Goal: Task Accomplishment & Management: Manage account settings

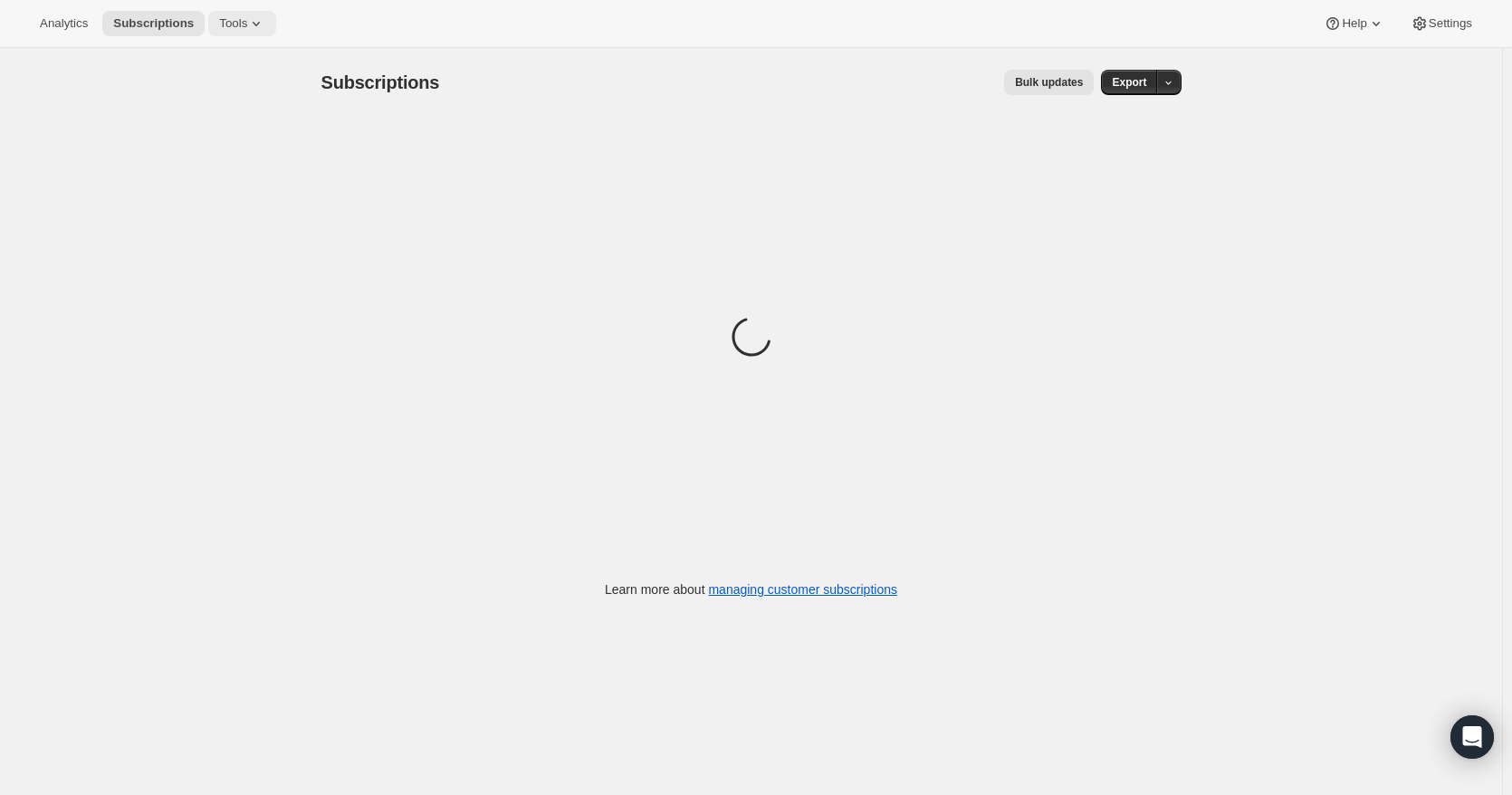
click at [243, 23] on span "Tools" at bounding box center [232, 24] width 28 height 15
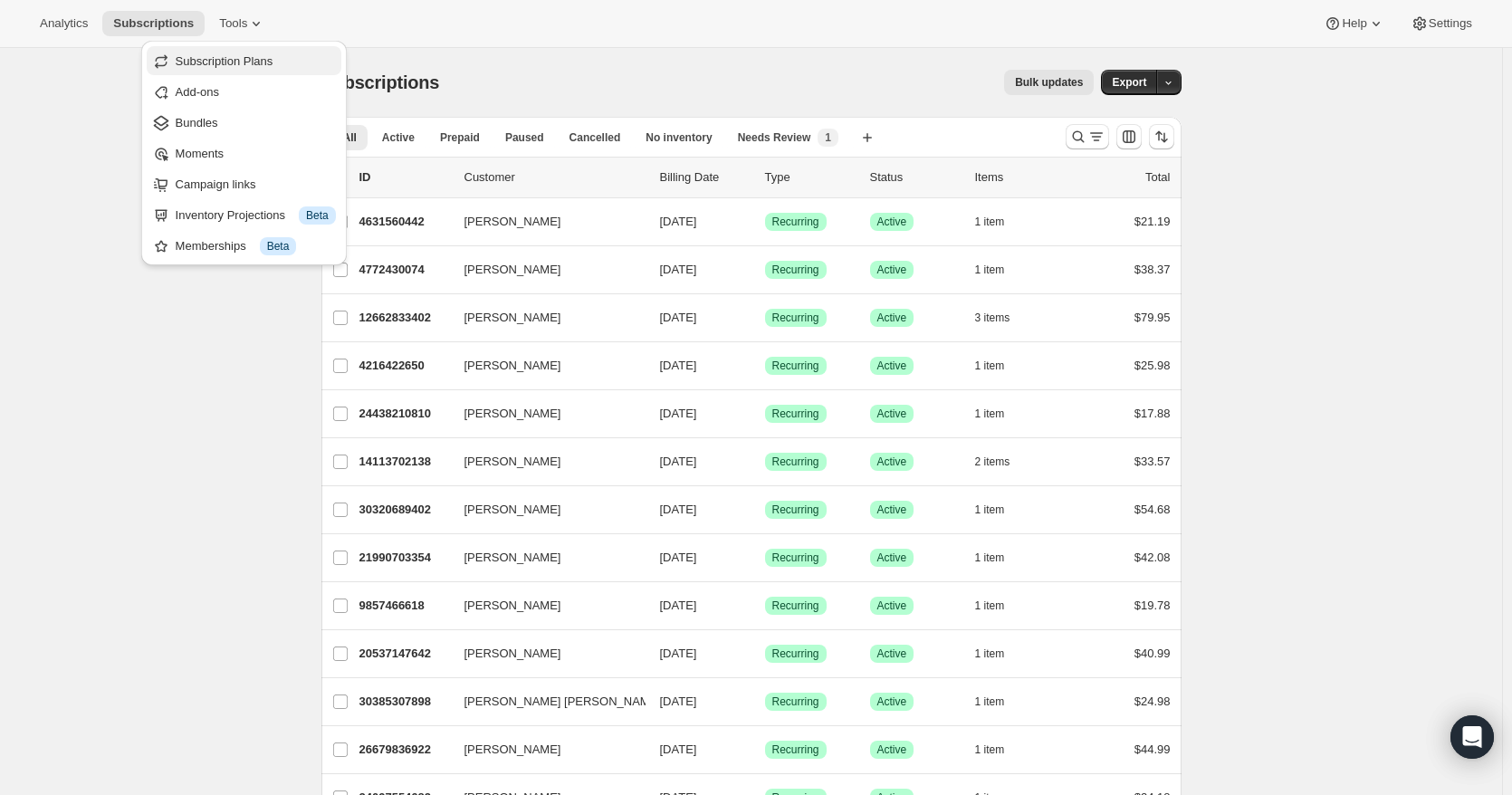
click at [232, 56] on span "Subscription Plans" at bounding box center [225, 61] width 98 height 14
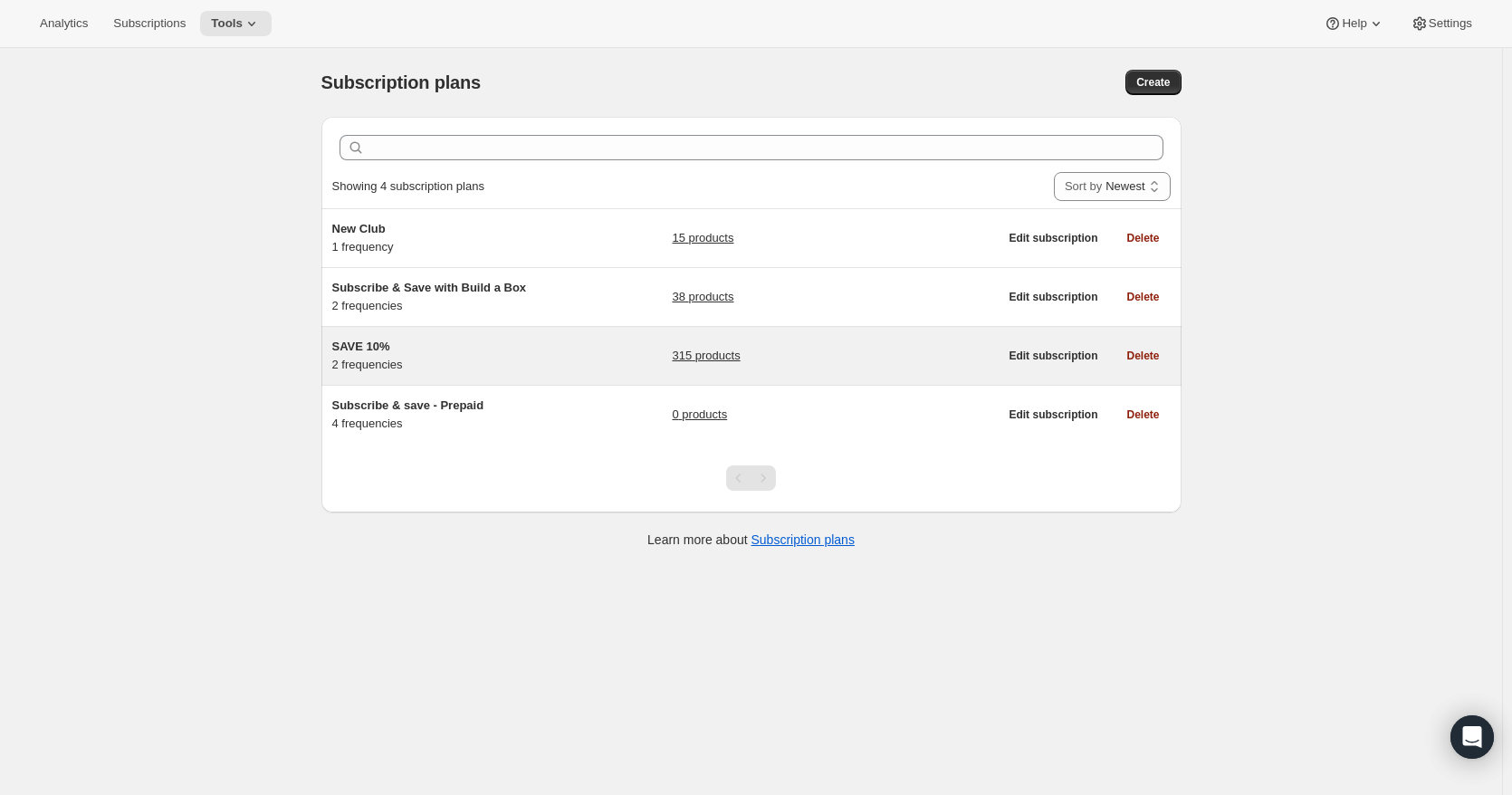
click at [451, 349] on h5 "SAVE 10%" at bounding box center [445, 347] width 226 height 18
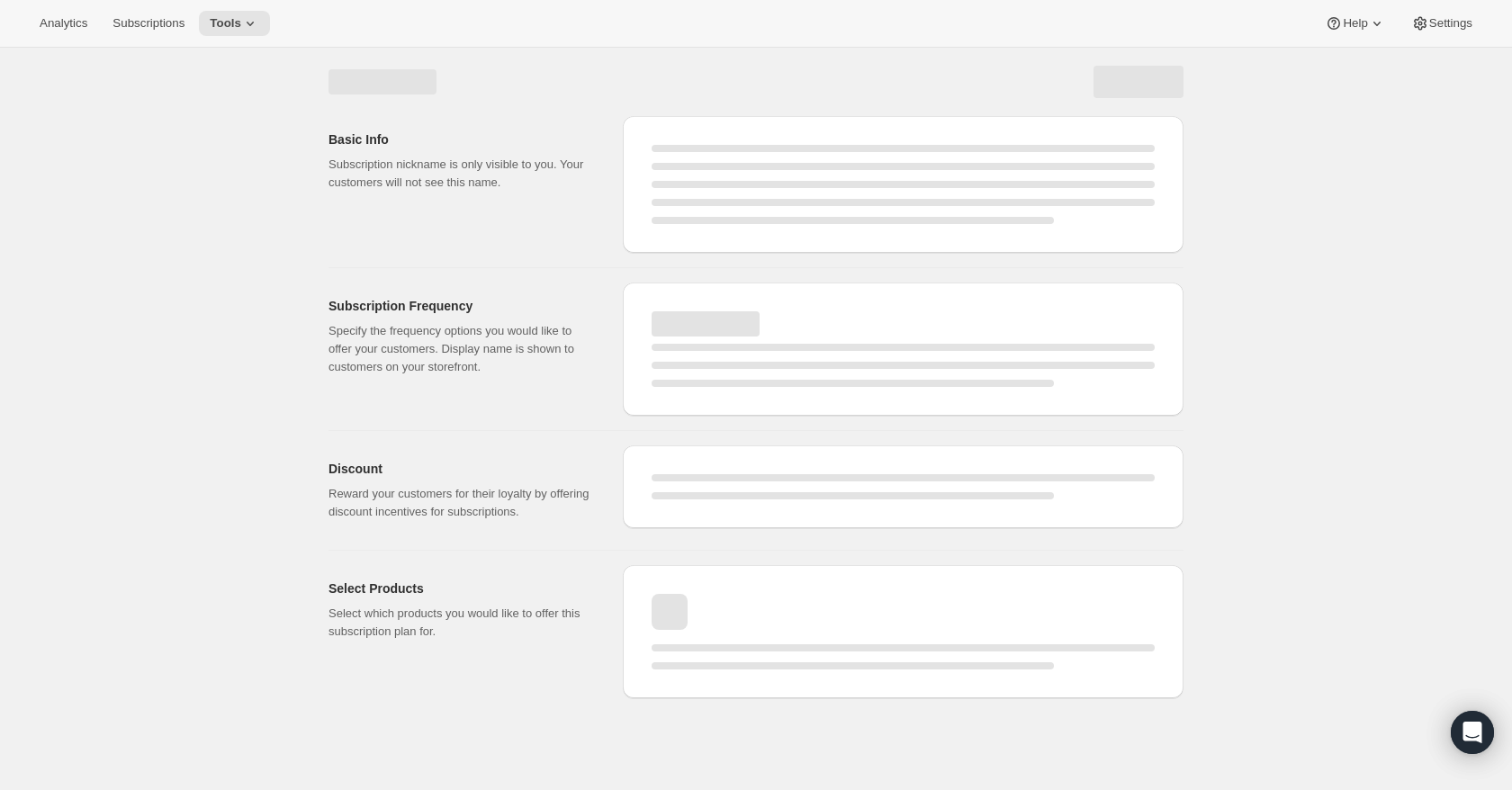
select select "WEEK"
select select "MONTH"
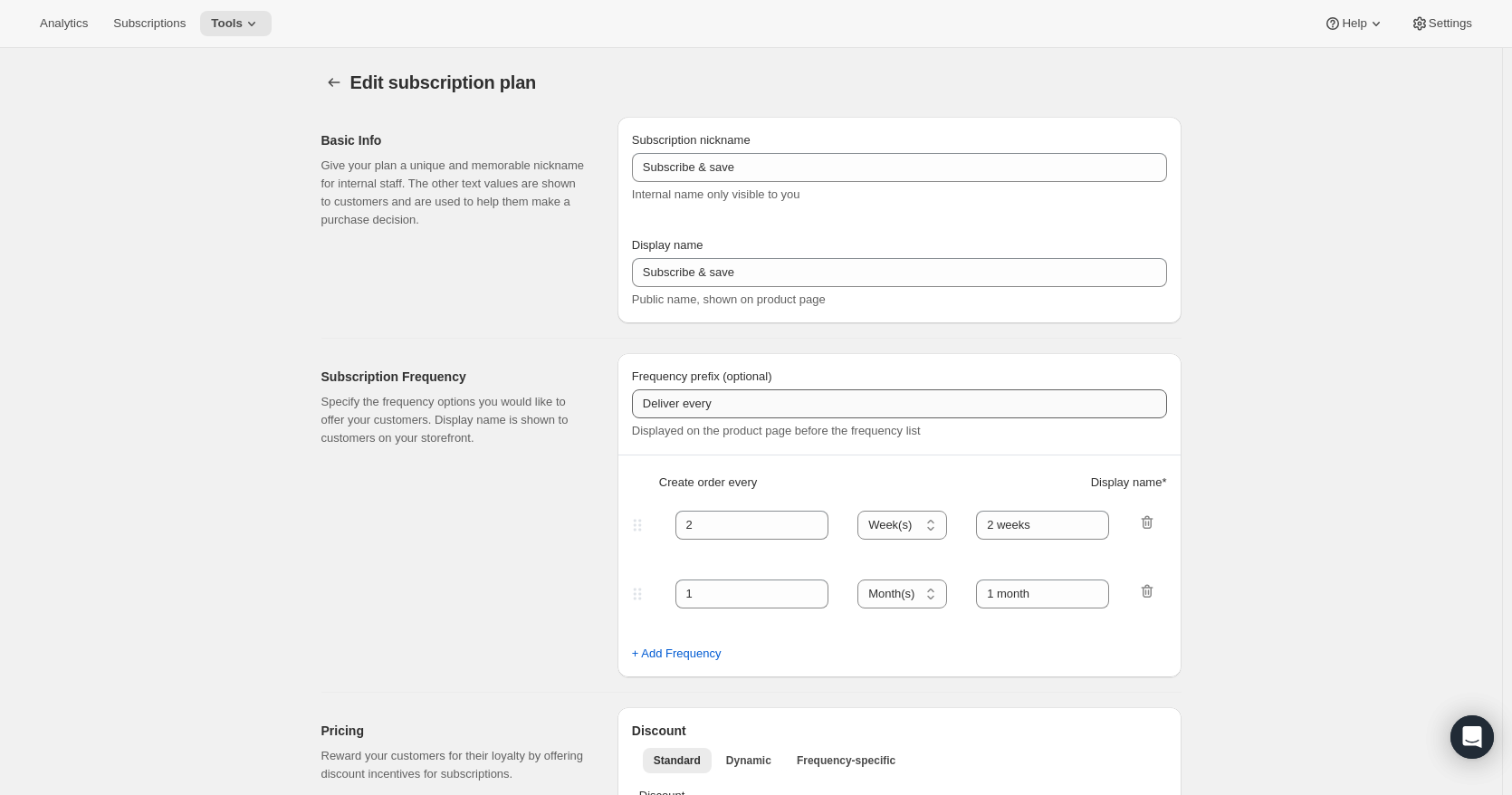
type input "SAVE 10%"
type input "SAVE 10% WITH ROAST & SHIP DELIVERY"
type input "DELIVER FRESH EVERY:"
type input "1"
select select "MONTH"
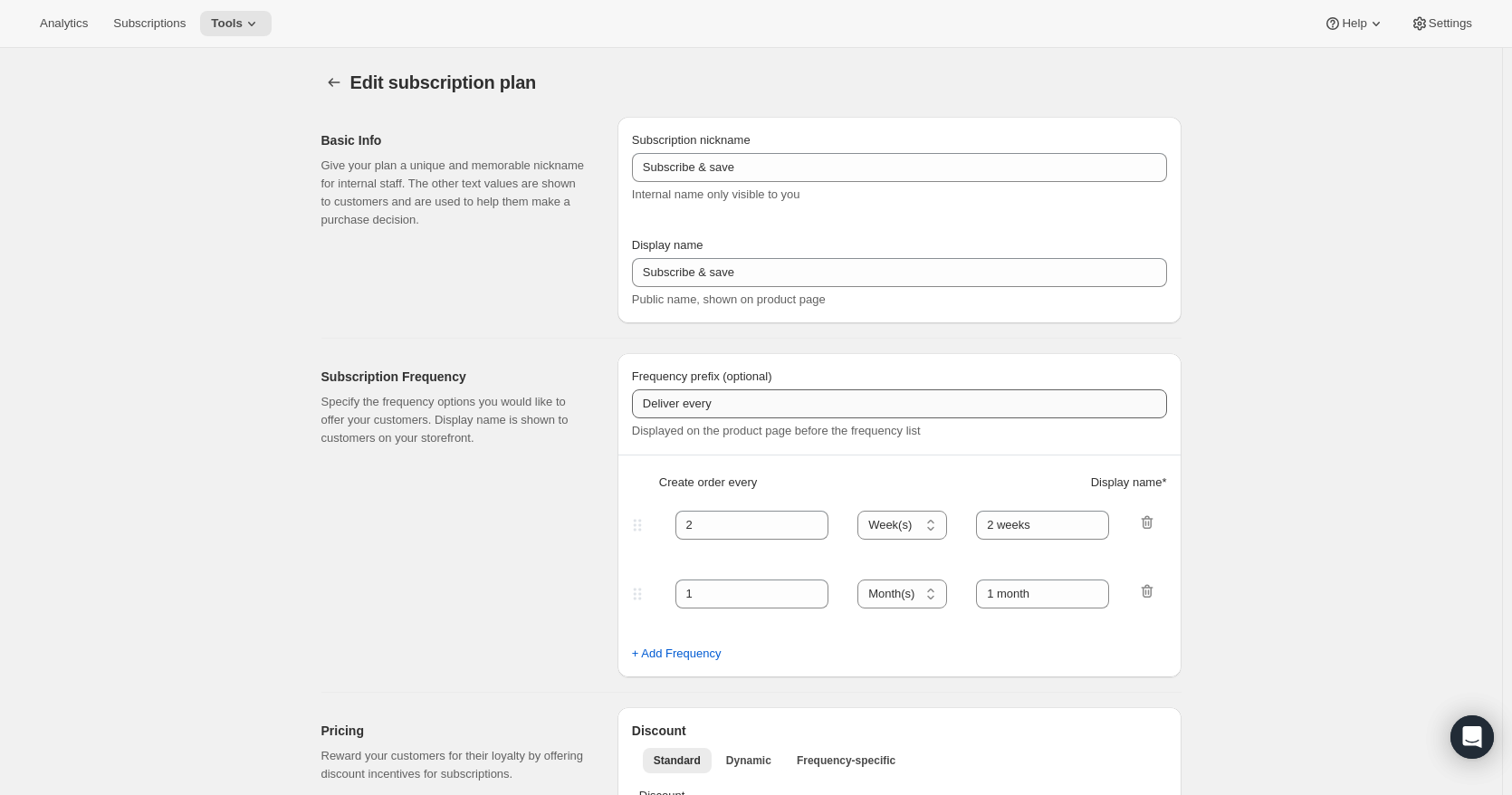
type input "One Month"
type input "2"
select select "WEEK"
type input "Two Weeks"
type input "10"
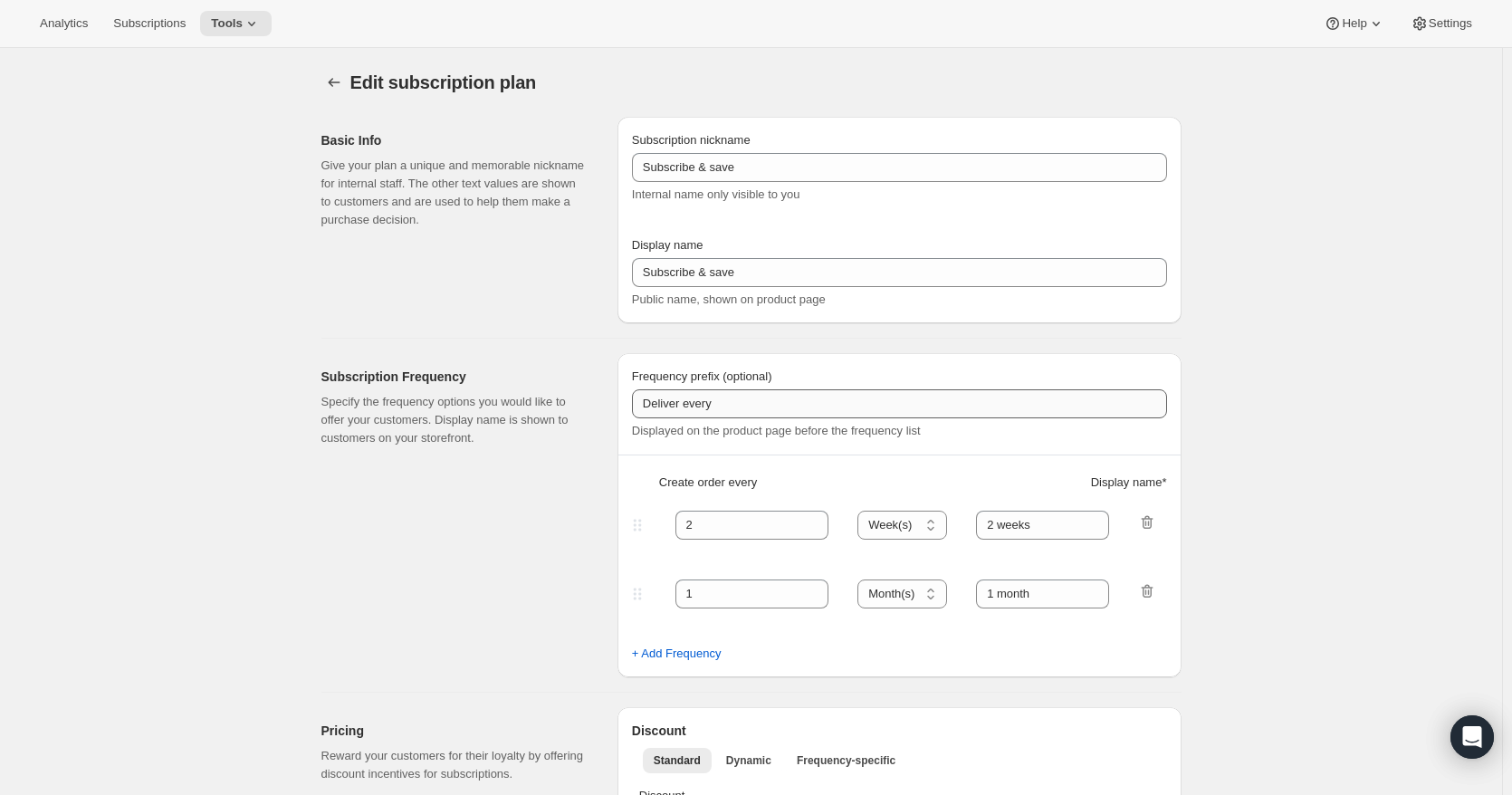
type input "Don't worry! You can adjust, cancel, add or delete your deliveries anytime."
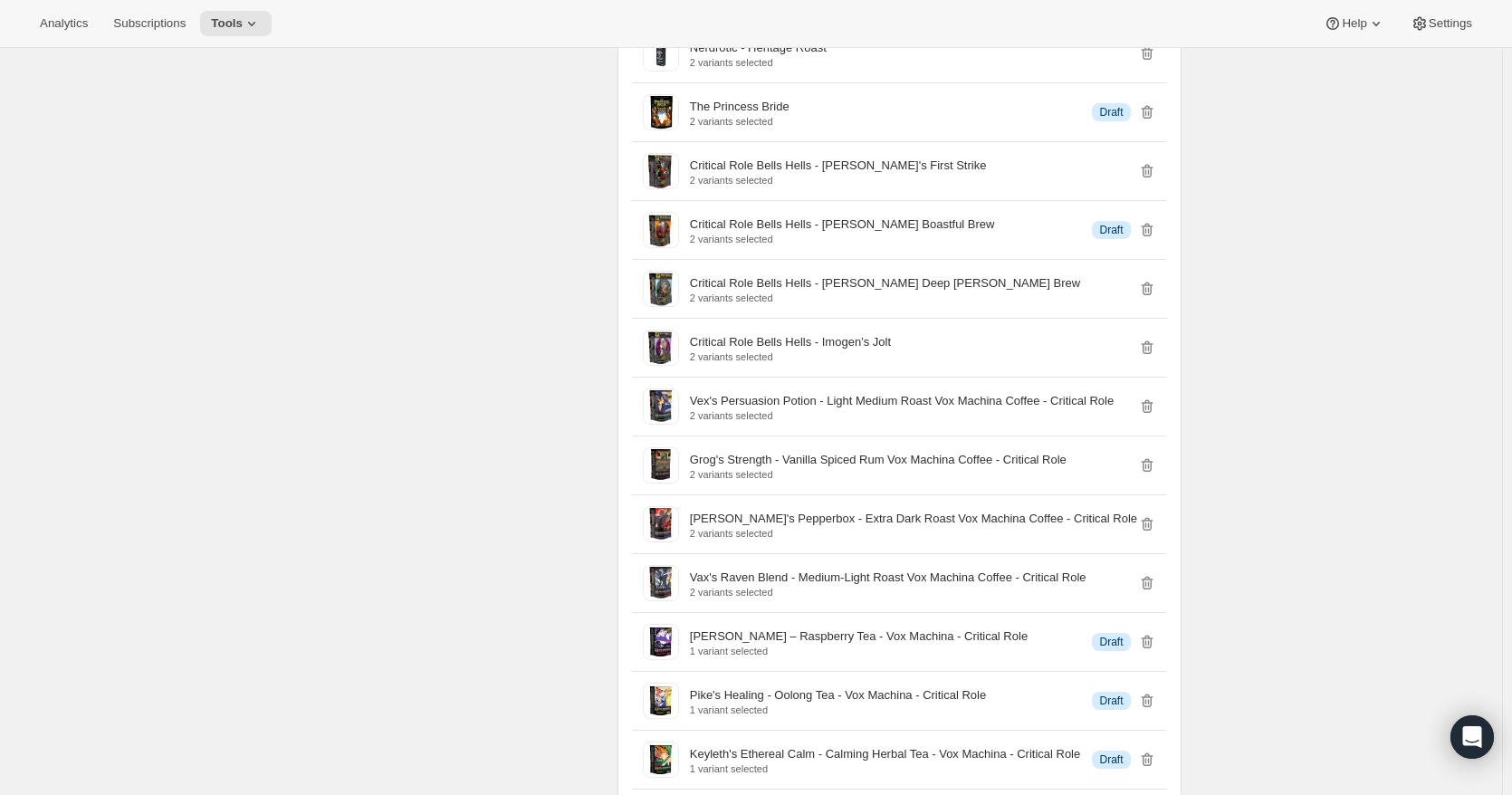
scroll to position [7394, 0]
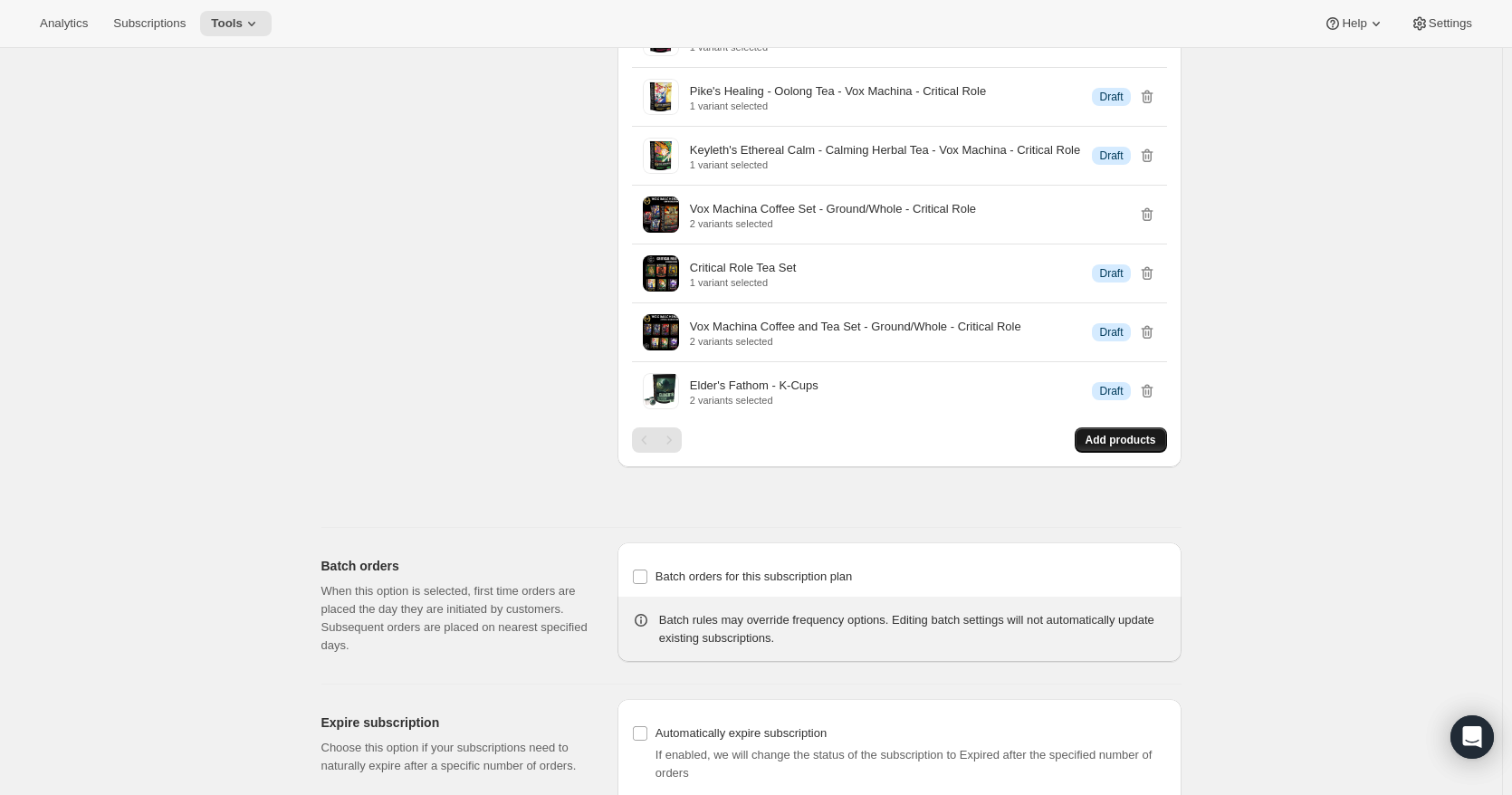
click at [1112, 447] on span "Add products" at bounding box center [1121, 440] width 71 height 15
click at [1113, 445] on span "Add products" at bounding box center [1121, 440] width 71 height 15
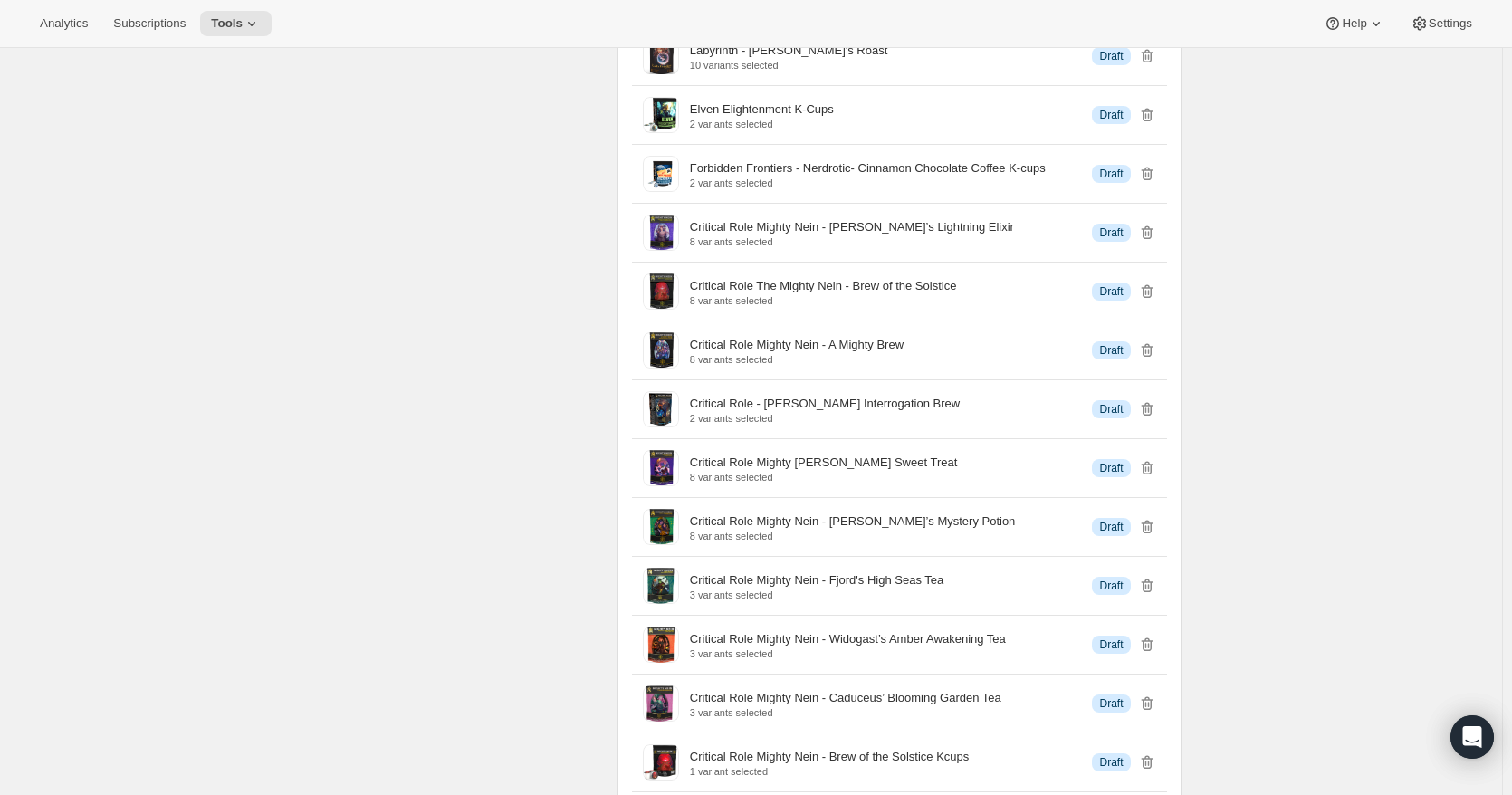
scroll to position [0, 0]
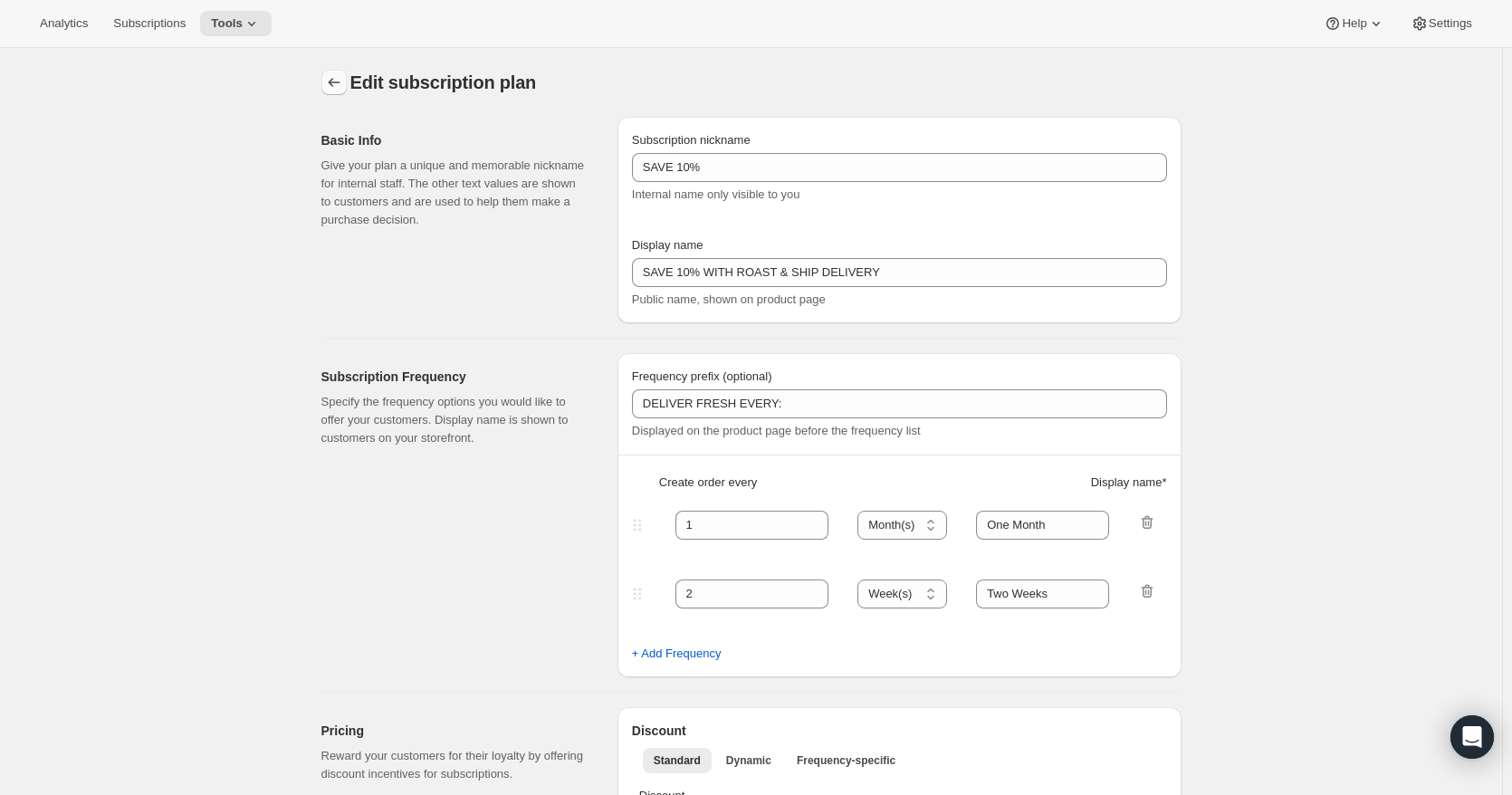
click at [344, 72] on button "Subscription plans" at bounding box center [334, 83] width 25 height 25
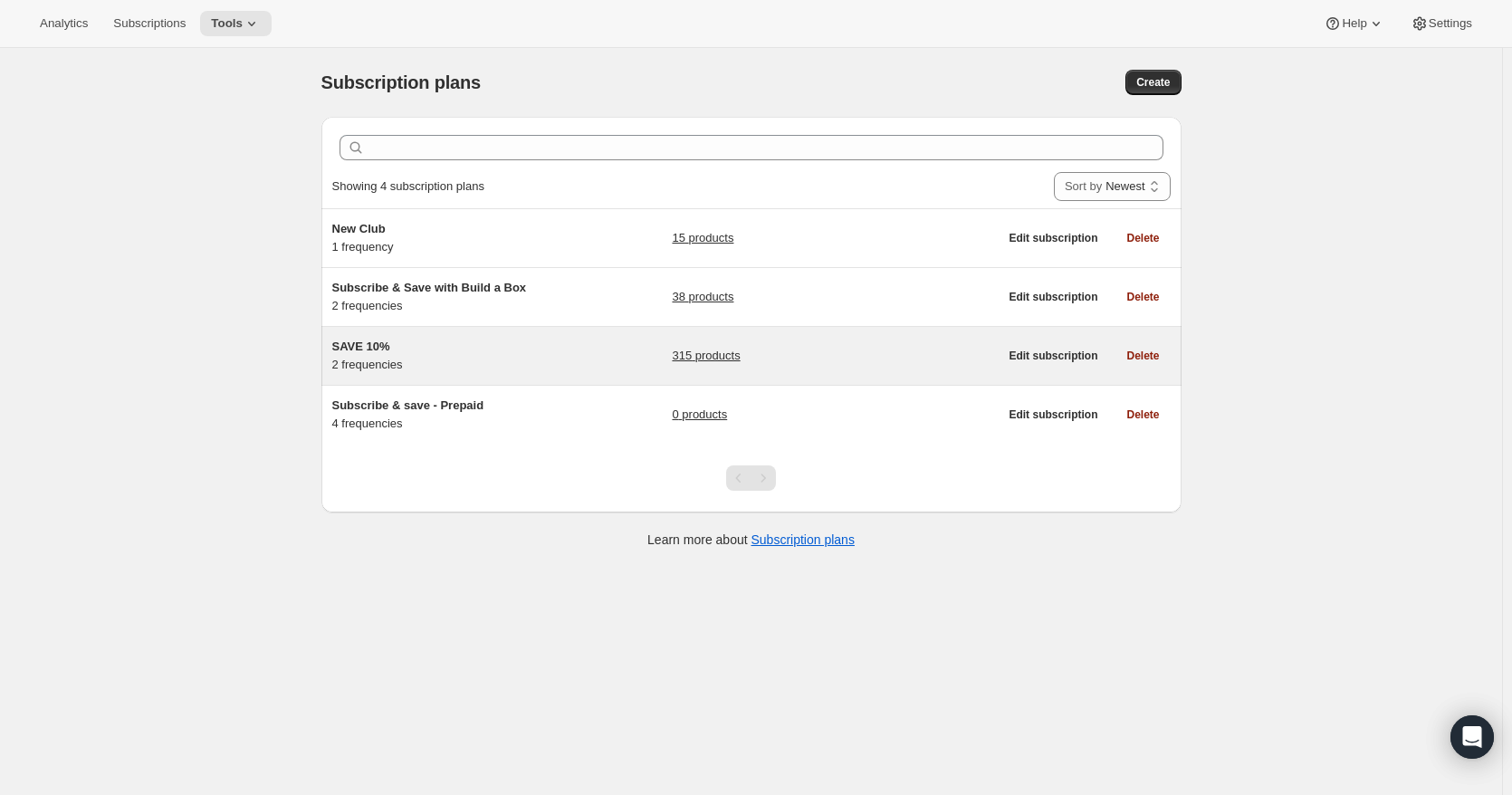
click at [490, 352] on h5 "SAVE 10%" at bounding box center [445, 347] width 226 height 18
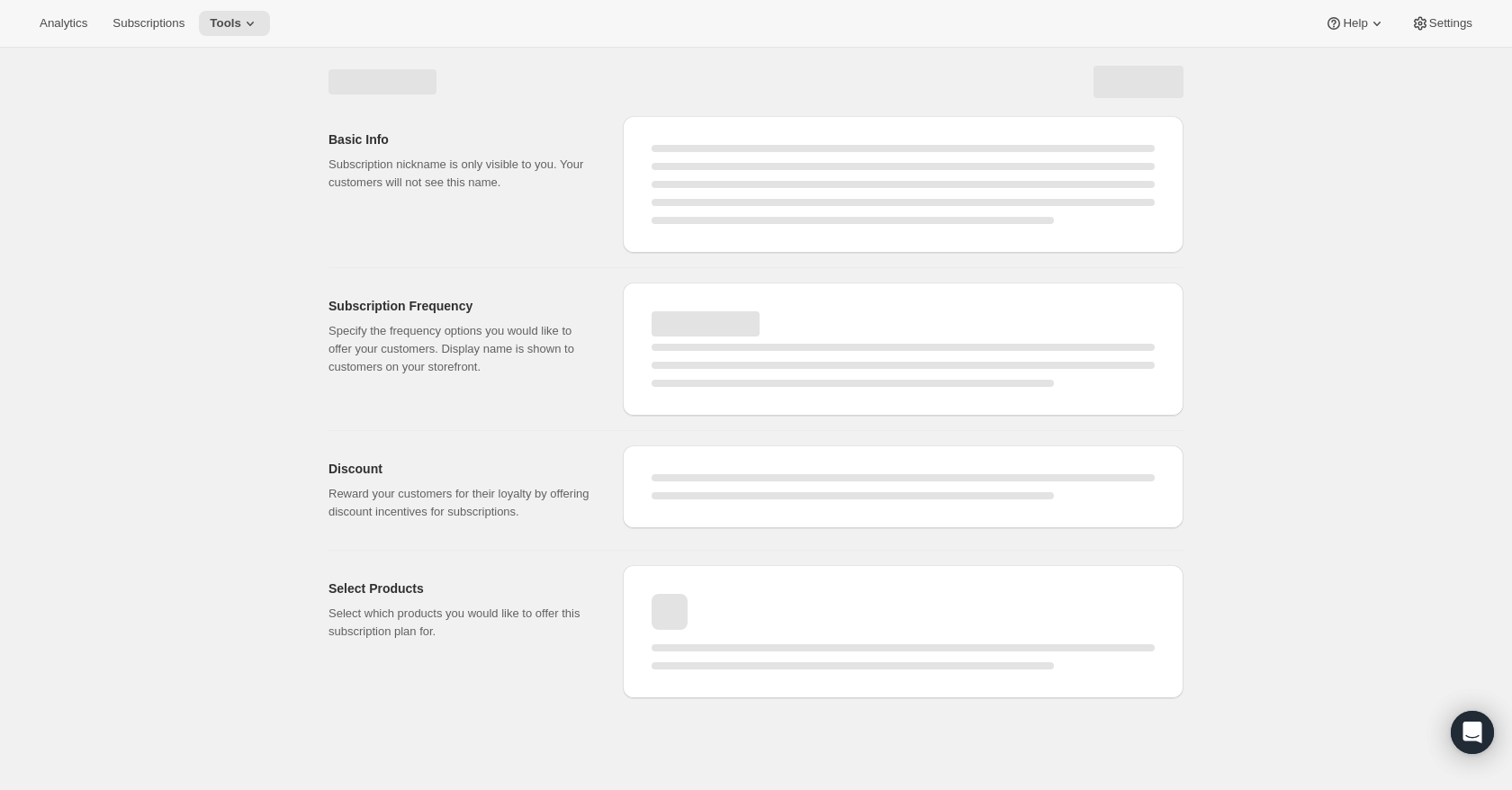
select select "WEEK"
select select "MONTH"
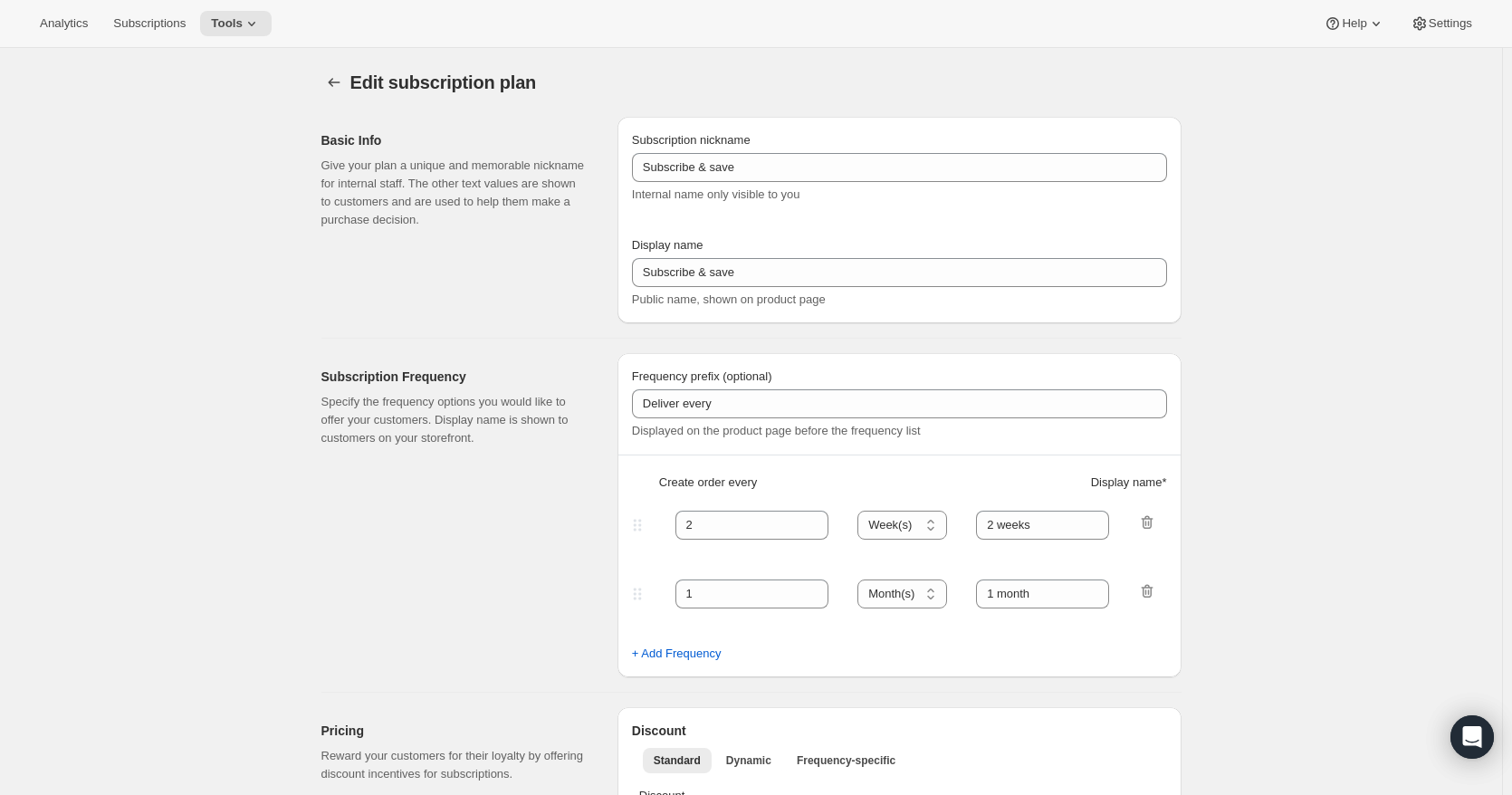
type input "SAVE 10%"
type input "SAVE 10% WITH ROAST & SHIP DELIVERY"
type input "DELIVER FRESH EVERY:"
type input "1"
select select "MONTH"
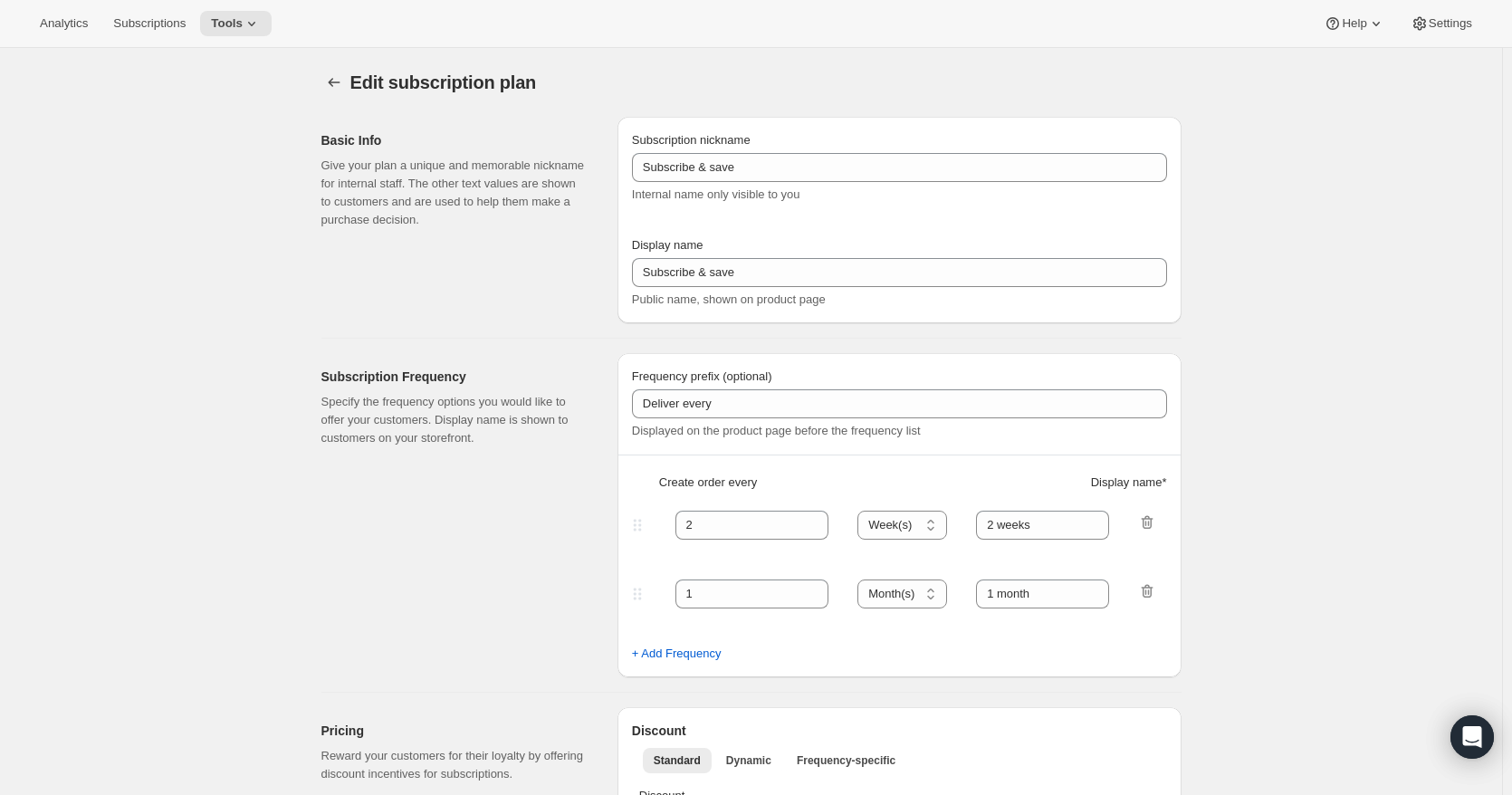
type input "One Month"
type input "2"
select select "WEEK"
type input "Two Weeks"
type input "10"
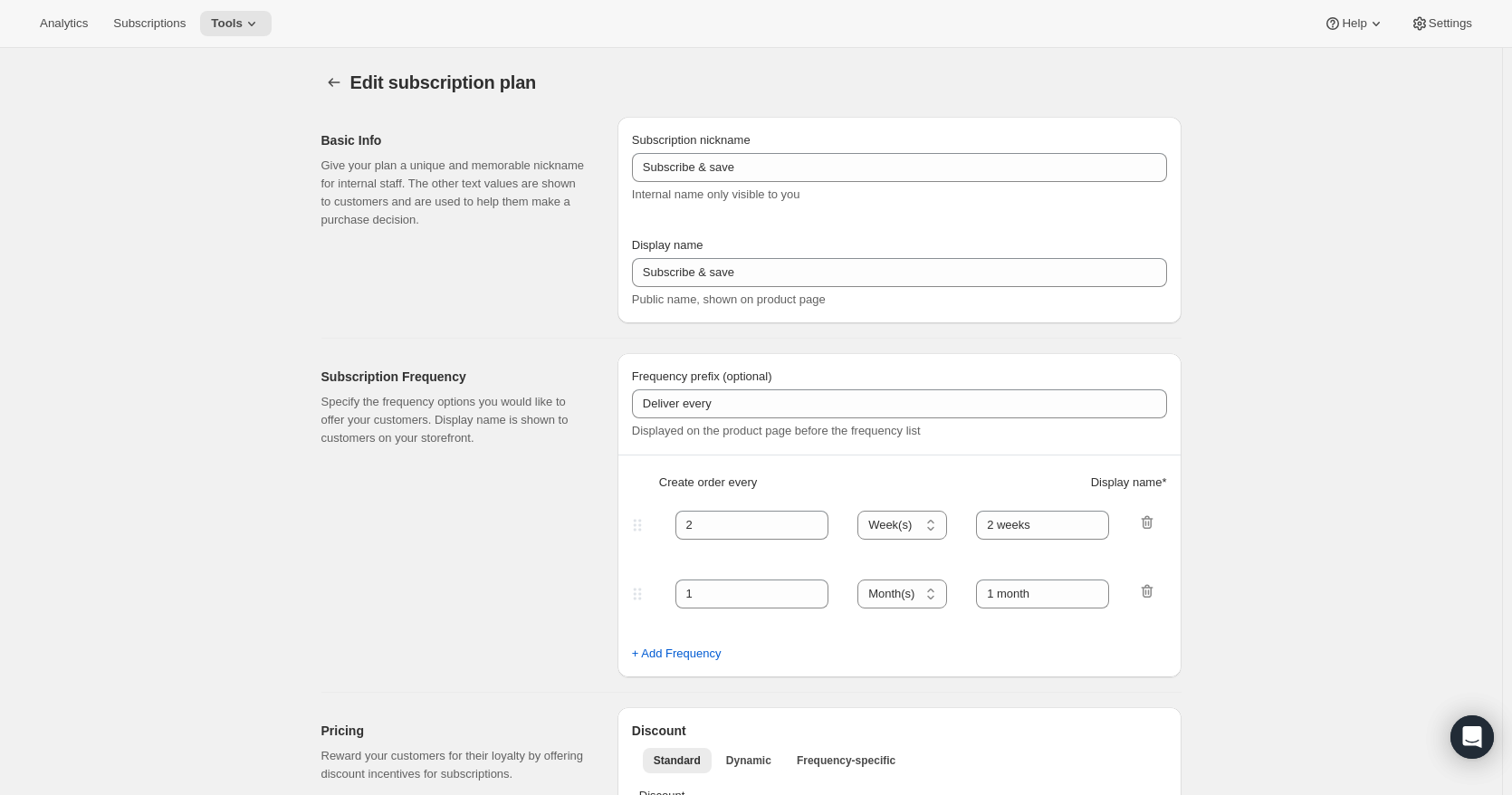
type input "Don't worry! You can adjust, cancel, add or delete your deliveries anytime."
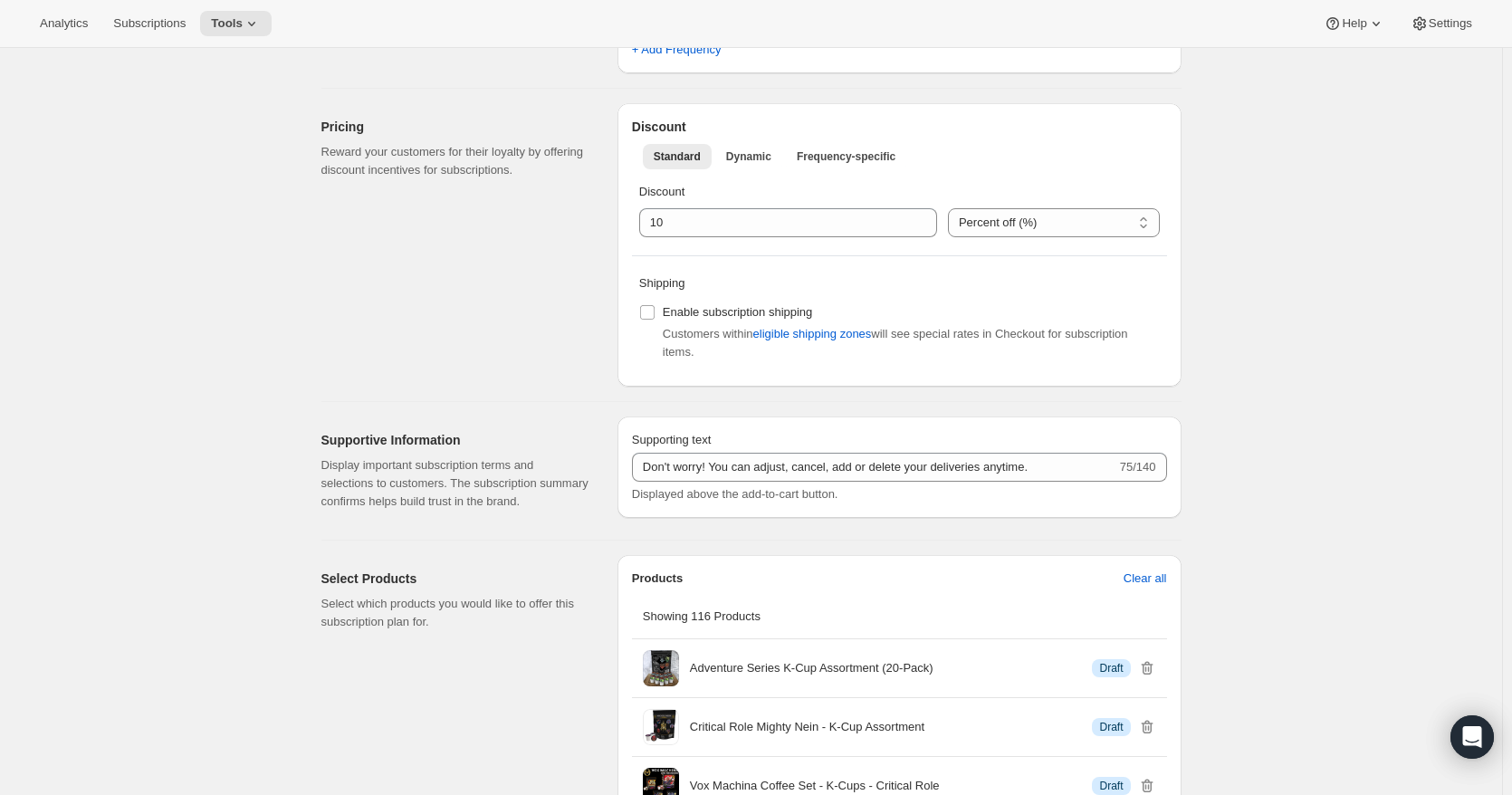
scroll to position [906, 0]
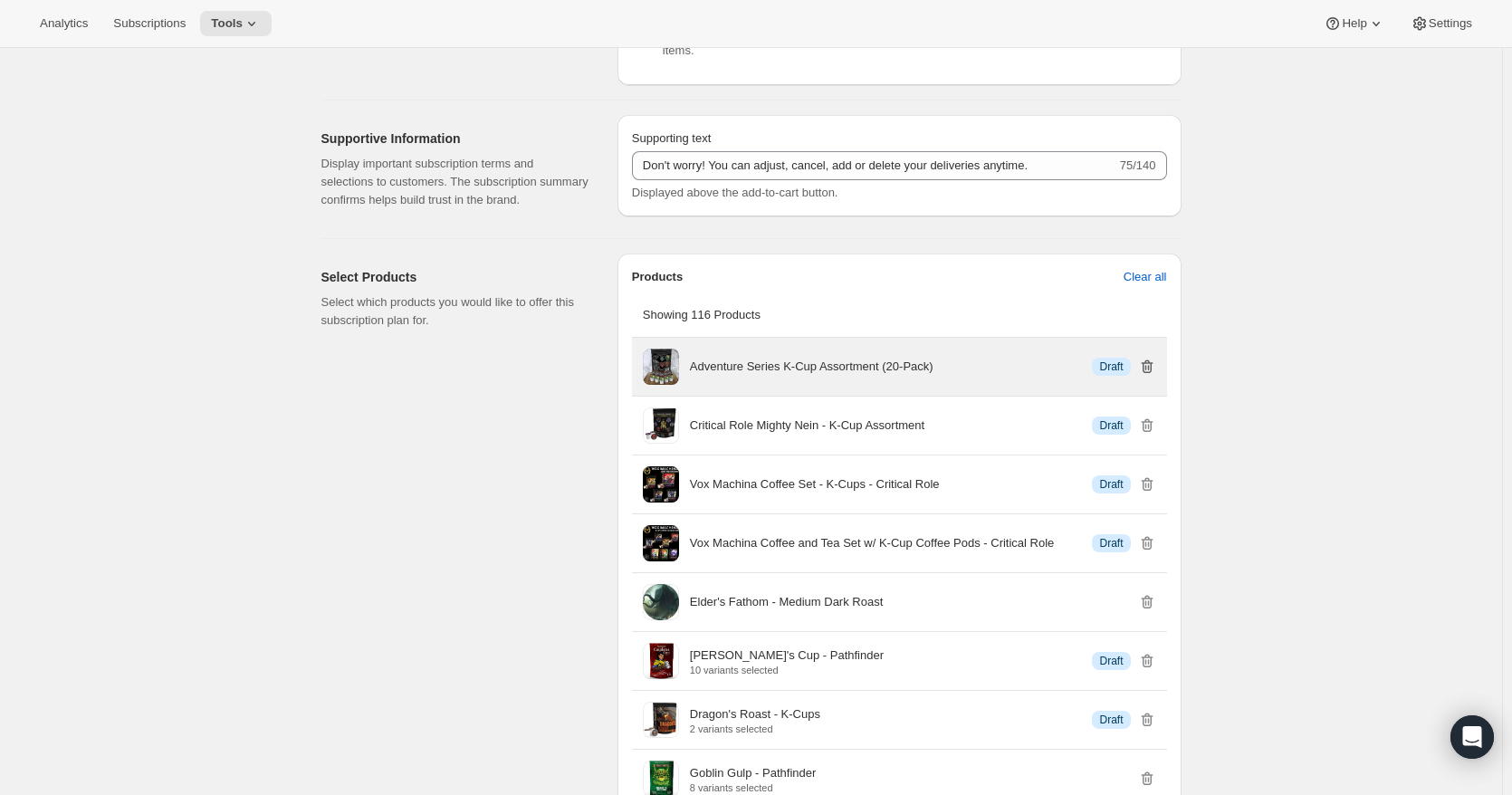
click at [1153, 376] on icon "button" at bounding box center [1147, 367] width 18 height 18
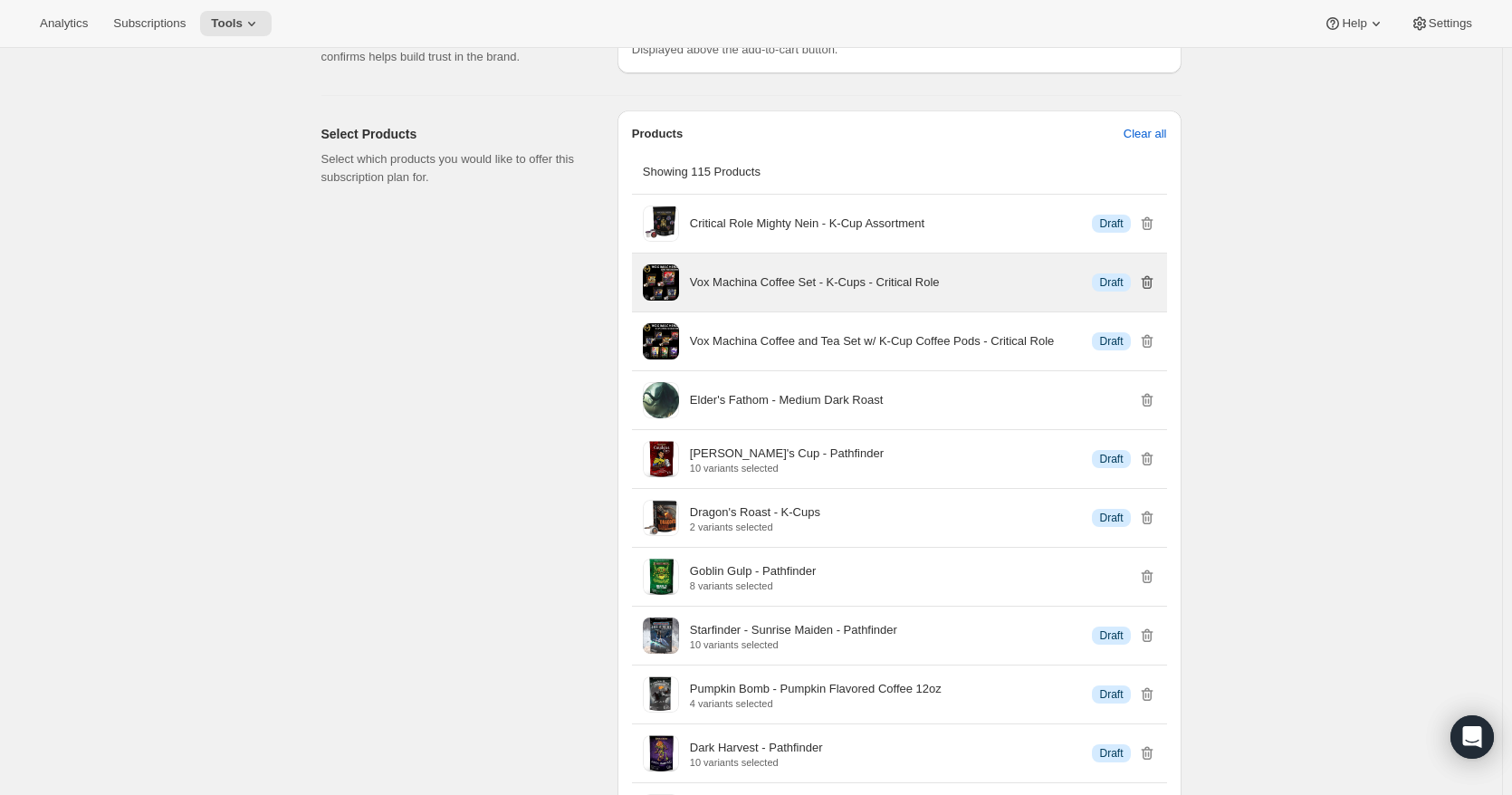
scroll to position [1056, 0]
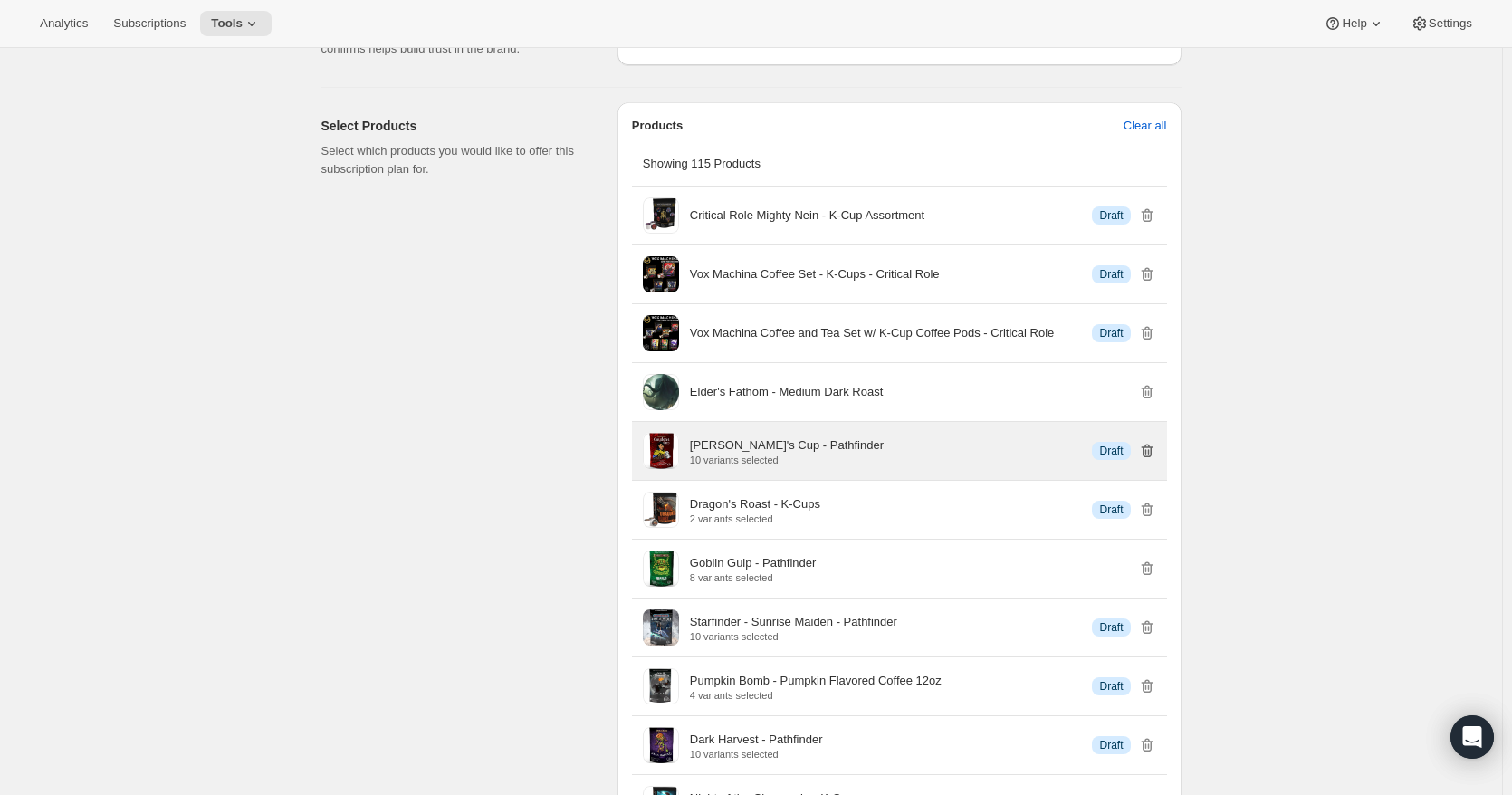
click at [1146, 456] on icon "button" at bounding box center [1145, 453] width 2 height 5
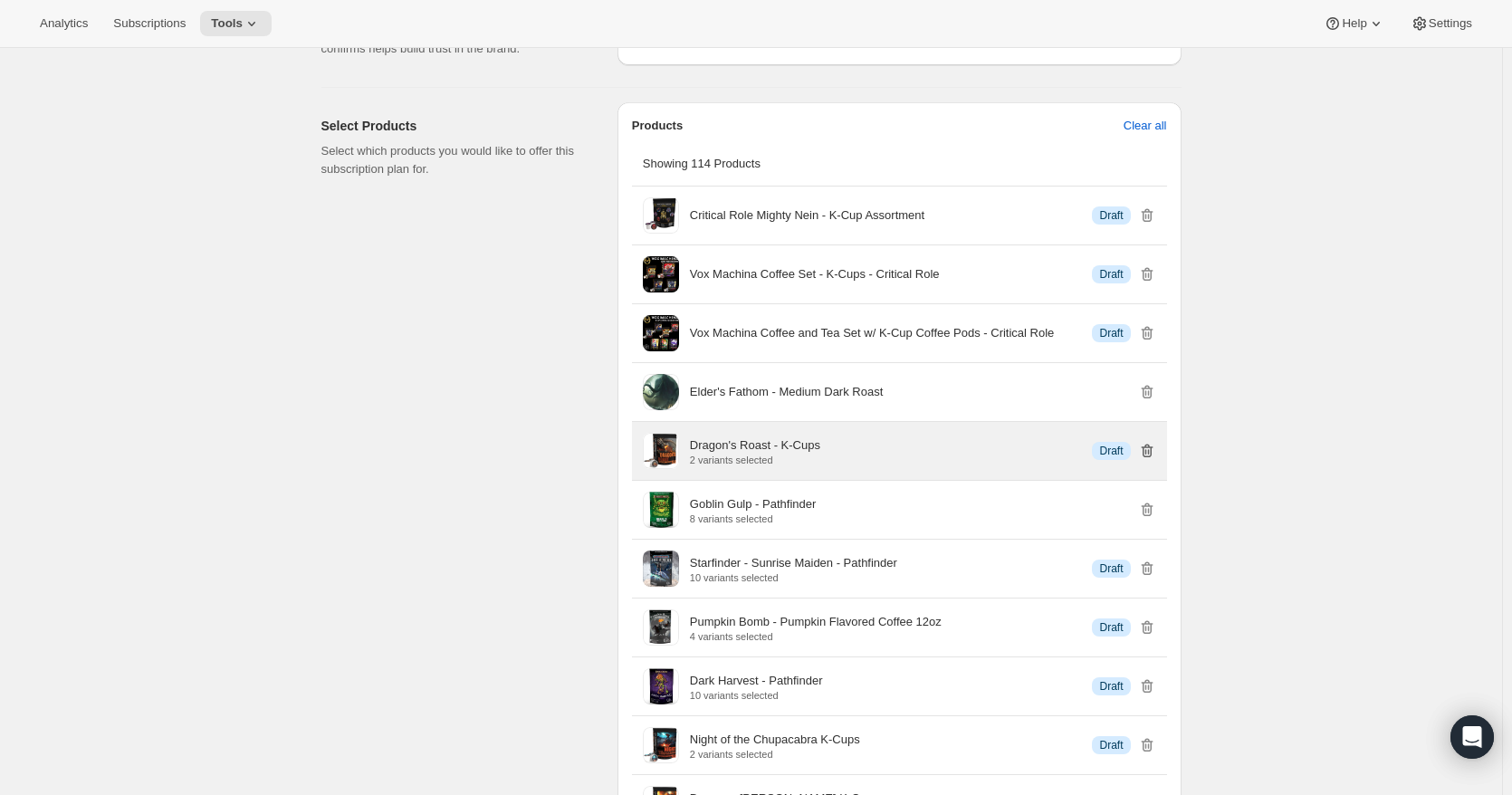
click at [1148, 460] on icon "button" at bounding box center [1147, 451] width 18 height 18
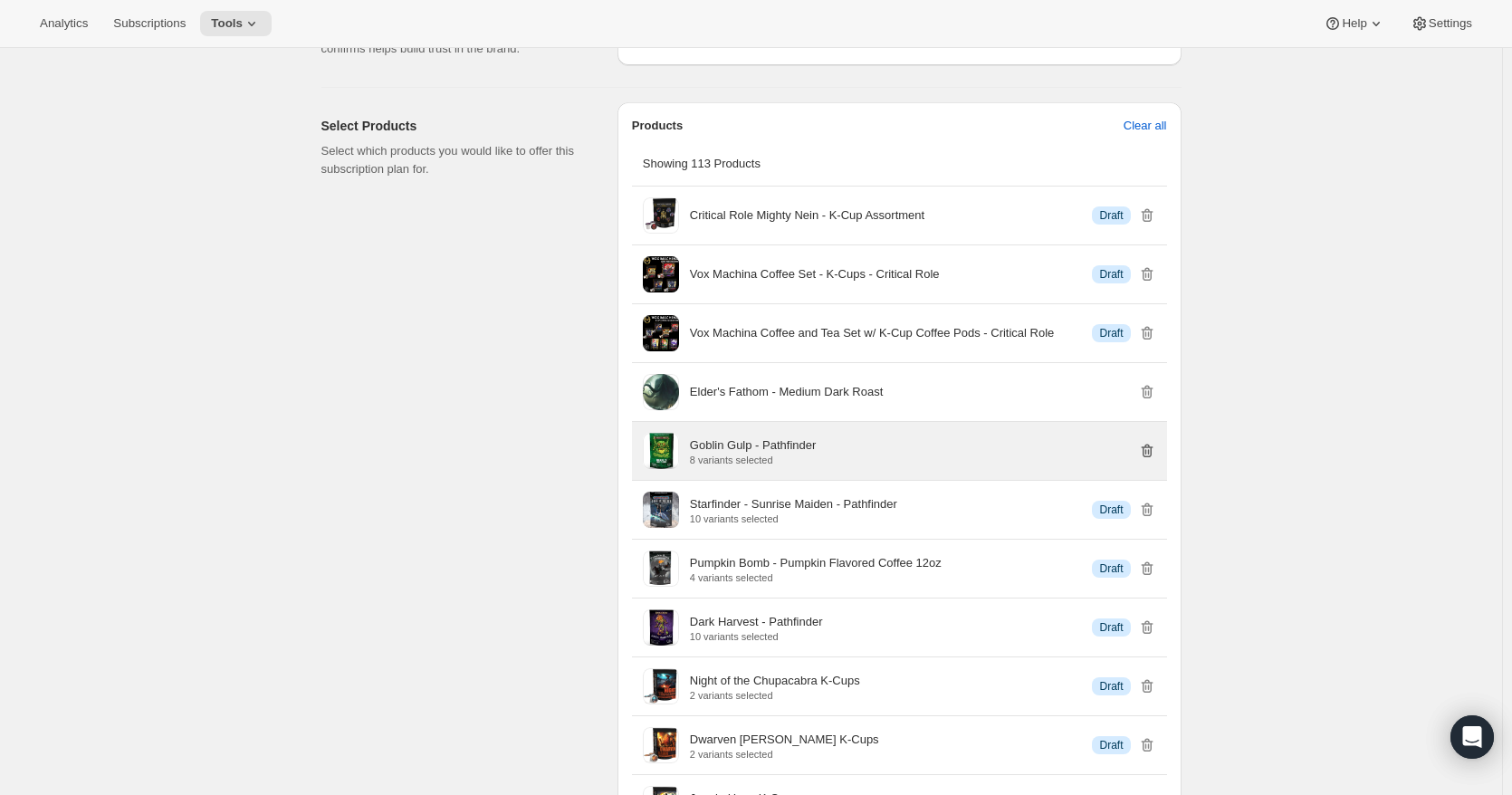
scroll to position [1207, 0]
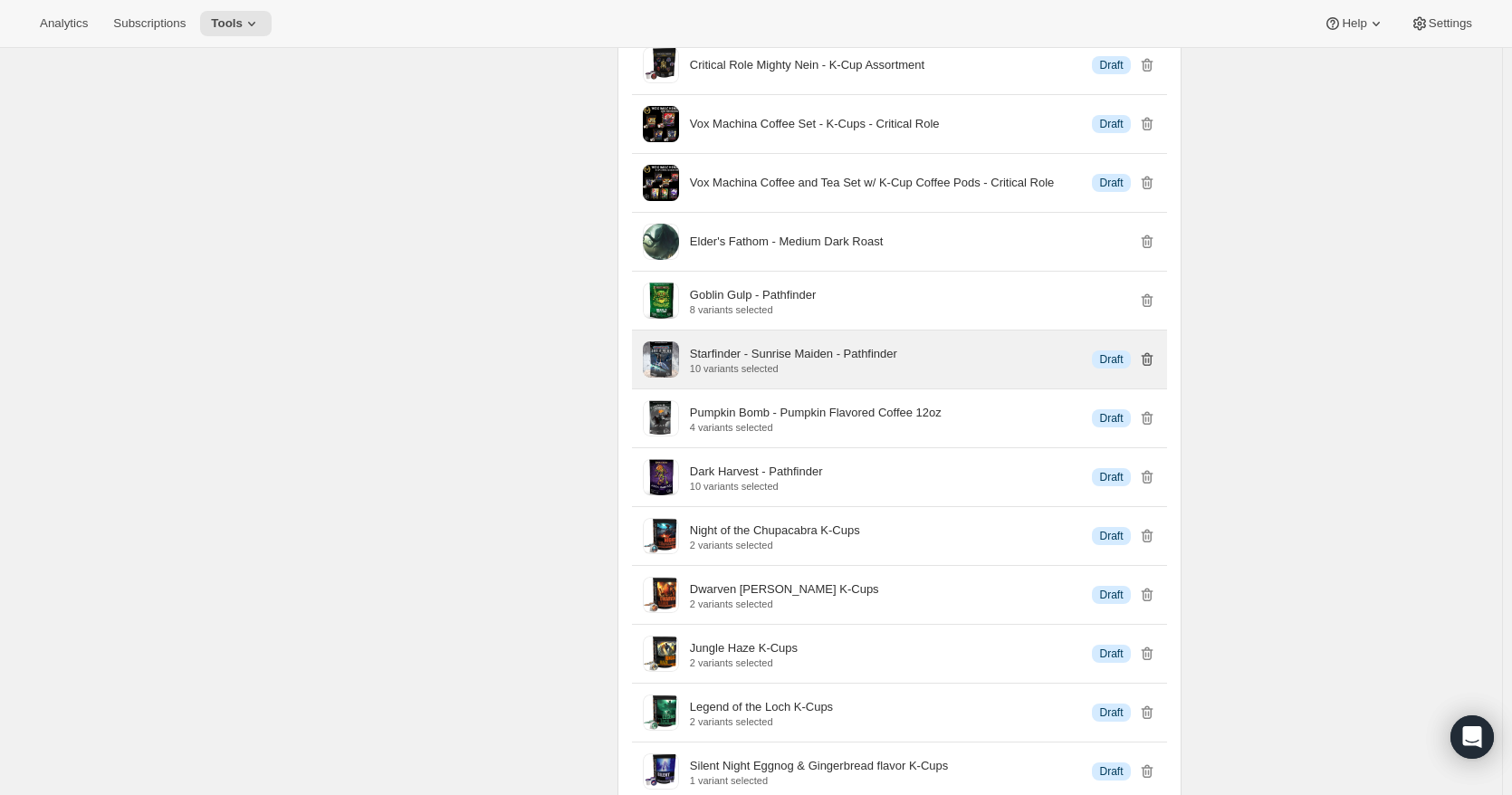
click at [1145, 368] on icon "button" at bounding box center [1147, 359] width 18 height 18
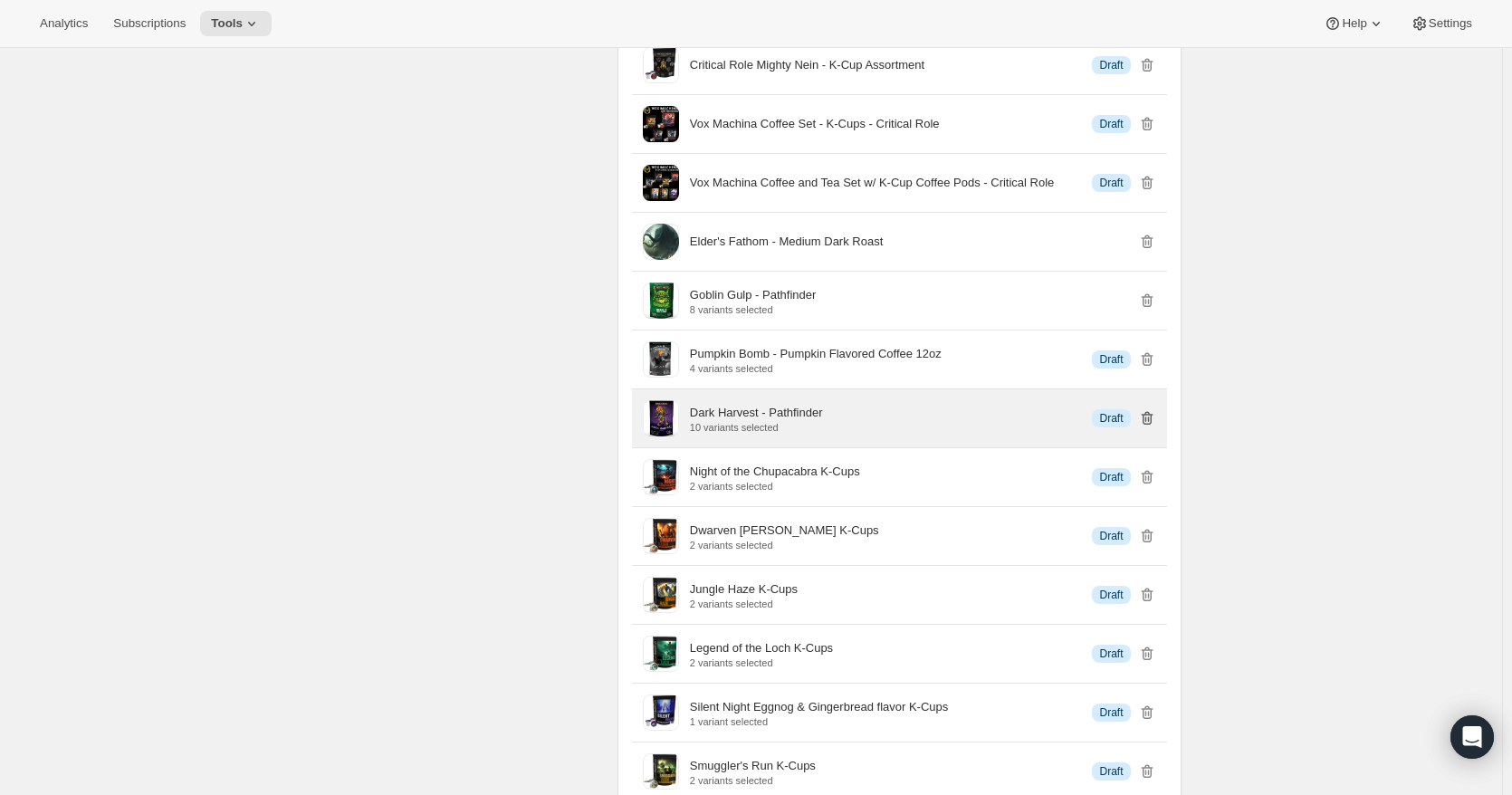
click at [1147, 426] on icon "button" at bounding box center [1146, 418] width 12 height 14
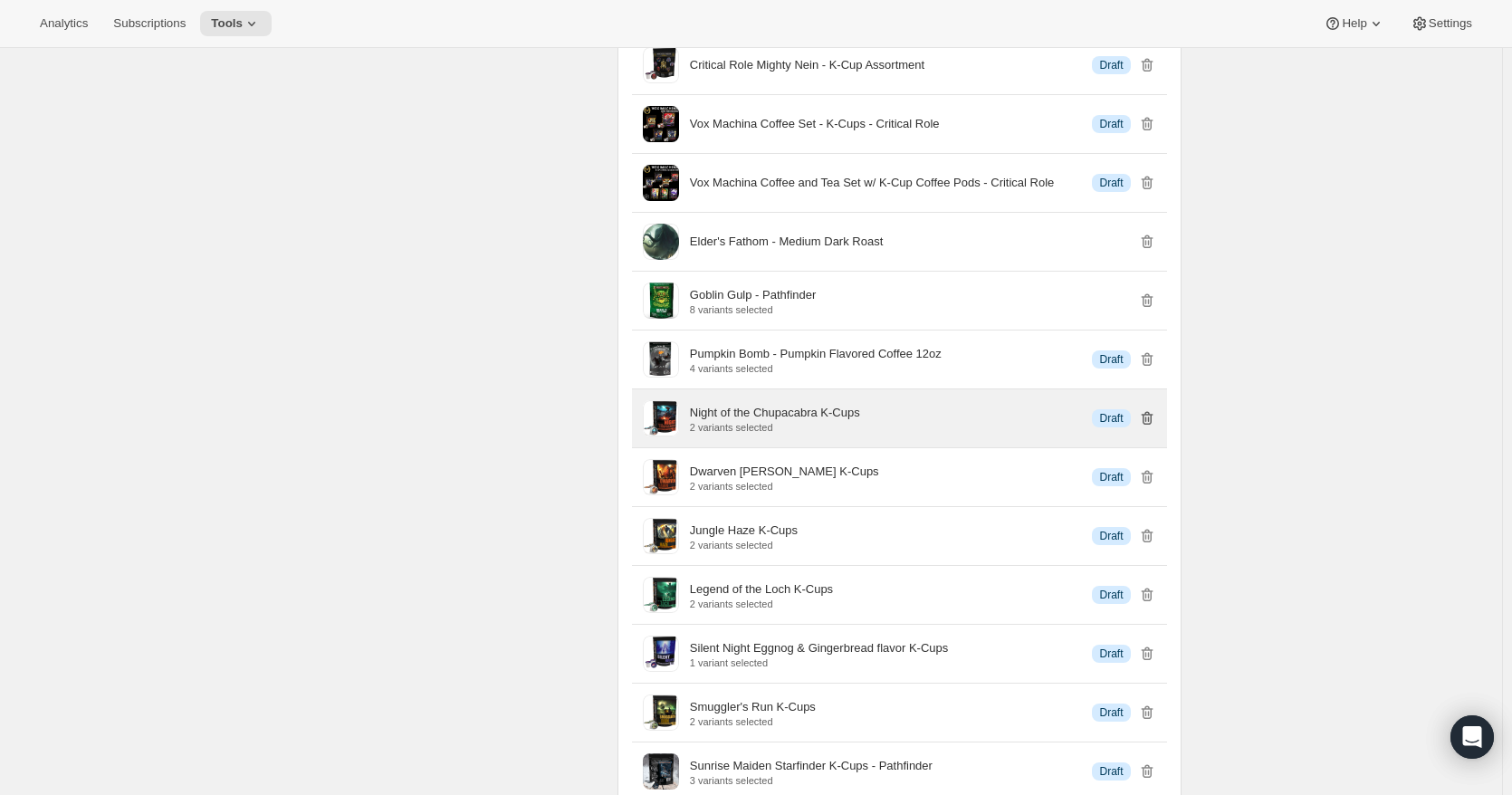
click at [1147, 426] on icon "button" at bounding box center [1146, 418] width 12 height 14
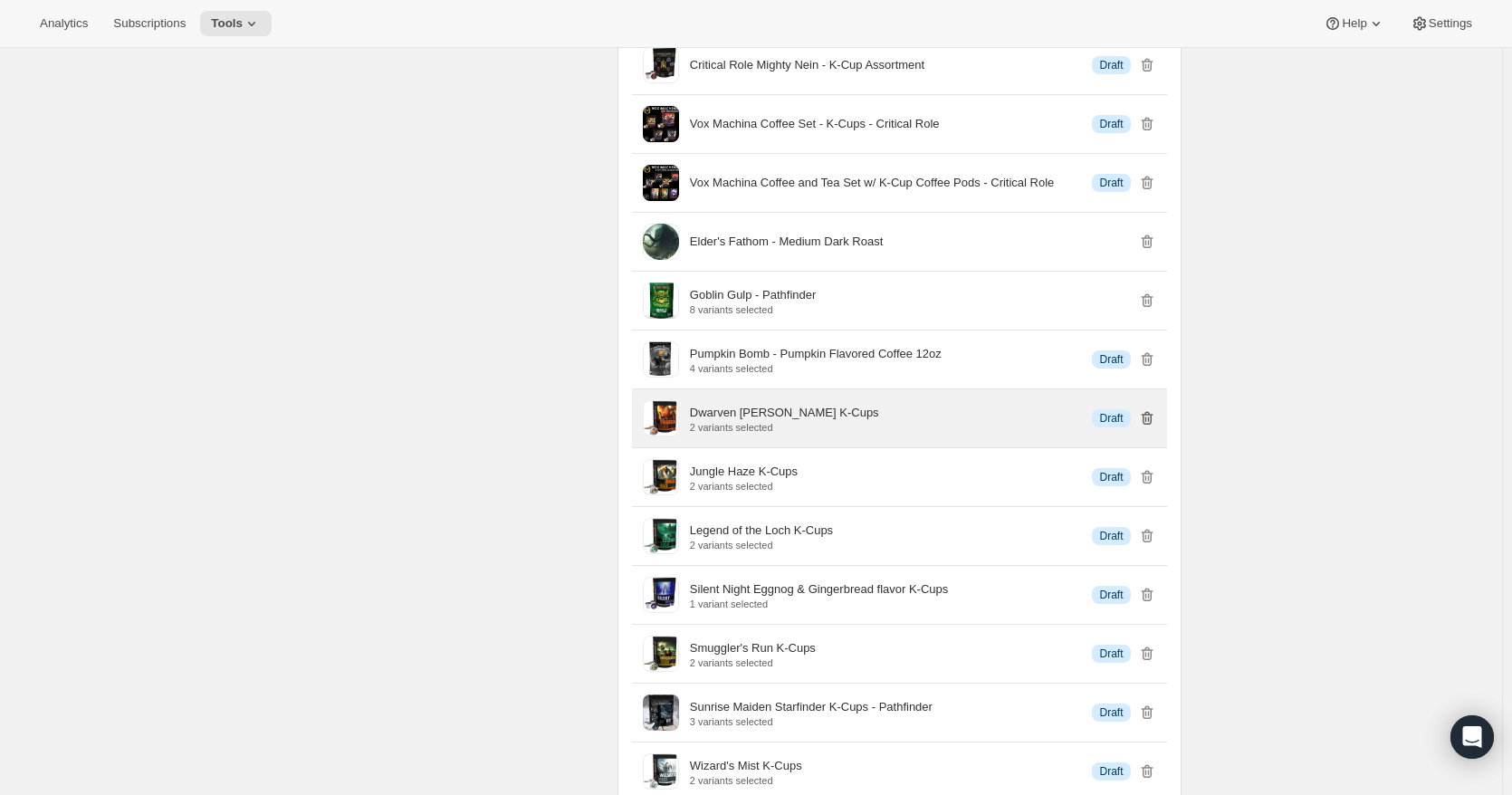
click at [1147, 426] on icon "button" at bounding box center [1146, 418] width 12 height 14
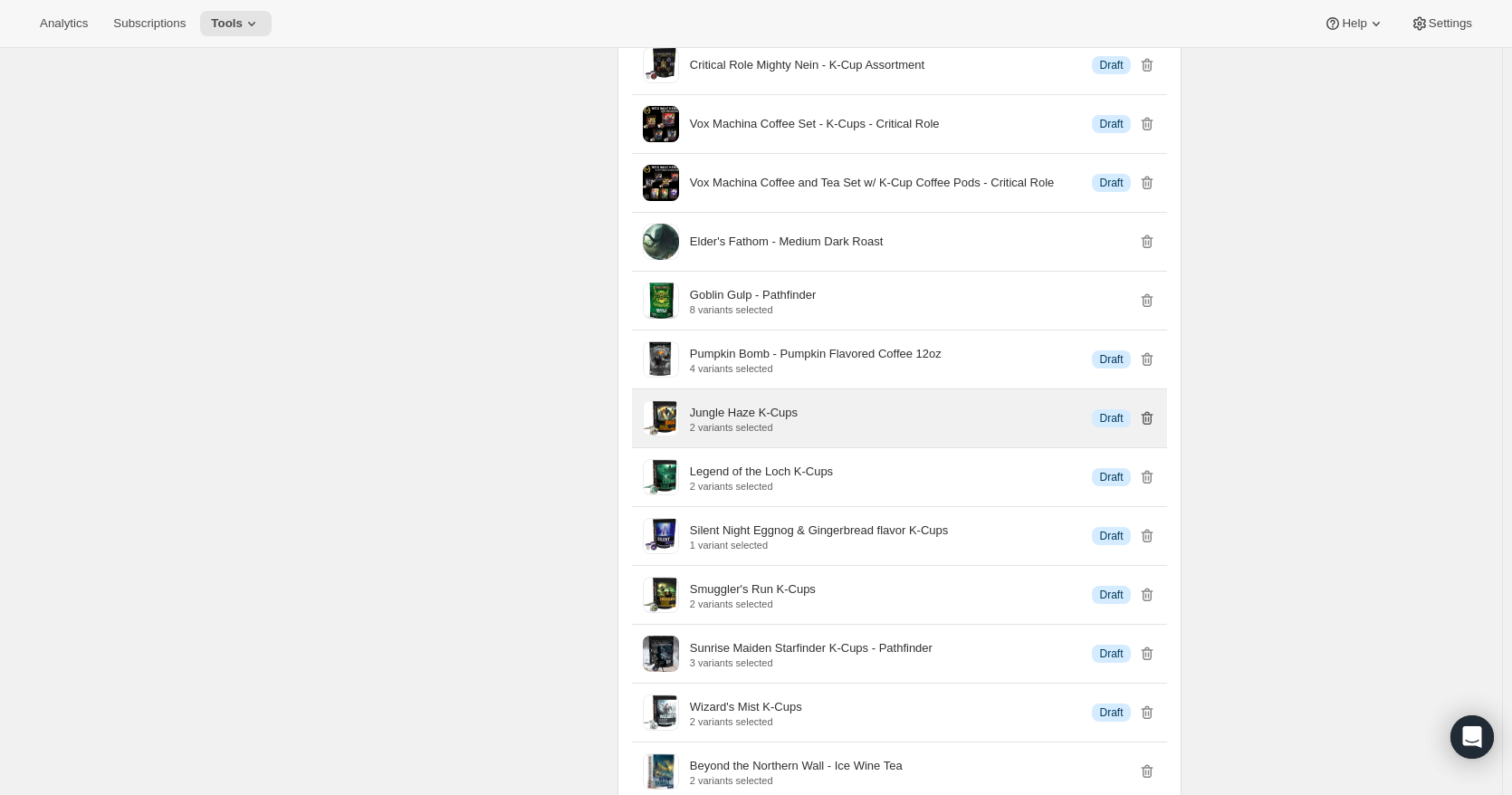
click at [1147, 426] on icon "button" at bounding box center [1146, 418] width 12 height 14
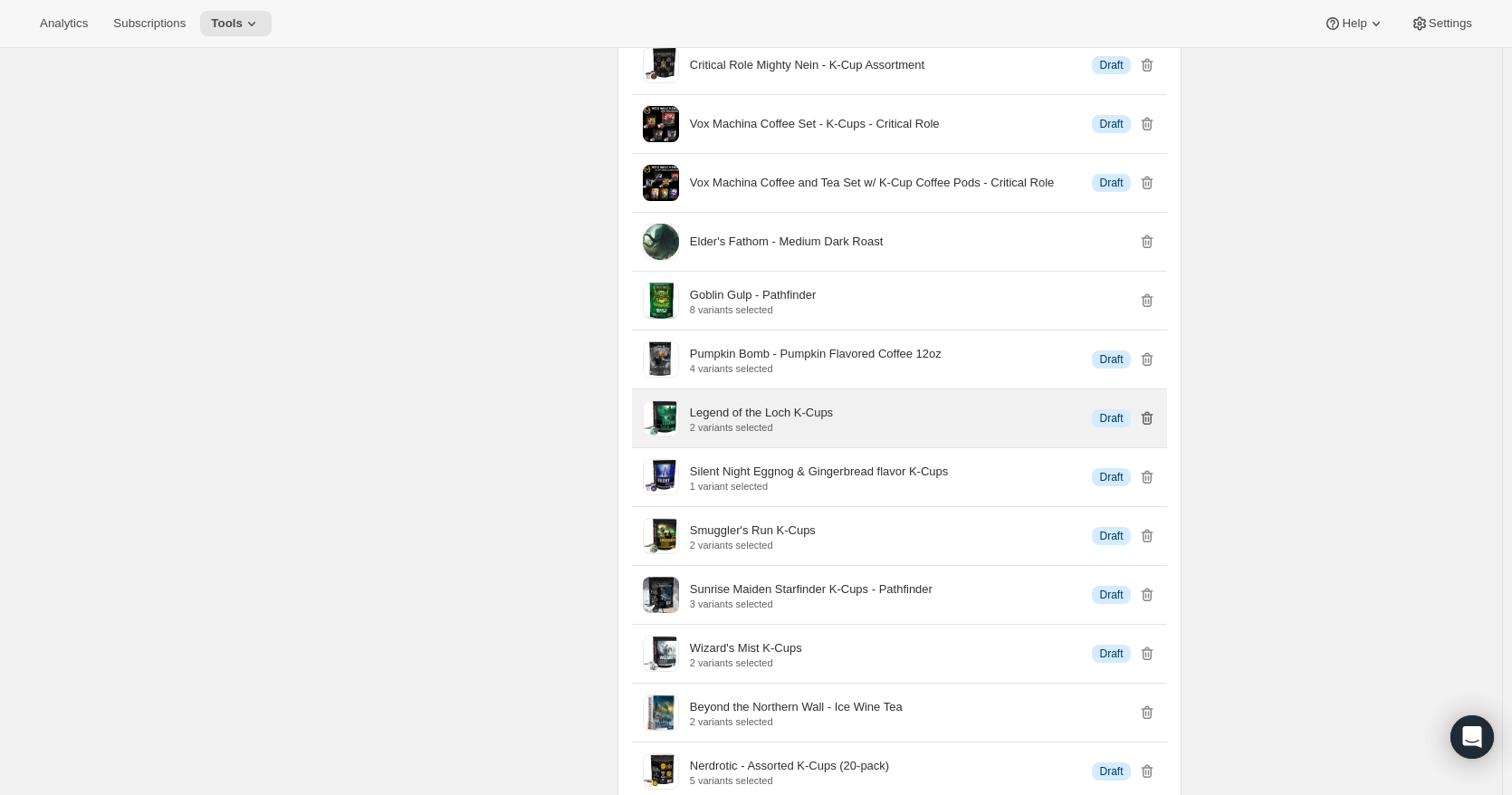
click at [1147, 426] on icon "button" at bounding box center [1146, 418] width 12 height 14
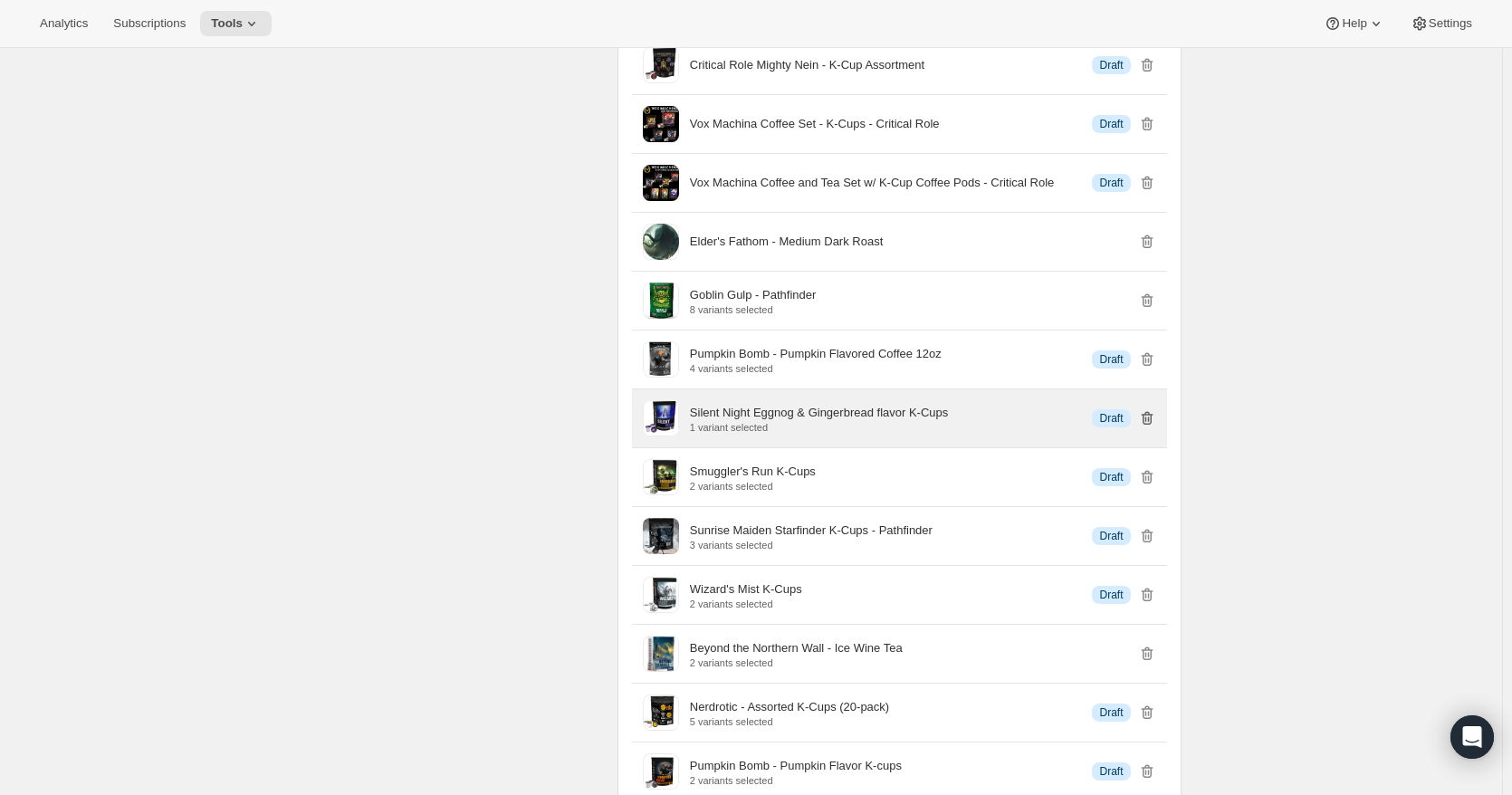
click at [1147, 426] on icon "button" at bounding box center [1146, 418] width 12 height 14
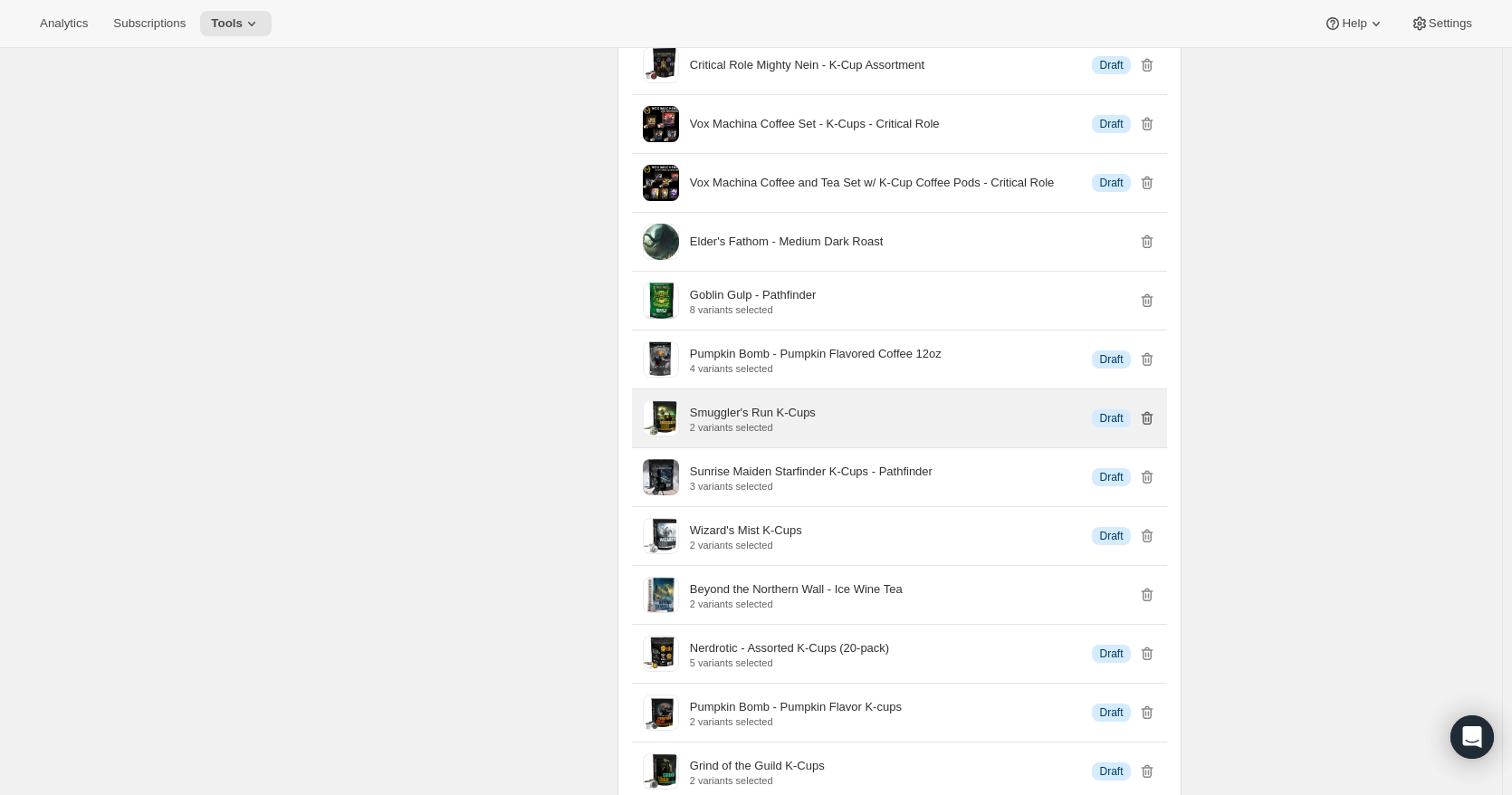
click at [1147, 426] on icon "button" at bounding box center [1146, 418] width 12 height 14
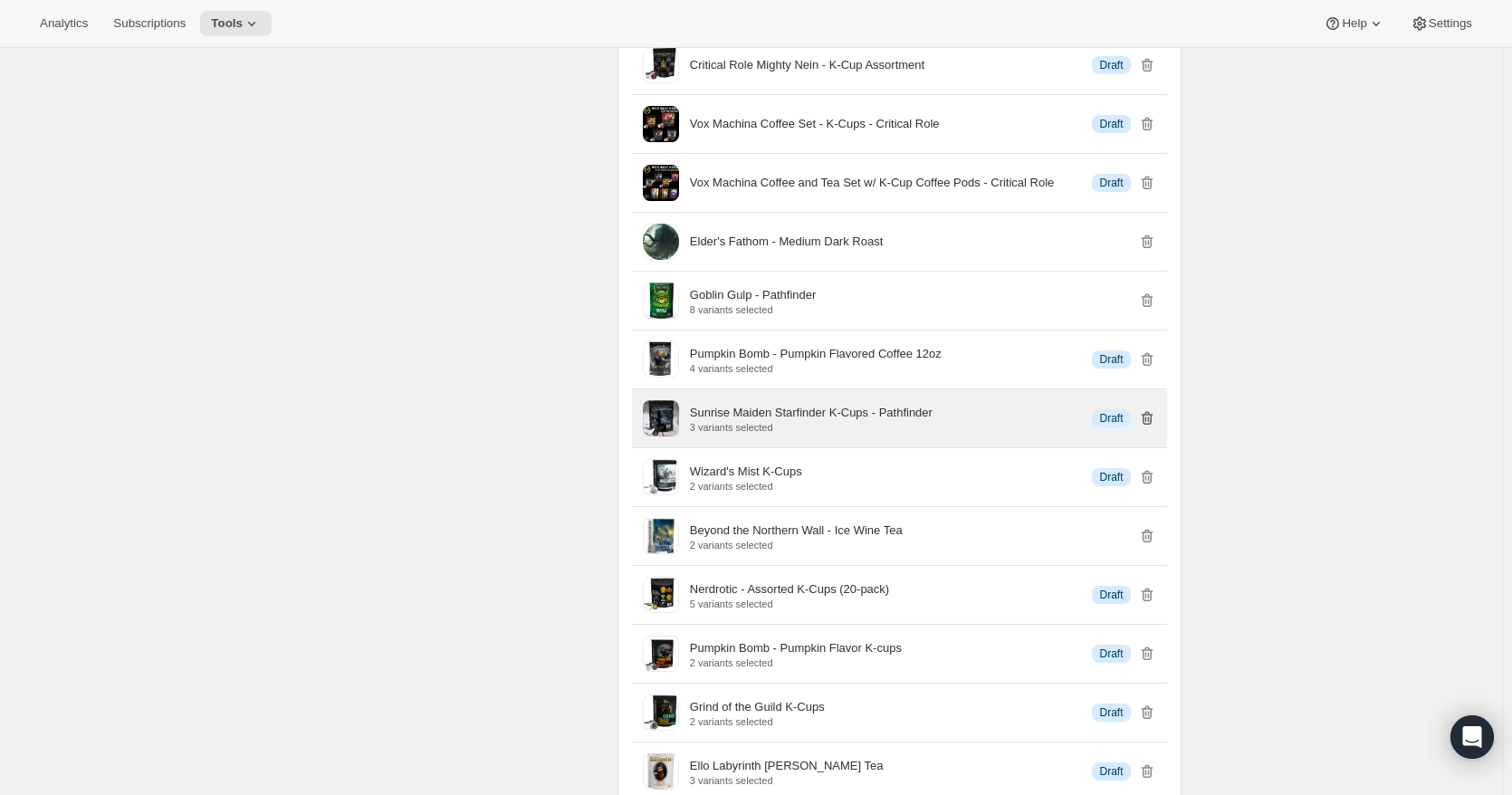
click at [1147, 426] on icon "button" at bounding box center [1146, 418] width 12 height 14
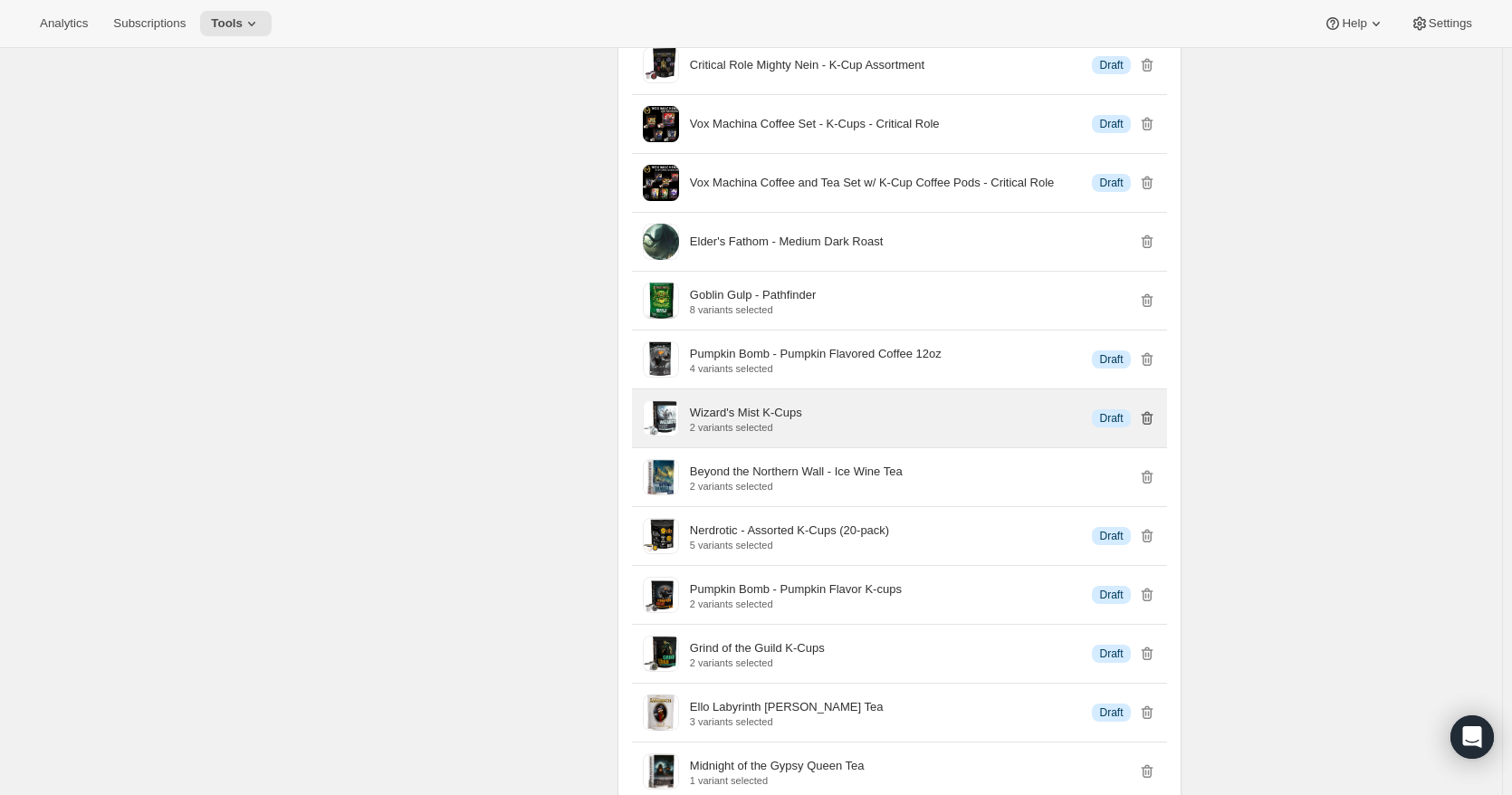
click at [1147, 426] on icon "button" at bounding box center [1146, 418] width 12 height 14
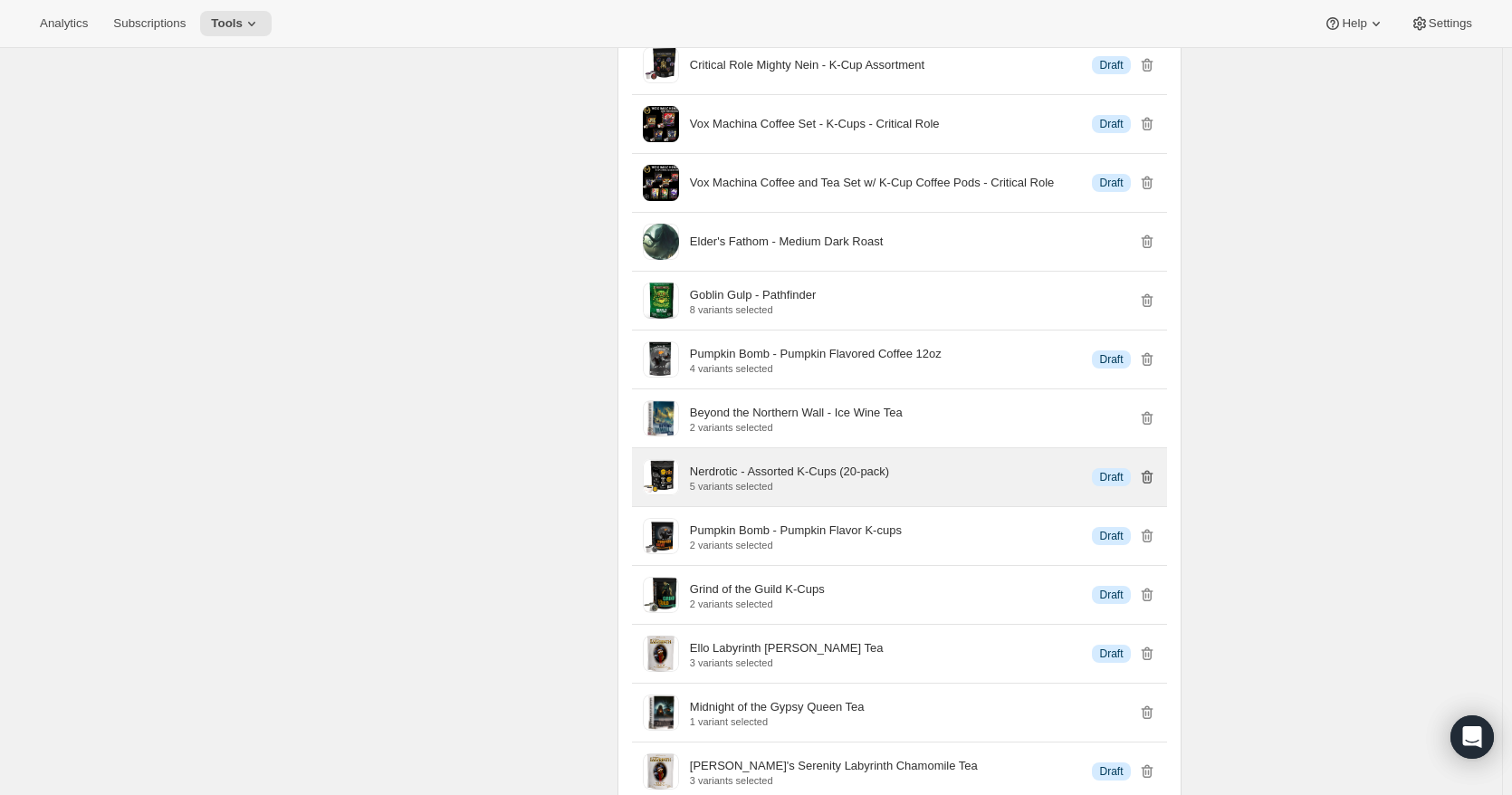
scroll to position [1358, 0]
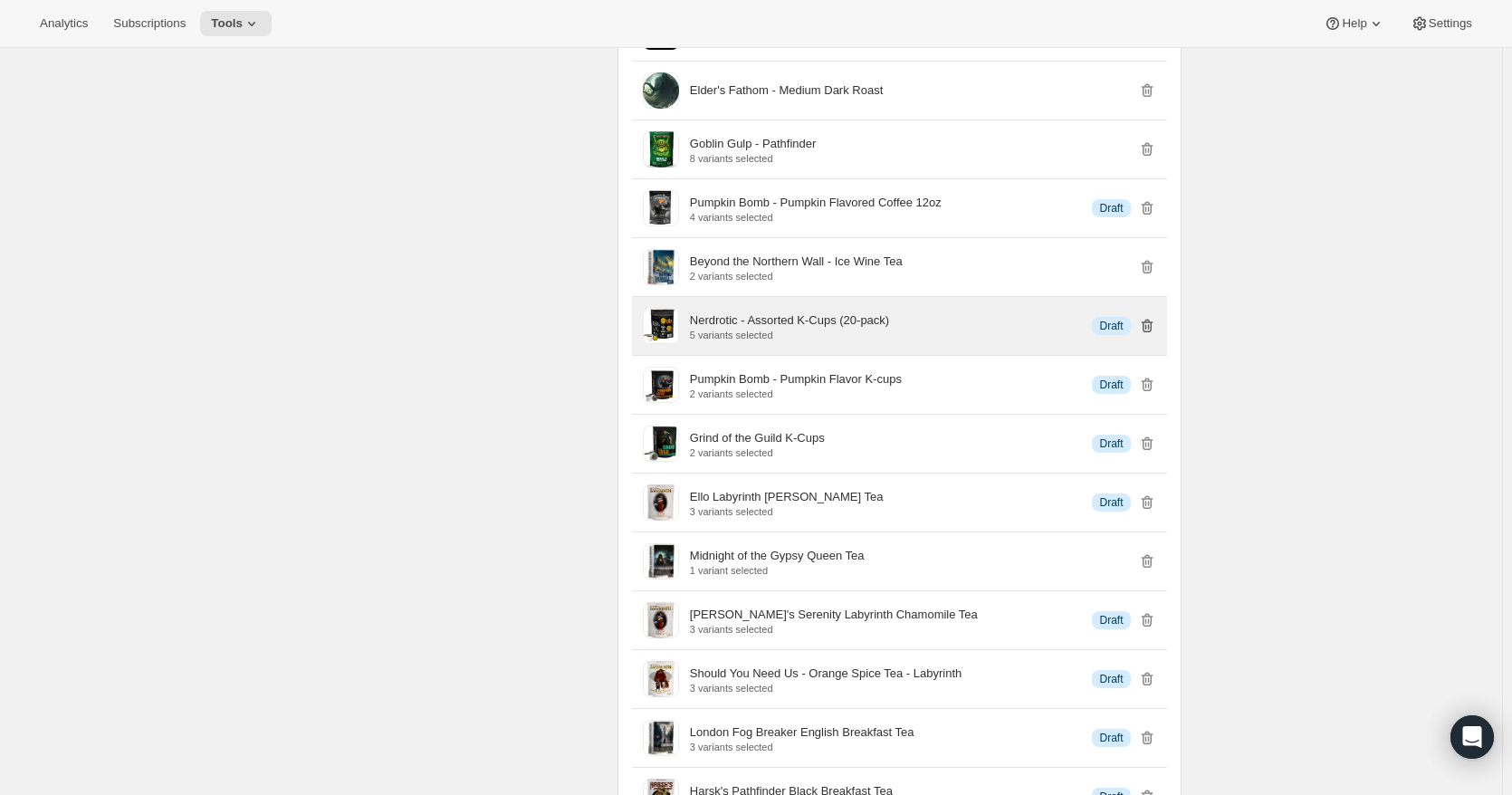
click at [1145, 335] on icon "button" at bounding box center [1147, 326] width 18 height 18
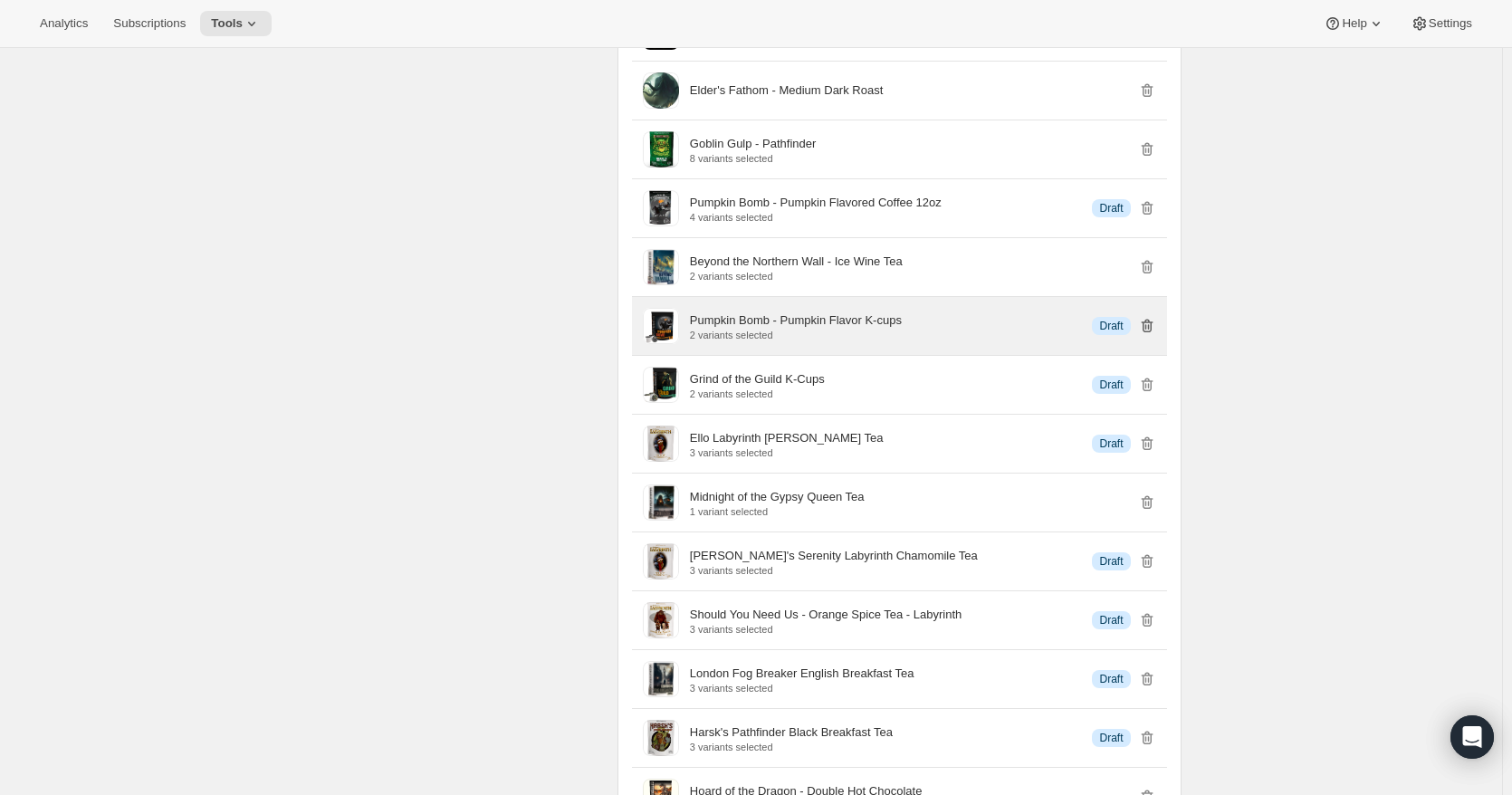
click at [1145, 335] on icon "button" at bounding box center [1147, 326] width 18 height 18
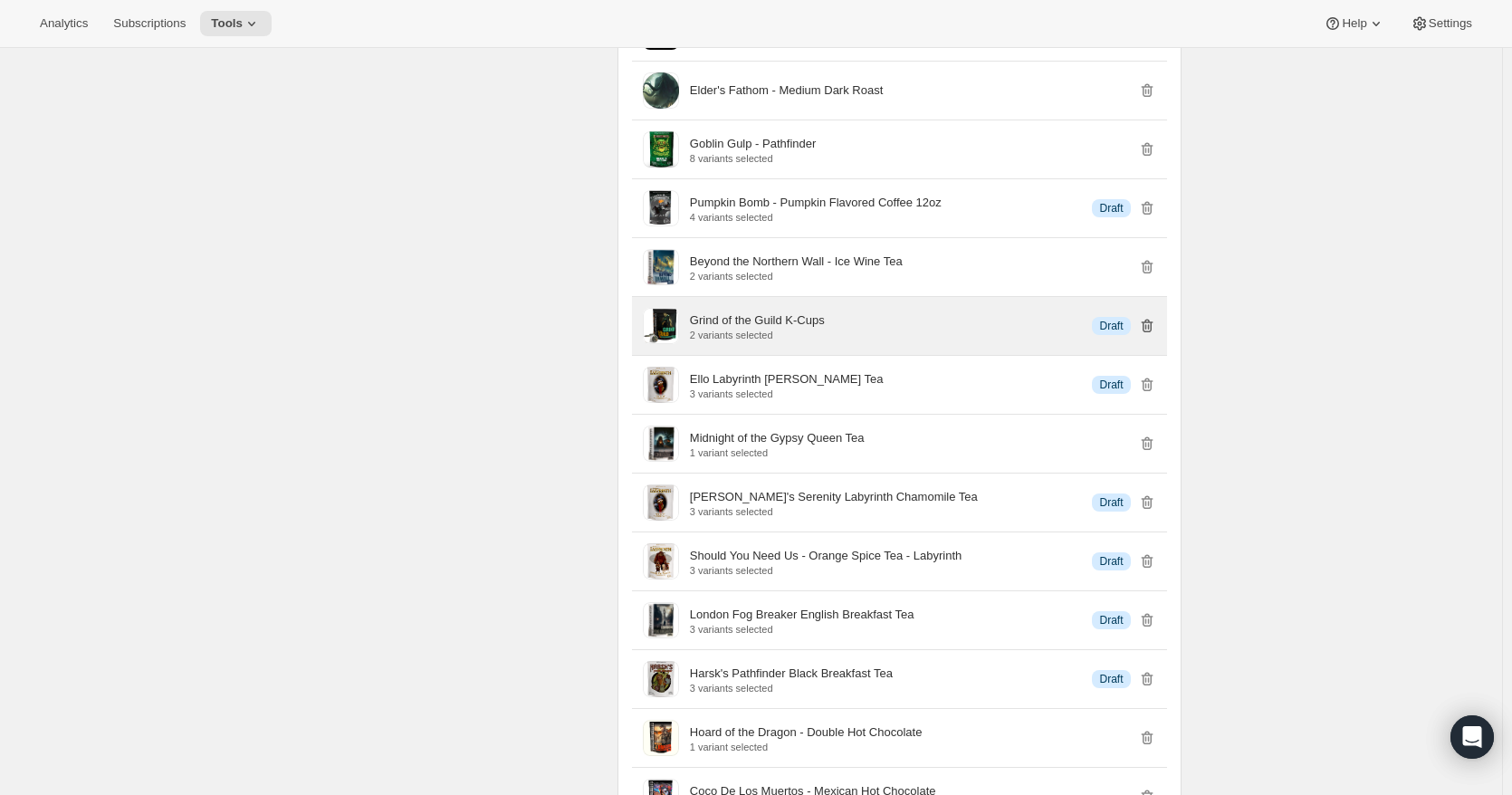
click at [1145, 335] on icon "button" at bounding box center [1147, 326] width 18 height 18
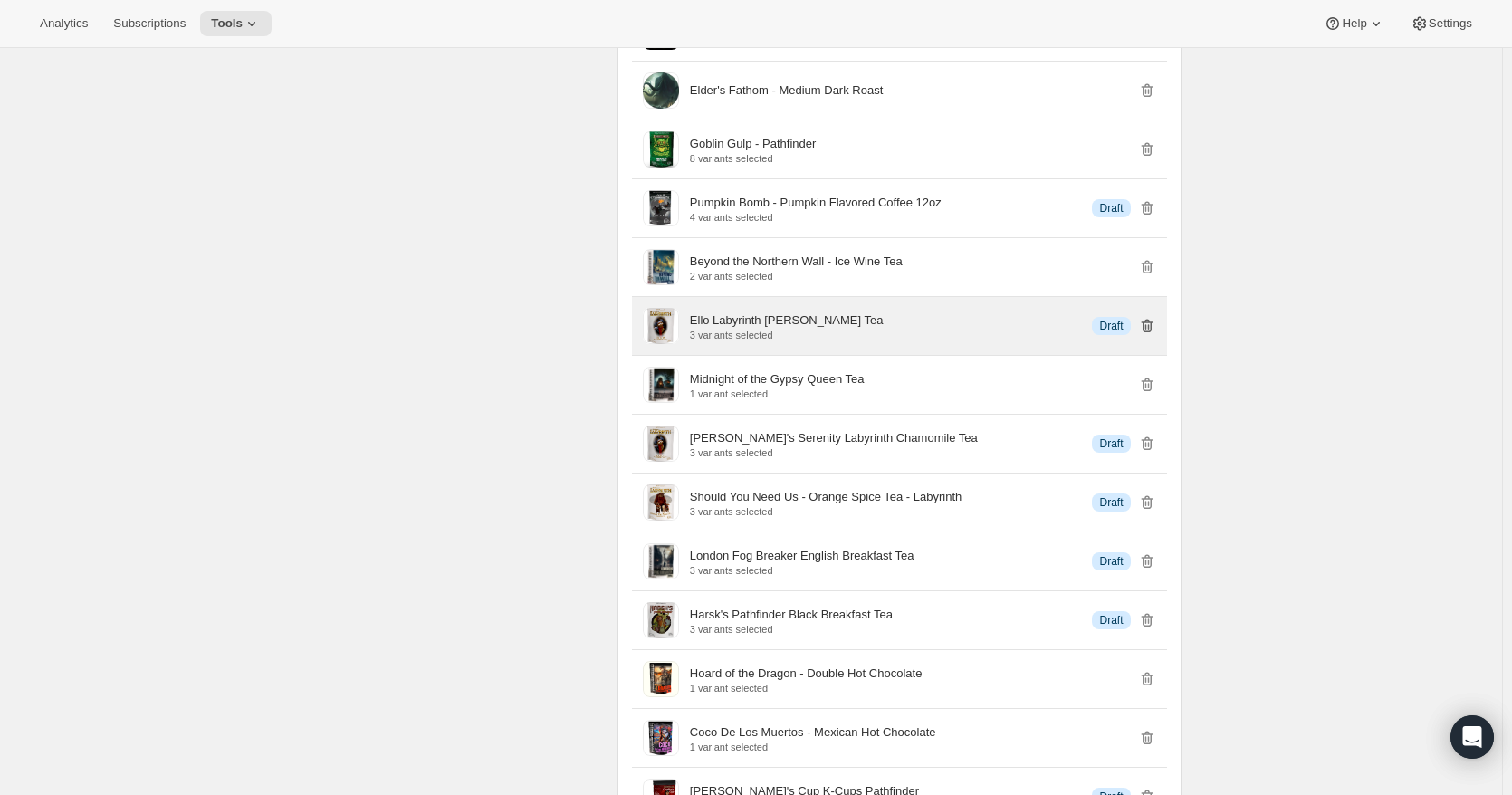
click at [1145, 335] on icon "button" at bounding box center [1147, 326] width 18 height 18
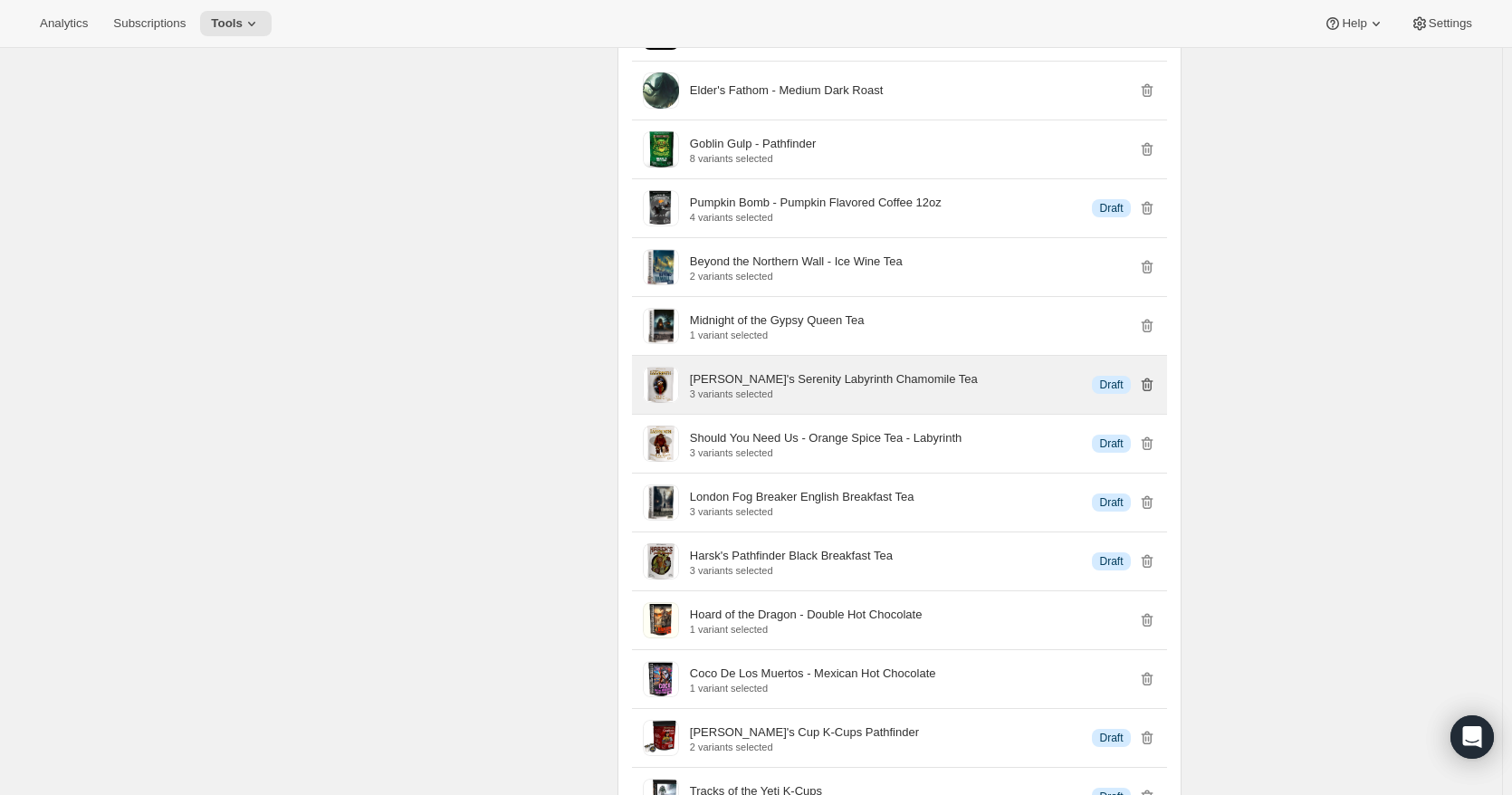
click at [1151, 394] on icon "button" at bounding box center [1147, 385] width 18 height 18
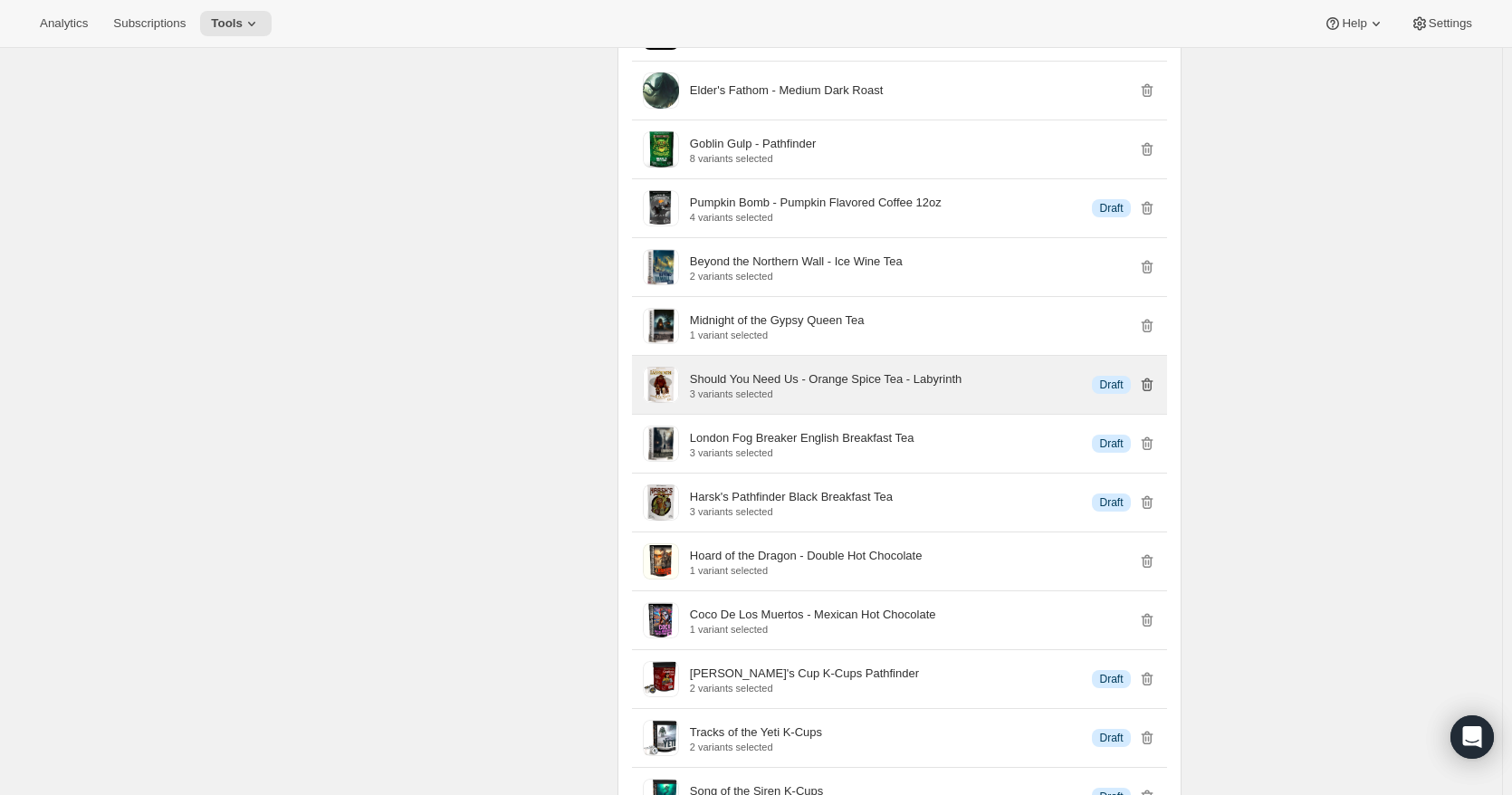
click at [1151, 394] on icon "button" at bounding box center [1147, 385] width 18 height 18
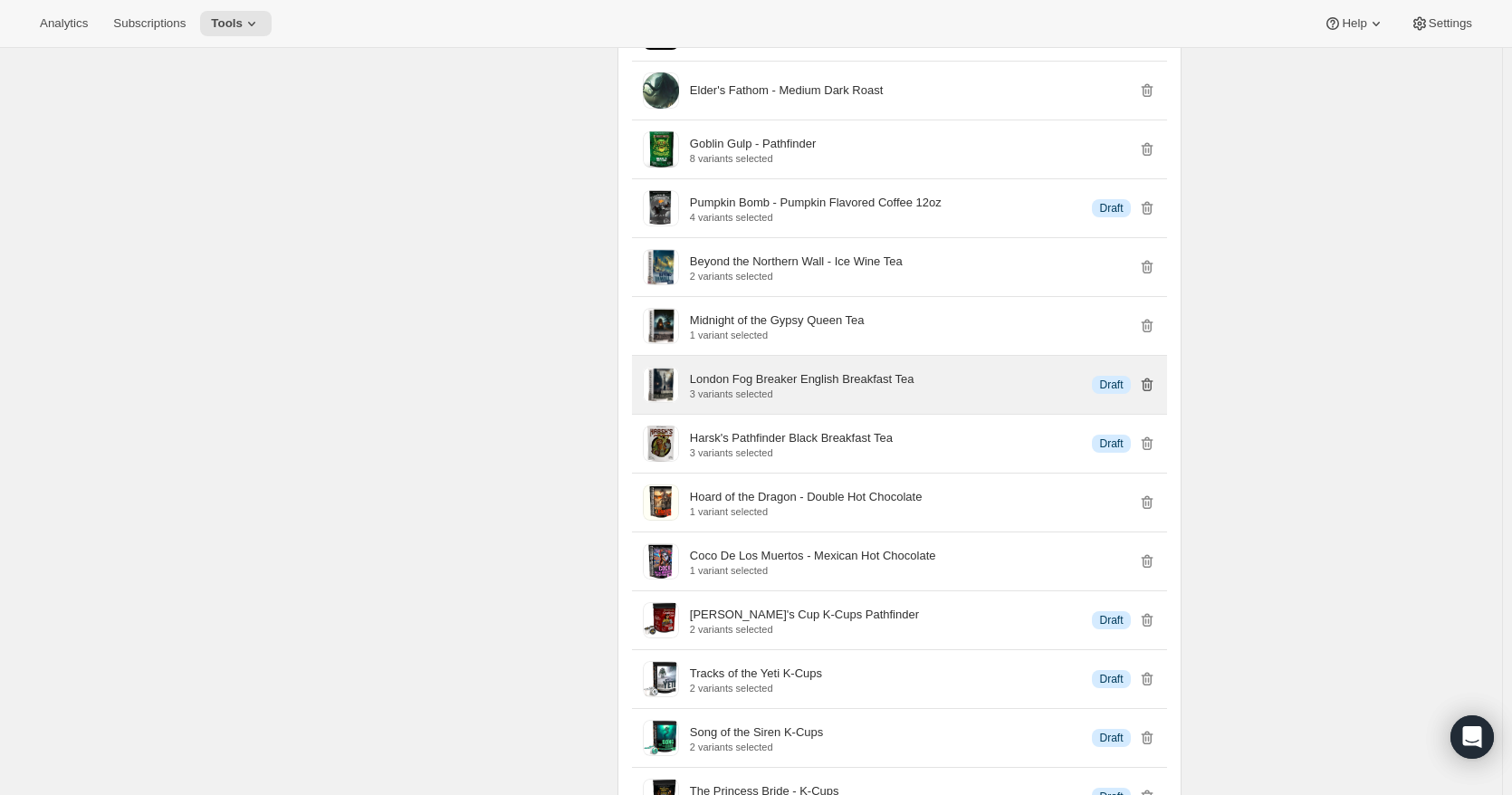
click at [1149, 394] on icon "button" at bounding box center [1147, 385] width 18 height 18
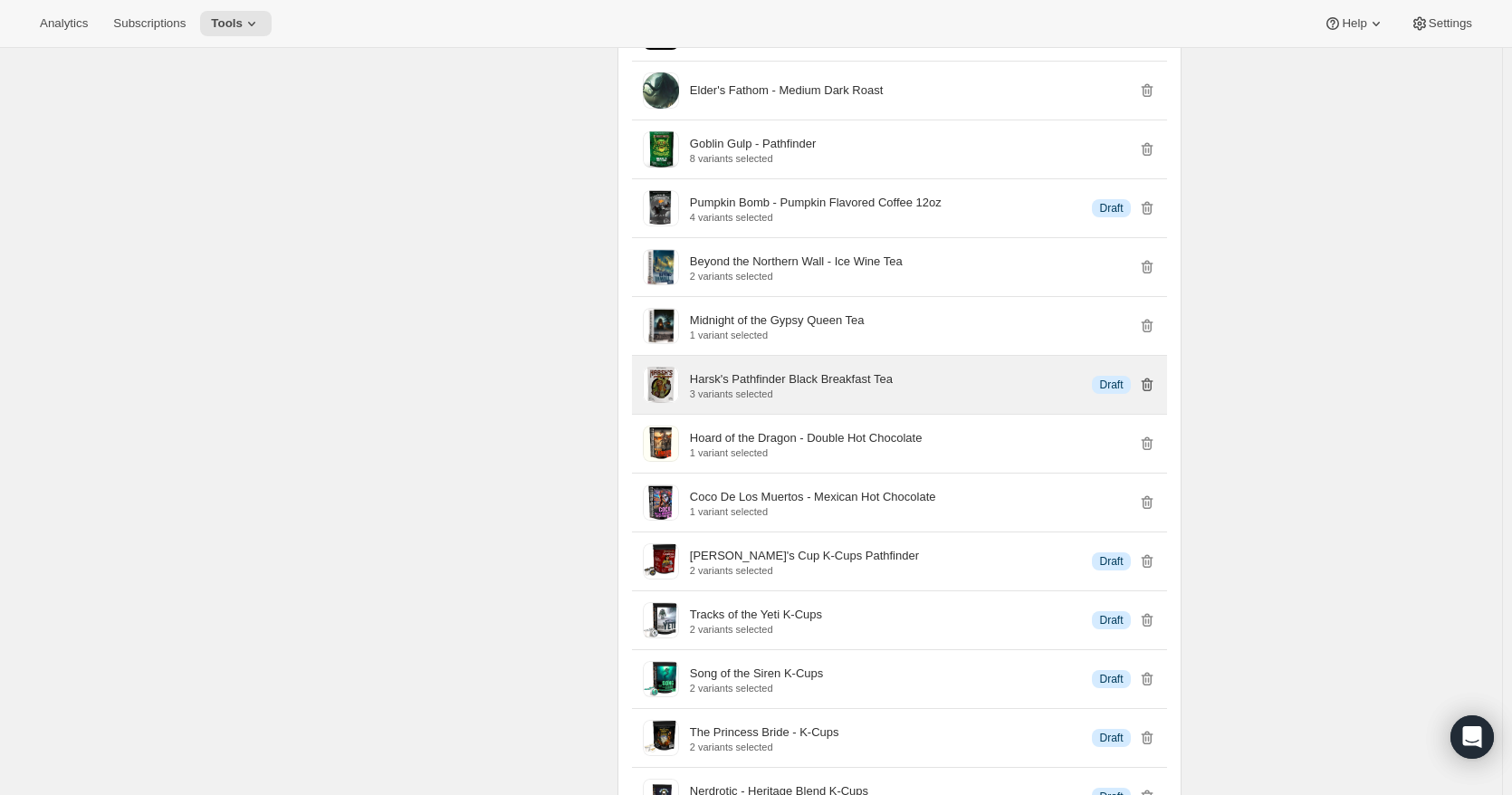
click at [1149, 394] on icon "button" at bounding box center [1147, 385] width 18 height 18
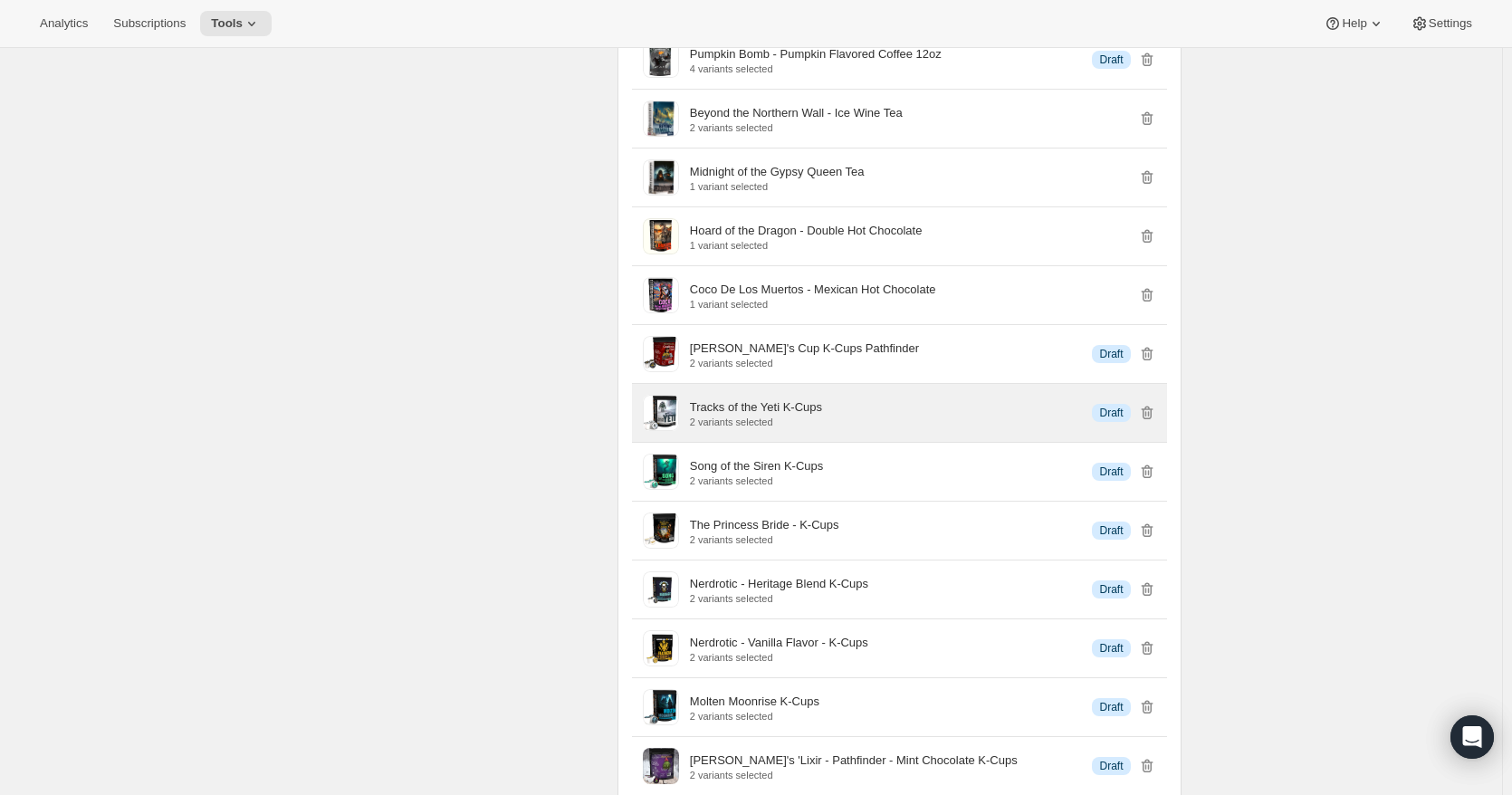
scroll to position [1509, 0]
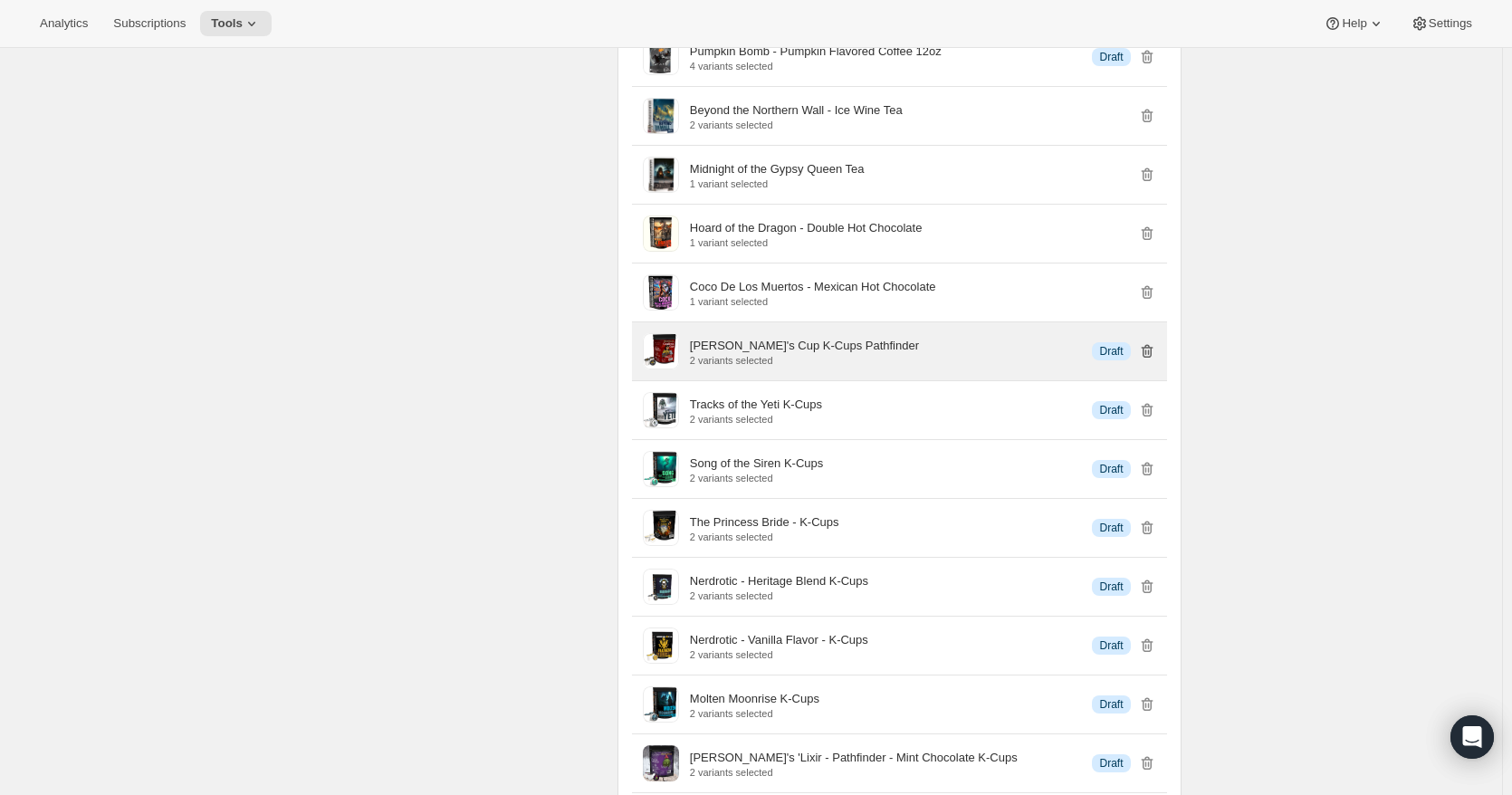
click at [1142, 360] on icon "button" at bounding box center [1147, 351] width 18 height 18
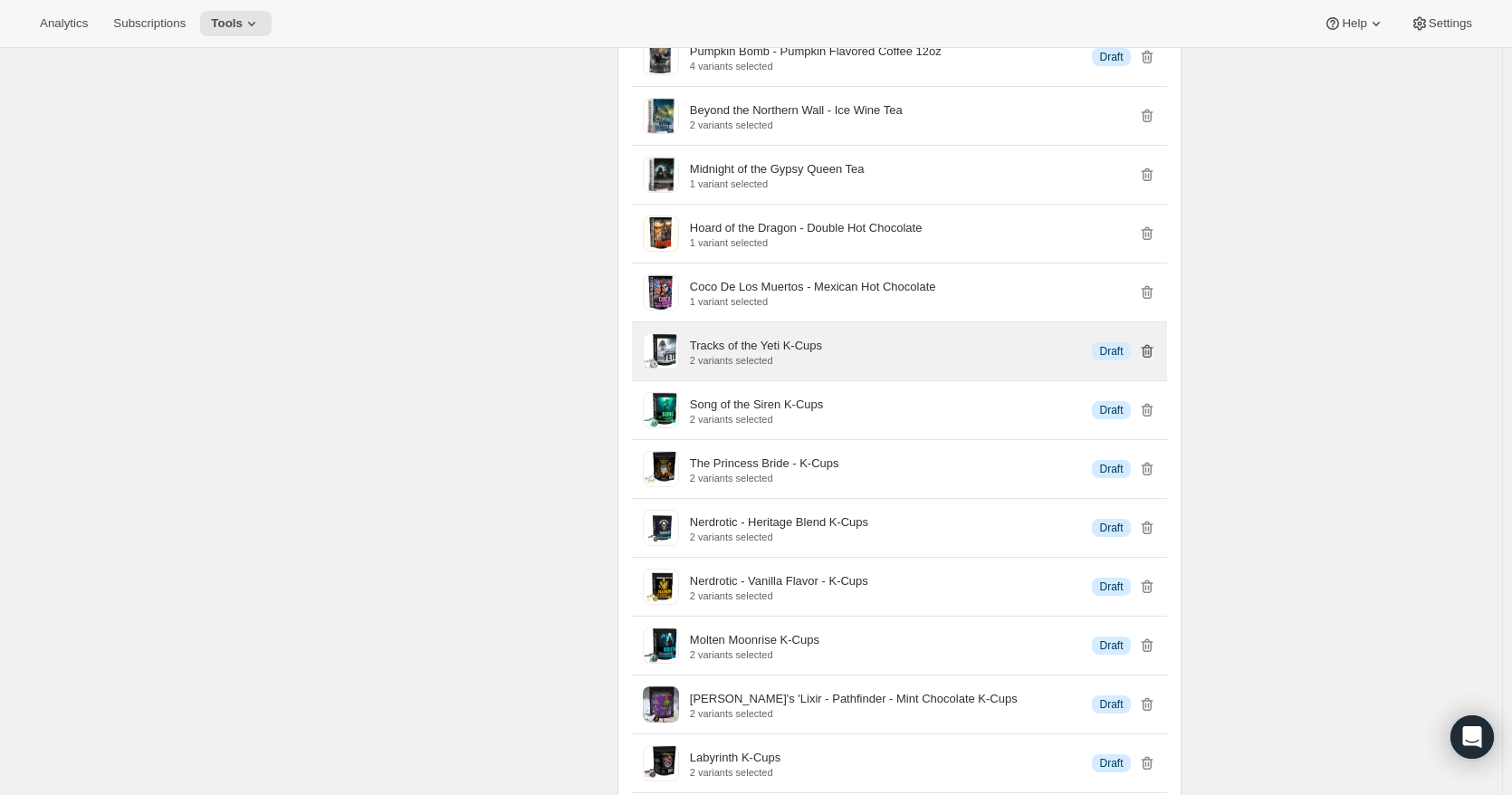
click at [1142, 360] on icon "button" at bounding box center [1147, 351] width 18 height 18
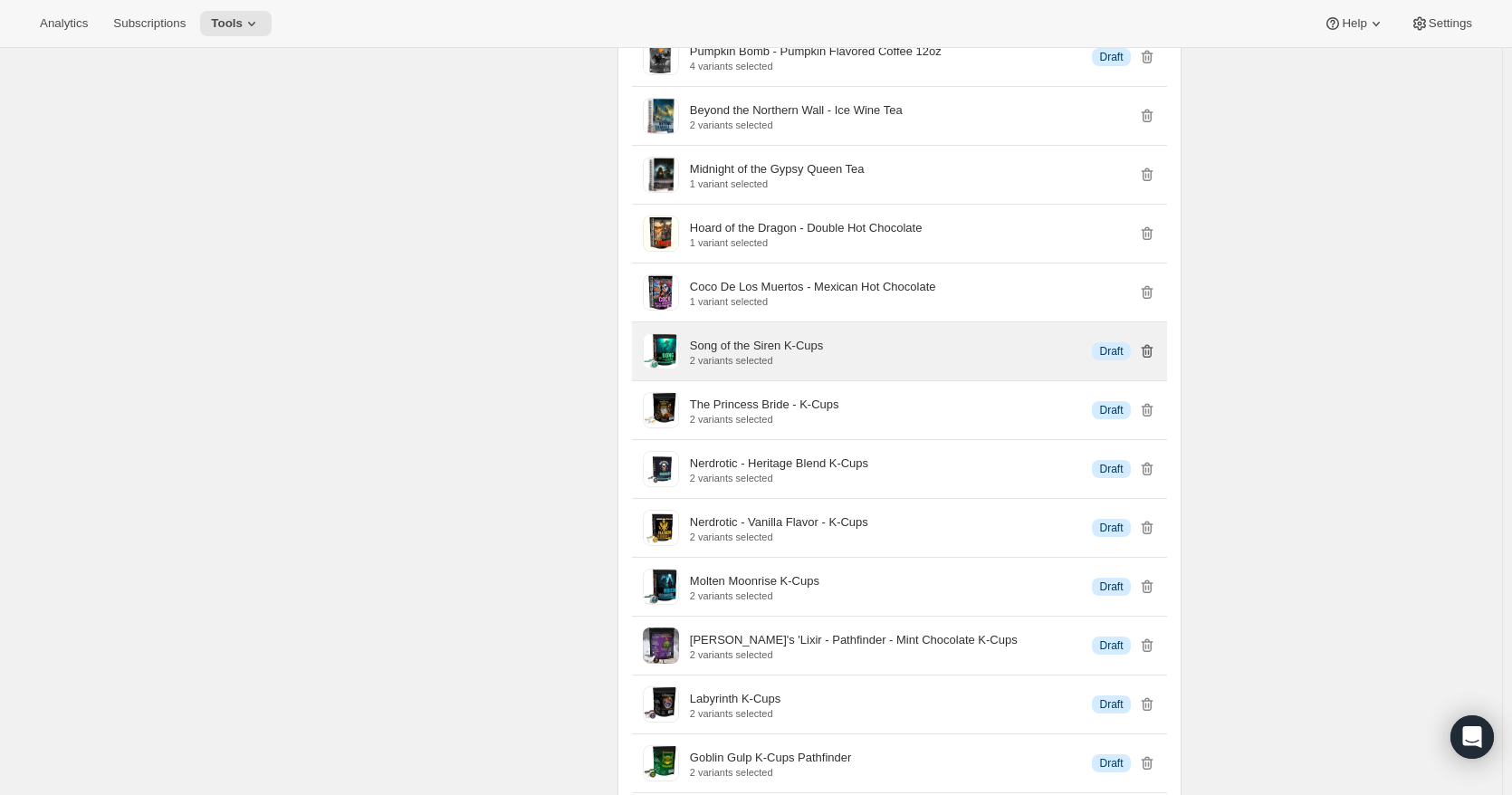
click at [1142, 360] on icon "button" at bounding box center [1147, 351] width 18 height 18
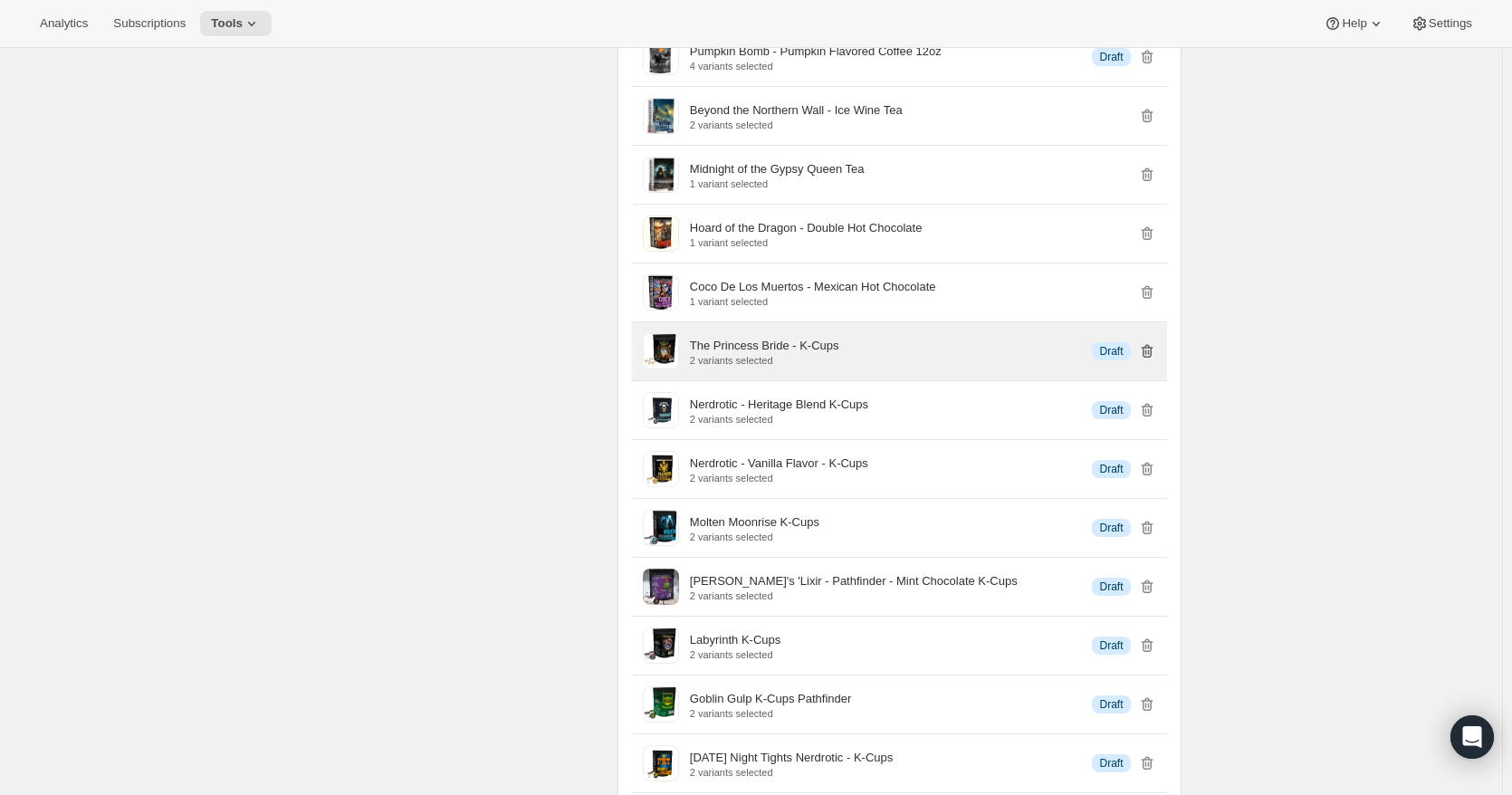
click at [1142, 360] on icon "button" at bounding box center [1147, 351] width 18 height 18
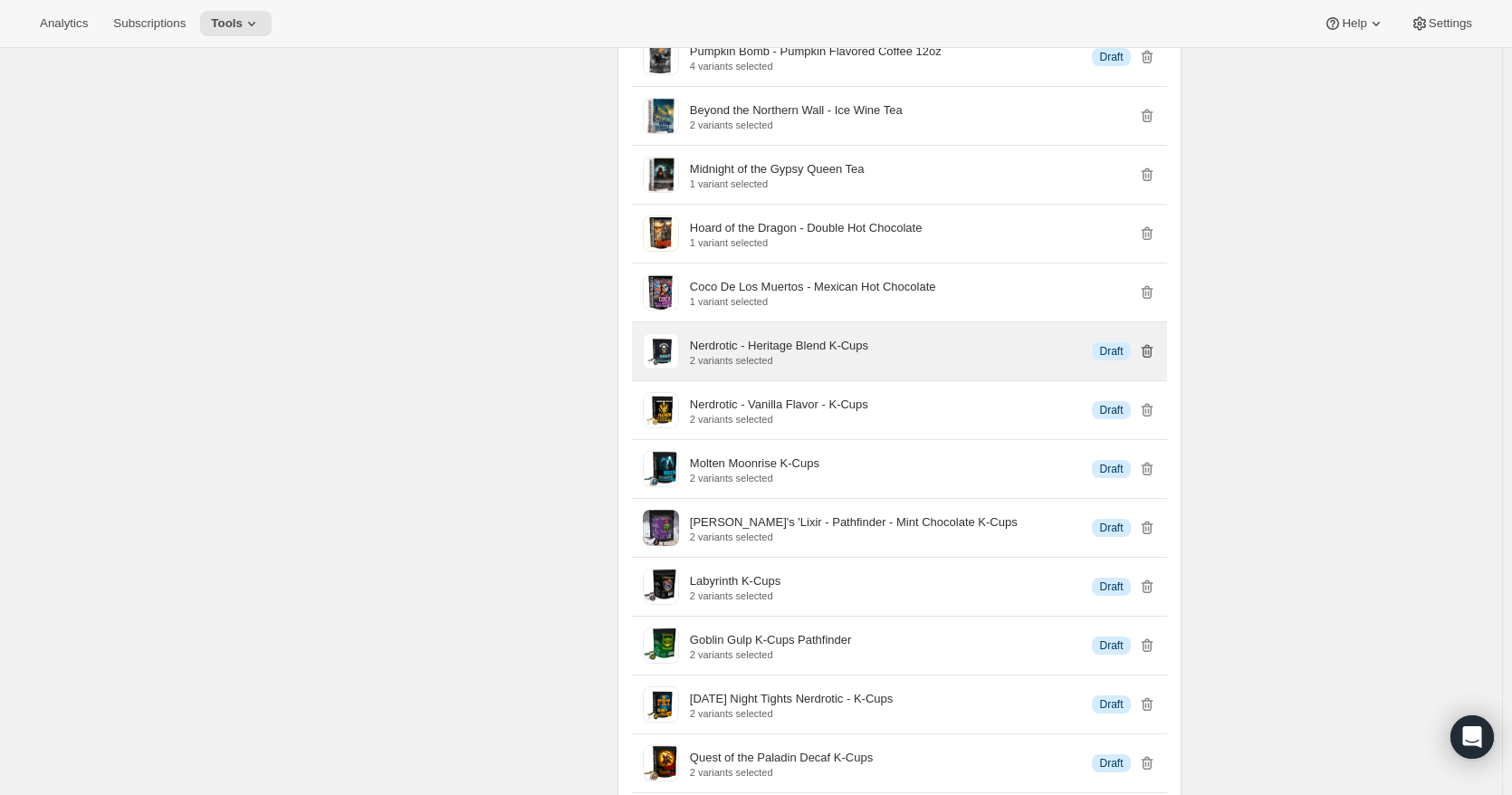
click at [1142, 360] on icon "button" at bounding box center [1147, 351] width 18 height 18
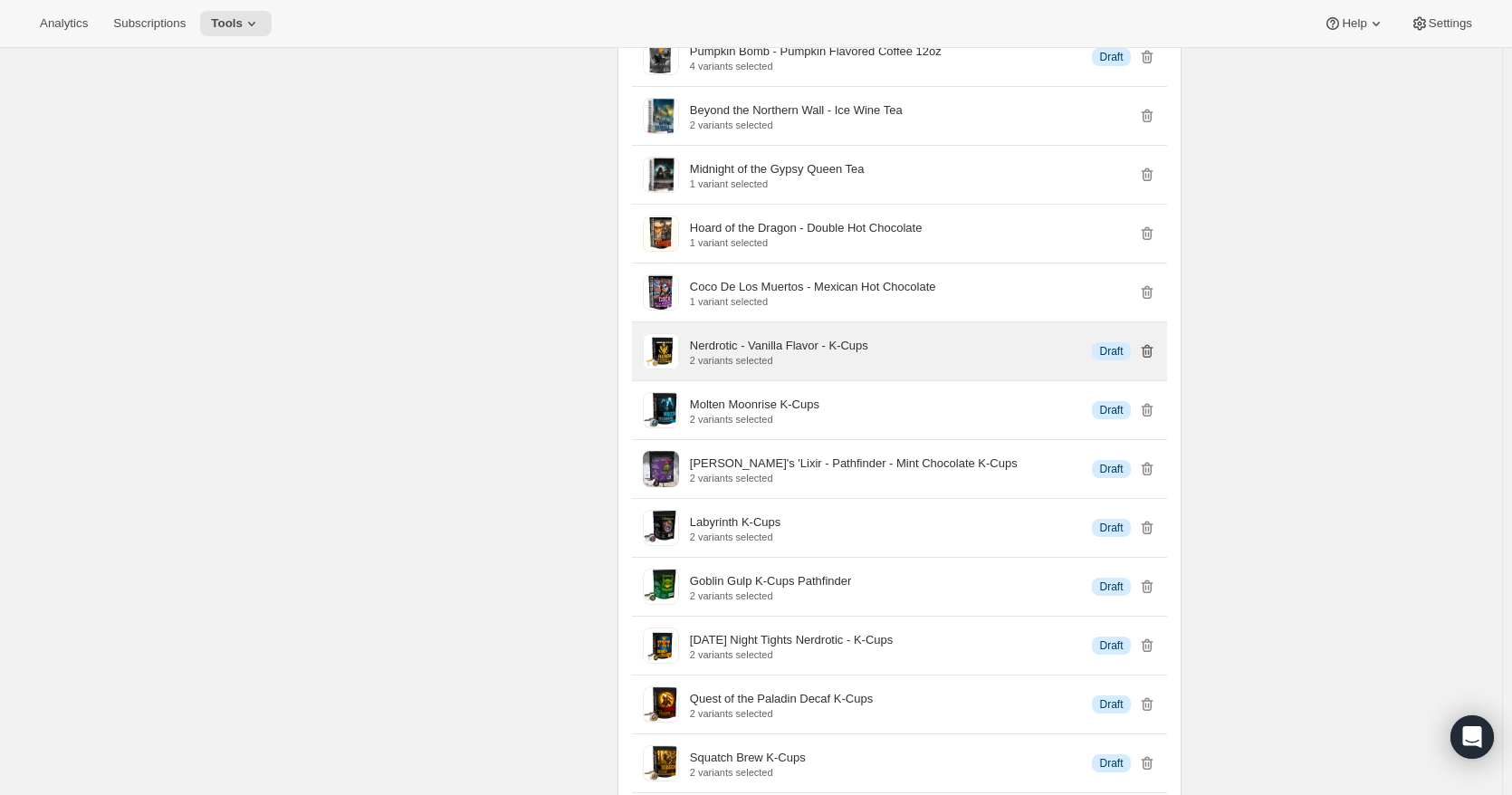
click at [1142, 360] on icon "button" at bounding box center [1147, 351] width 18 height 18
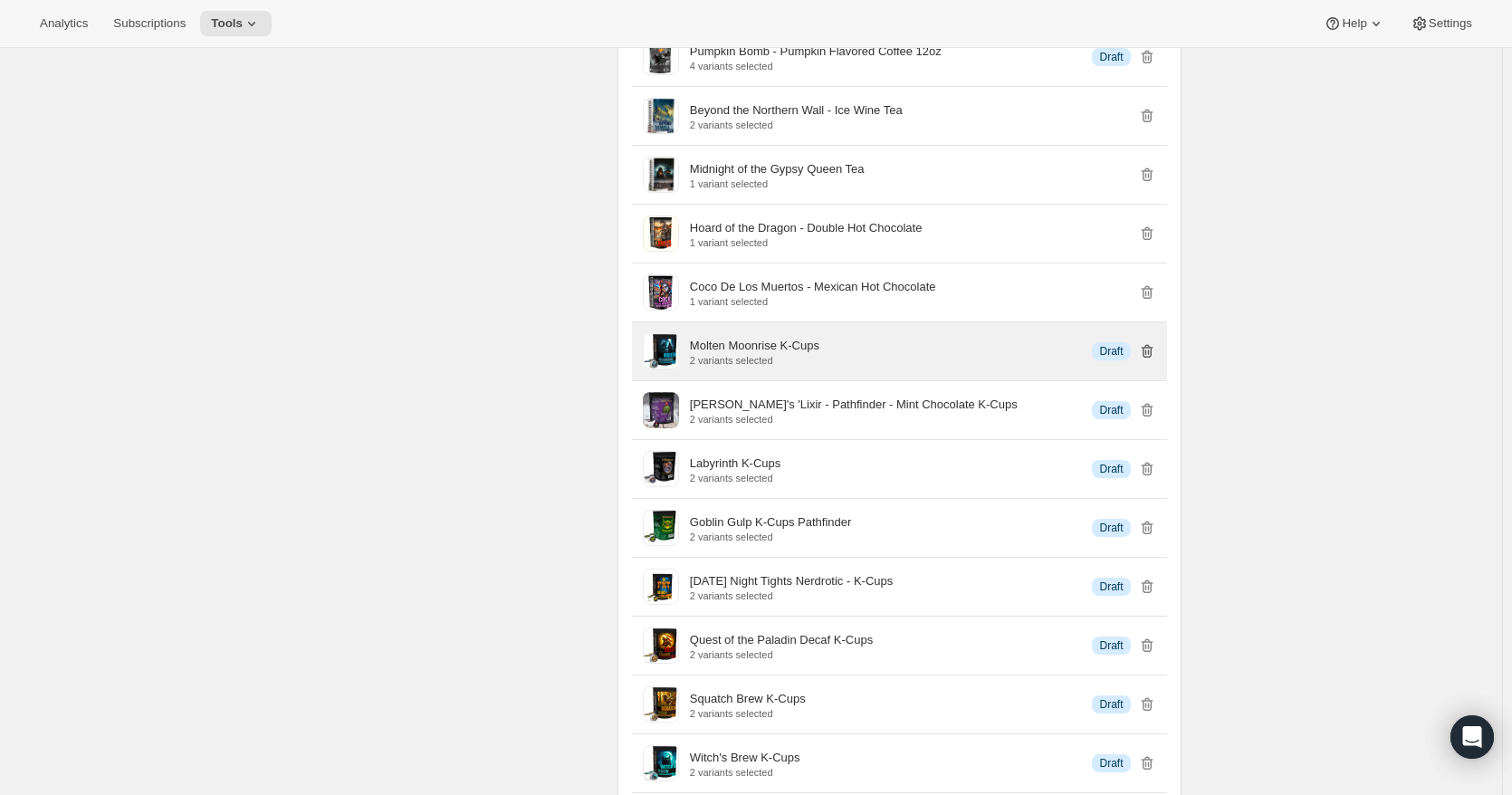
click at [1142, 360] on icon "button" at bounding box center [1147, 351] width 18 height 18
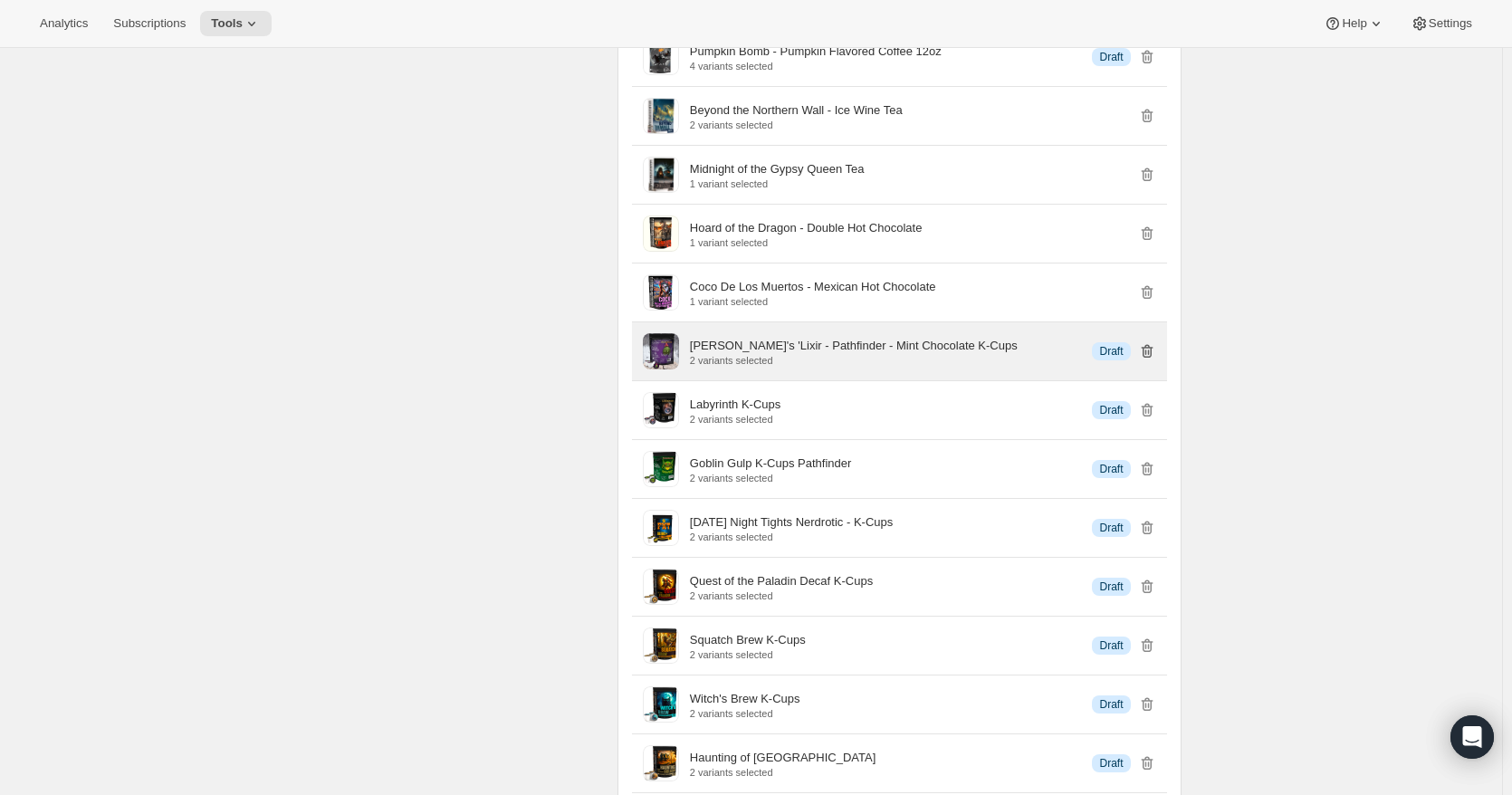
click at [1144, 360] on icon "button" at bounding box center [1147, 351] width 18 height 18
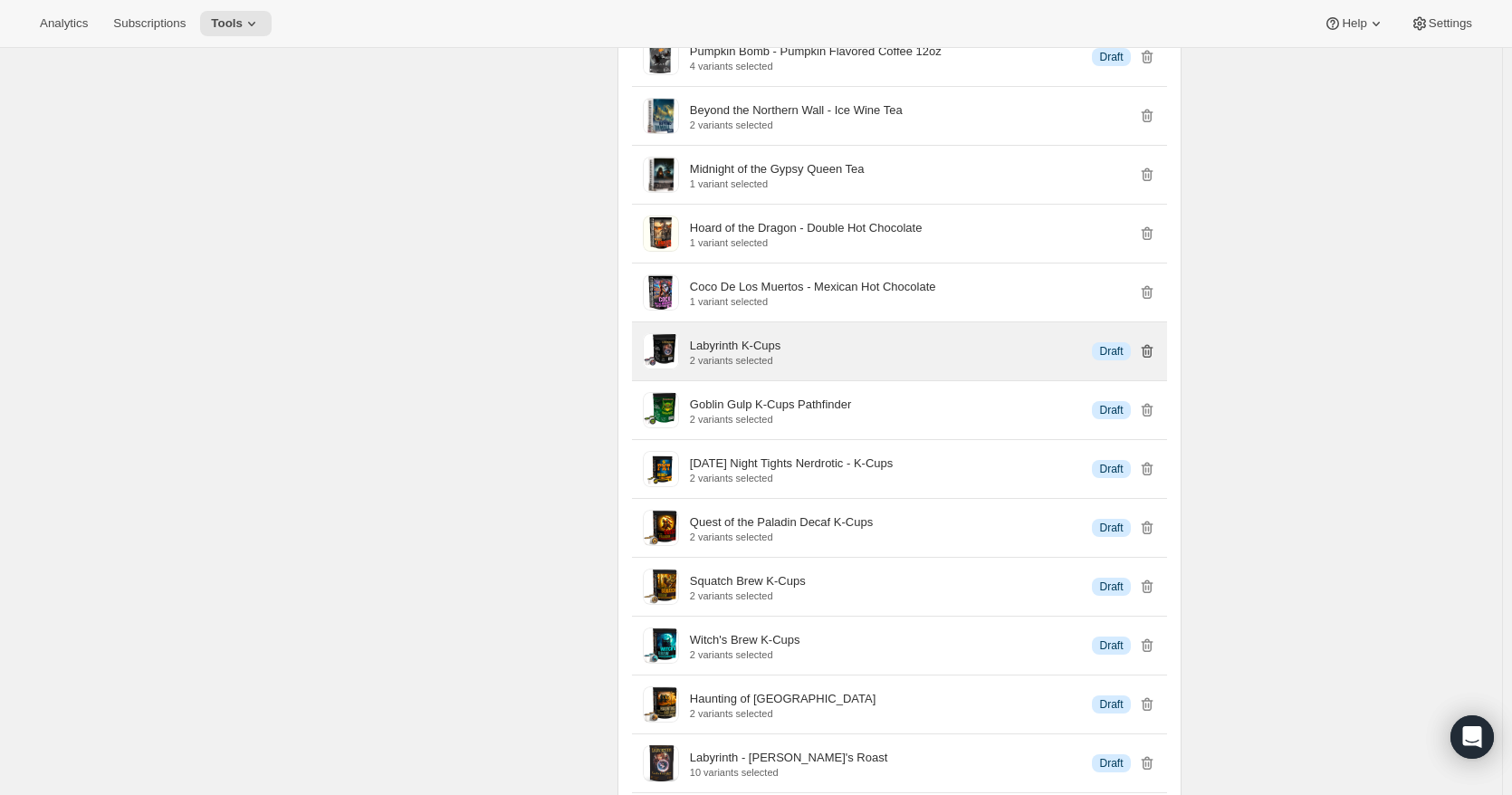
click at [1144, 360] on icon "button" at bounding box center [1147, 351] width 18 height 18
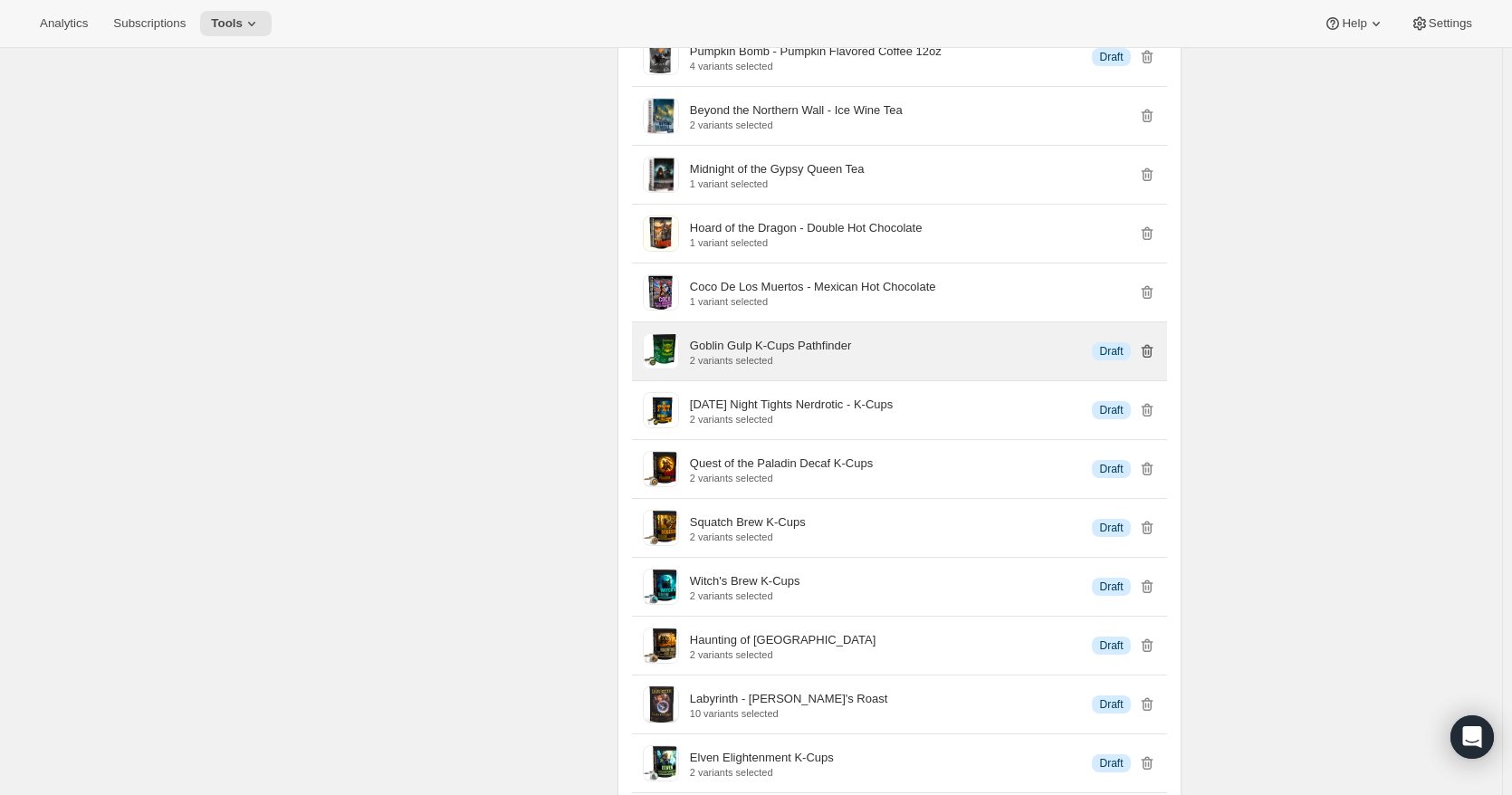
click at [1144, 360] on icon "button" at bounding box center [1147, 351] width 18 height 18
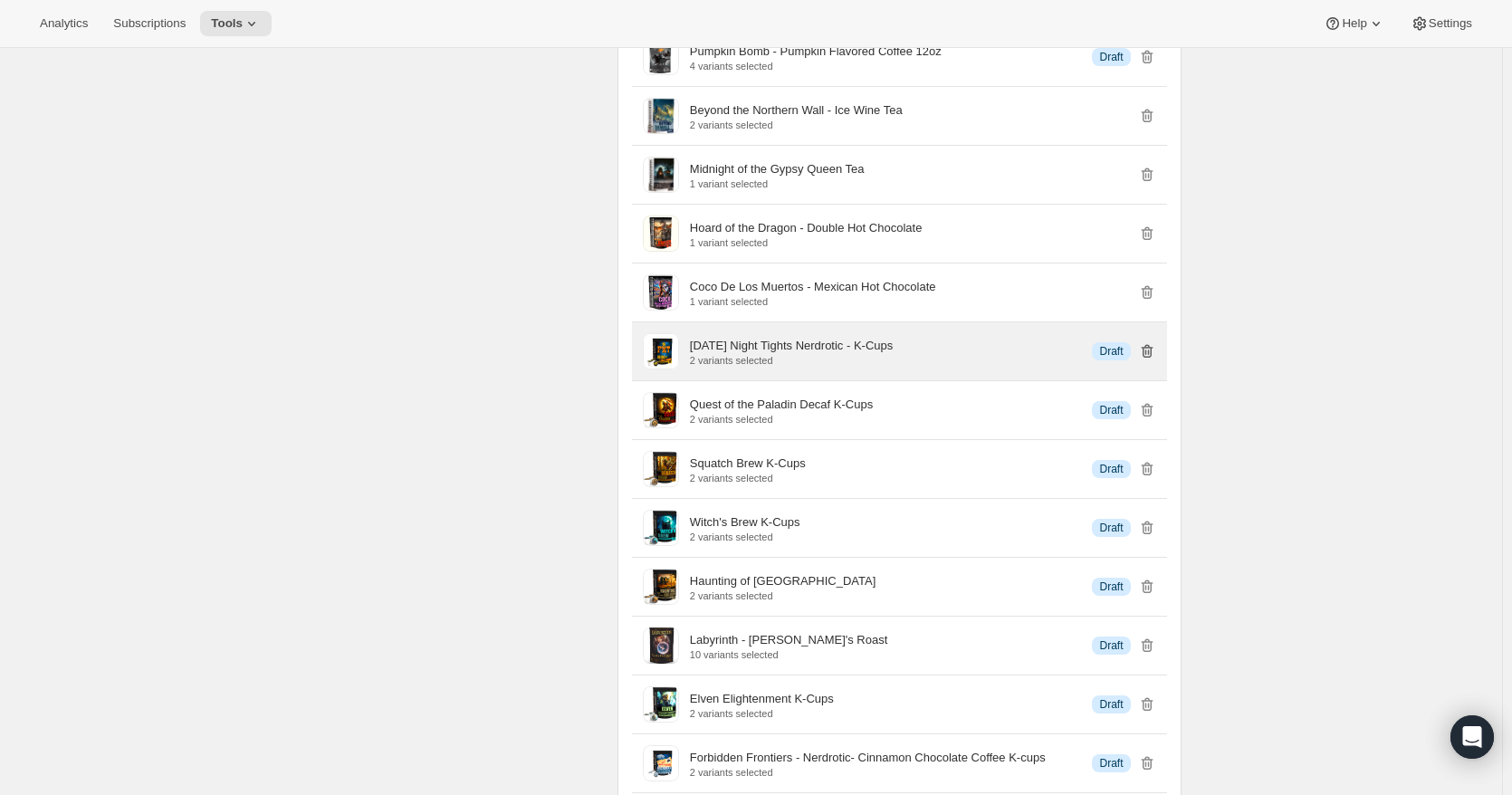
click at [1144, 360] on icon "button" at bounding box center [1147, 351] width 18 height 18
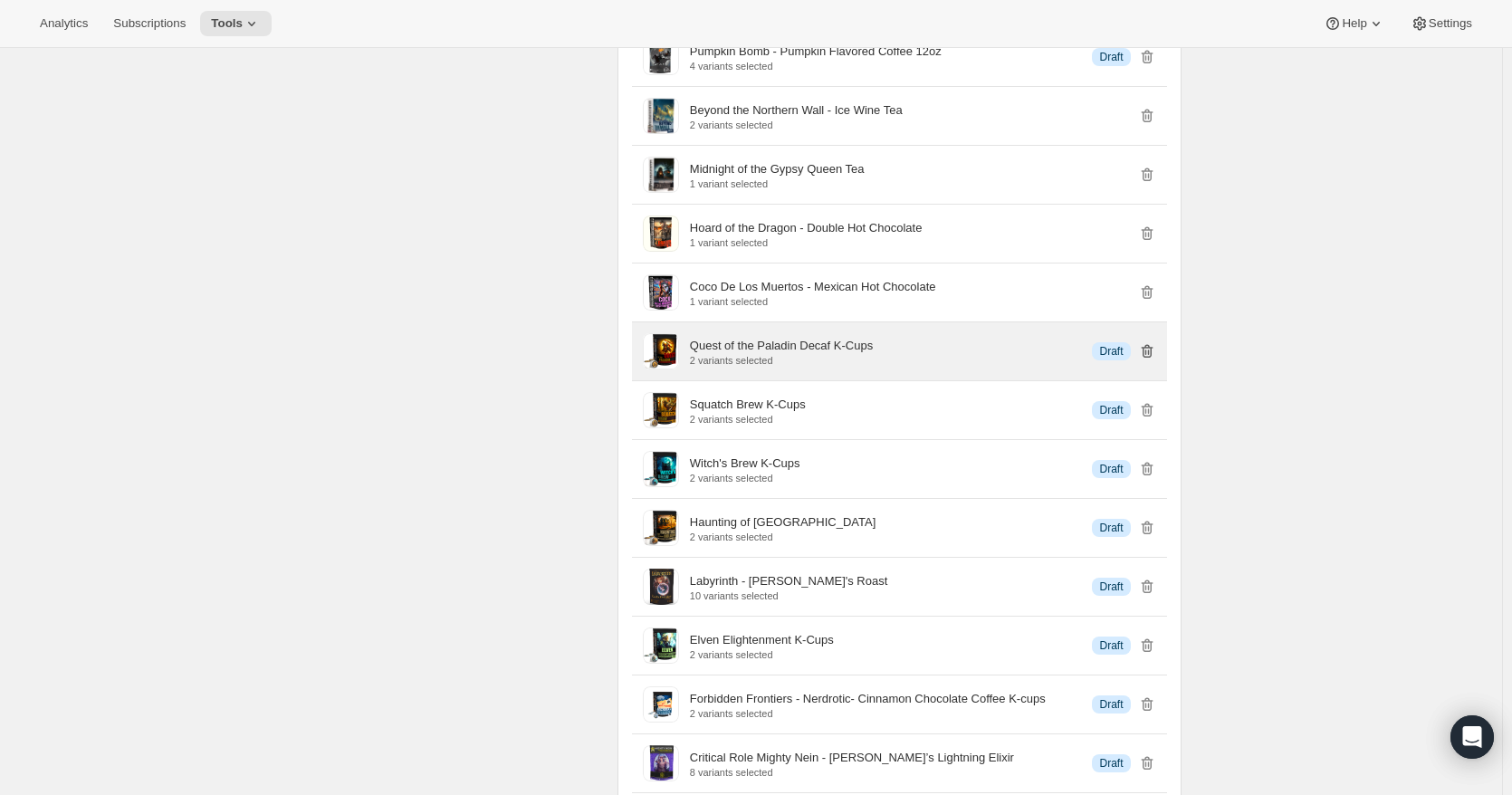
click at [1144, 360] on icon "button" at bounding box center [1147, 351] width 18 height 18
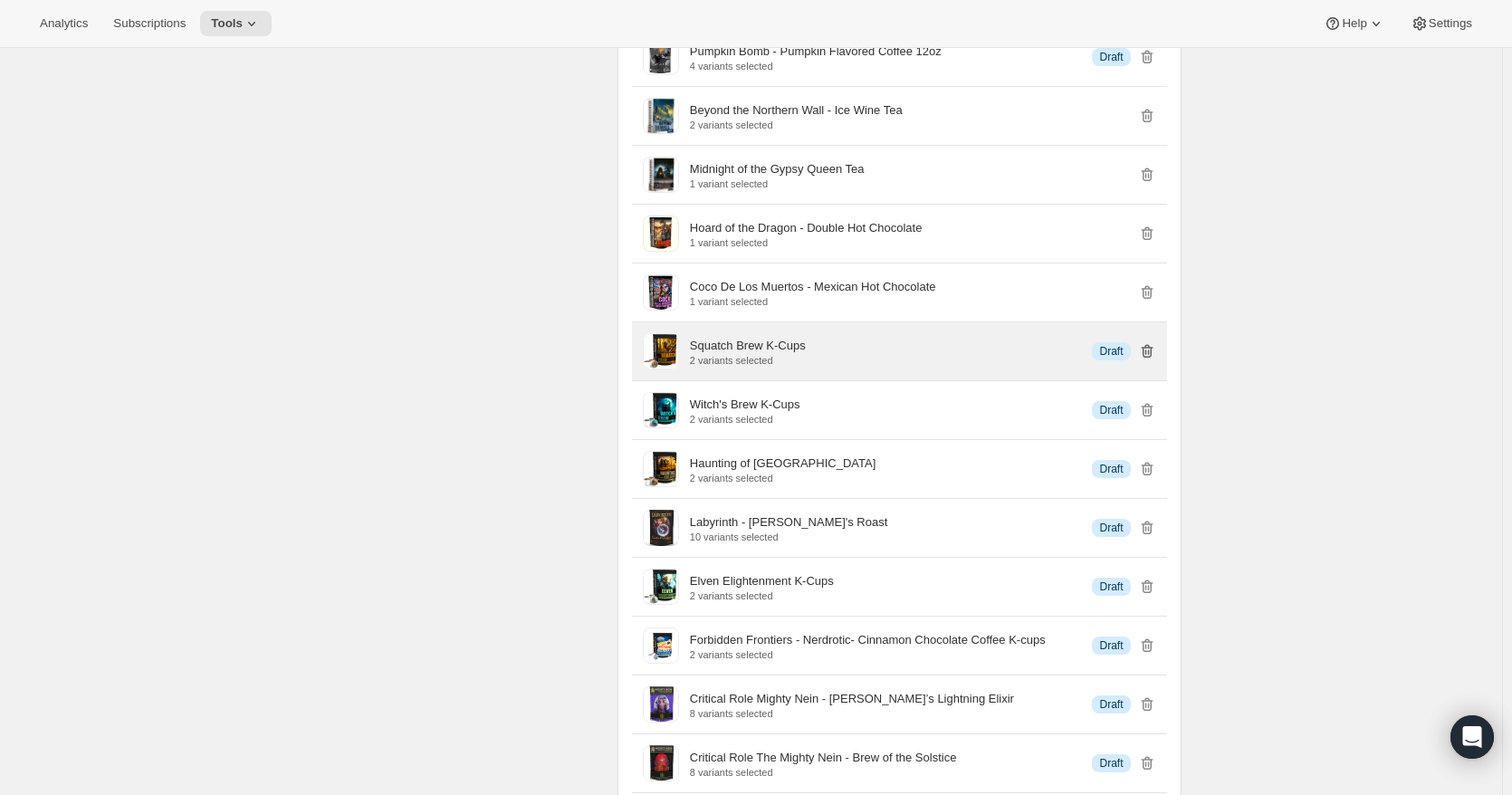
click at [1144, 360] on icon "button" at bounding box center [1147, 351] width 18 height 18
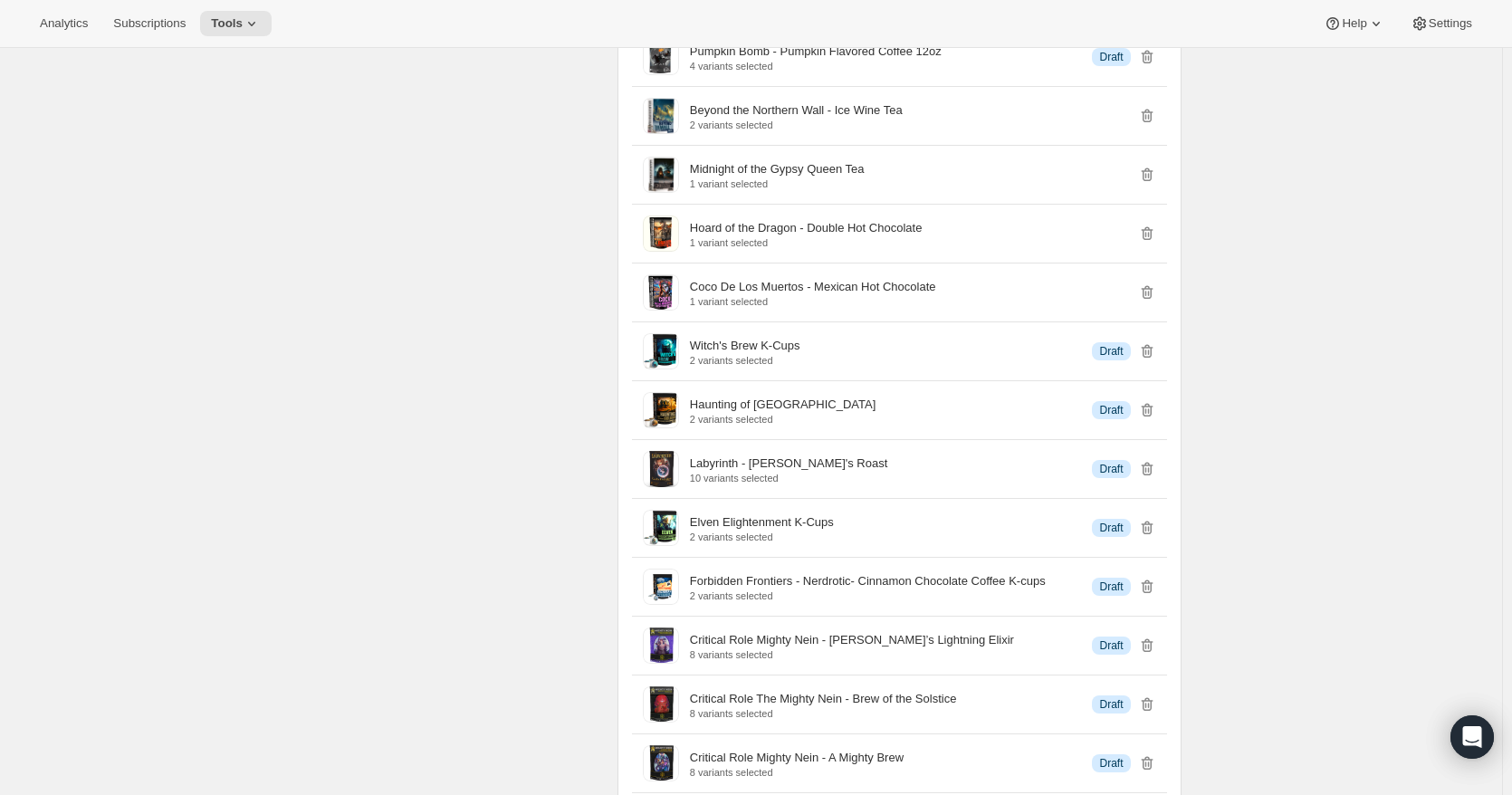
click at [1152, 360] on icon "button" at bounding box center [1147, 351] width 18 height 18
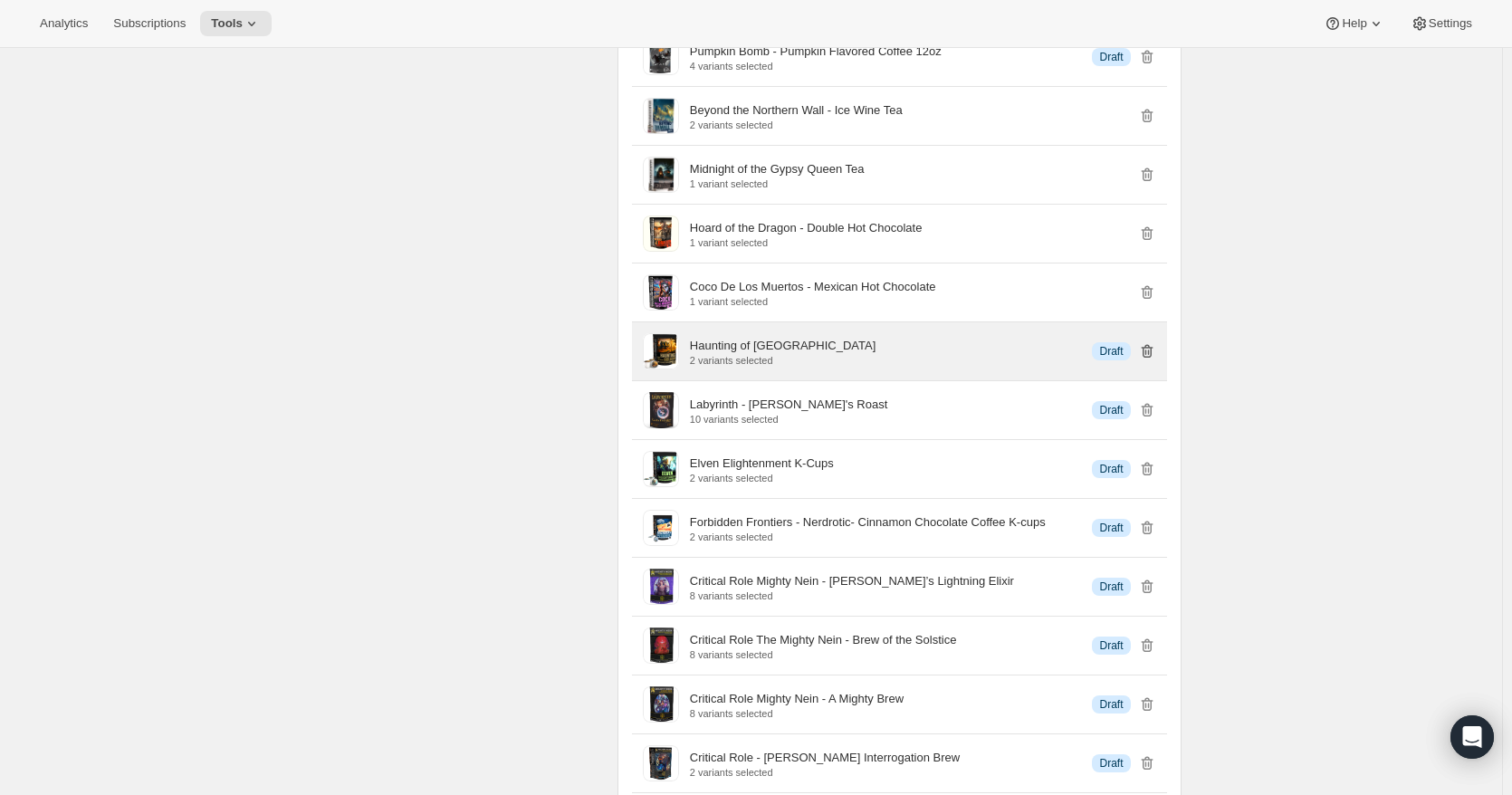
click at [1147, 360] on icon "button" at bounding box center [1147, 351] width 18 height 18
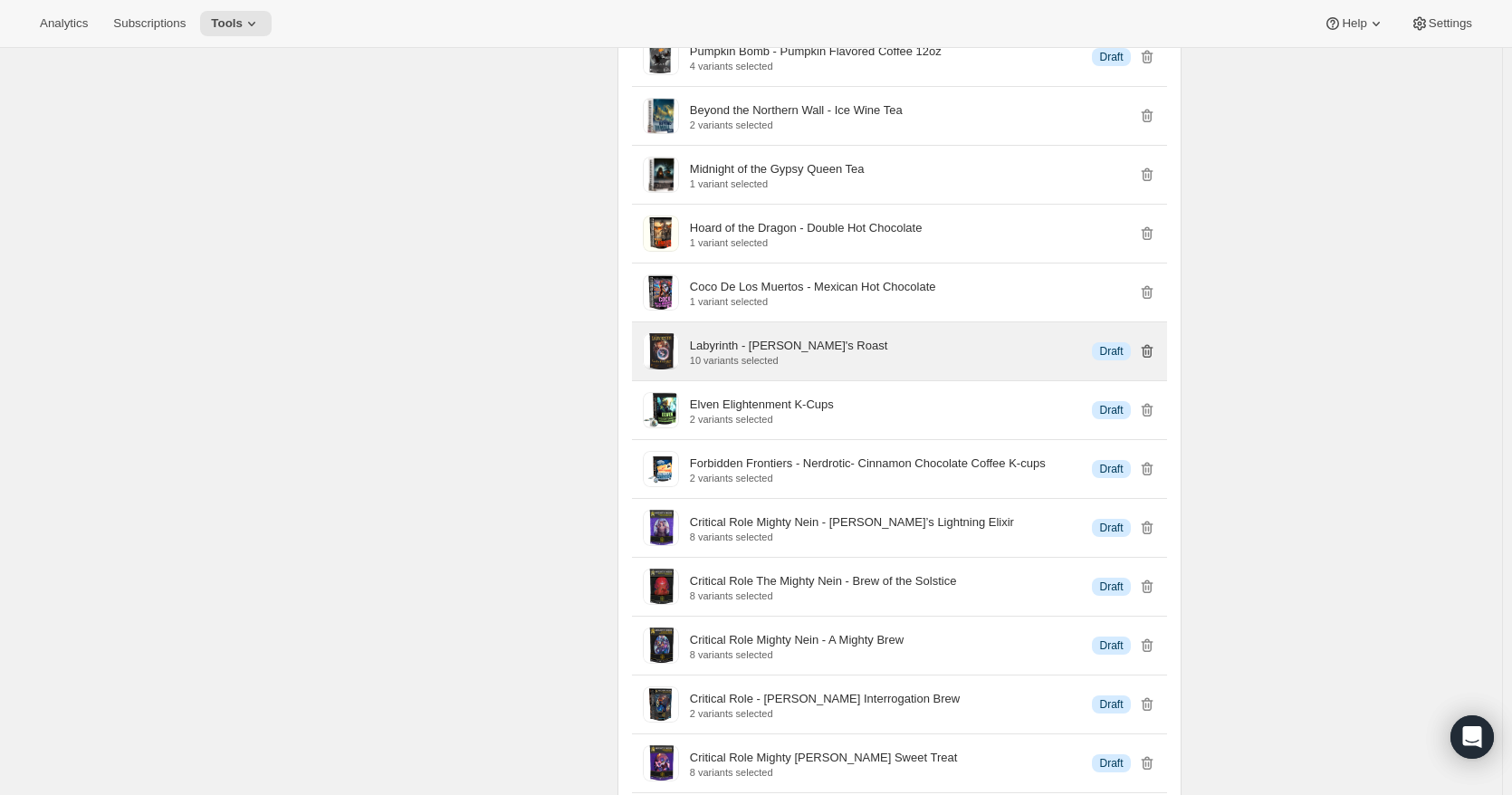
click at [1146, 360] on icon "button" at bounding box center [1147, 351] width 18 height 18
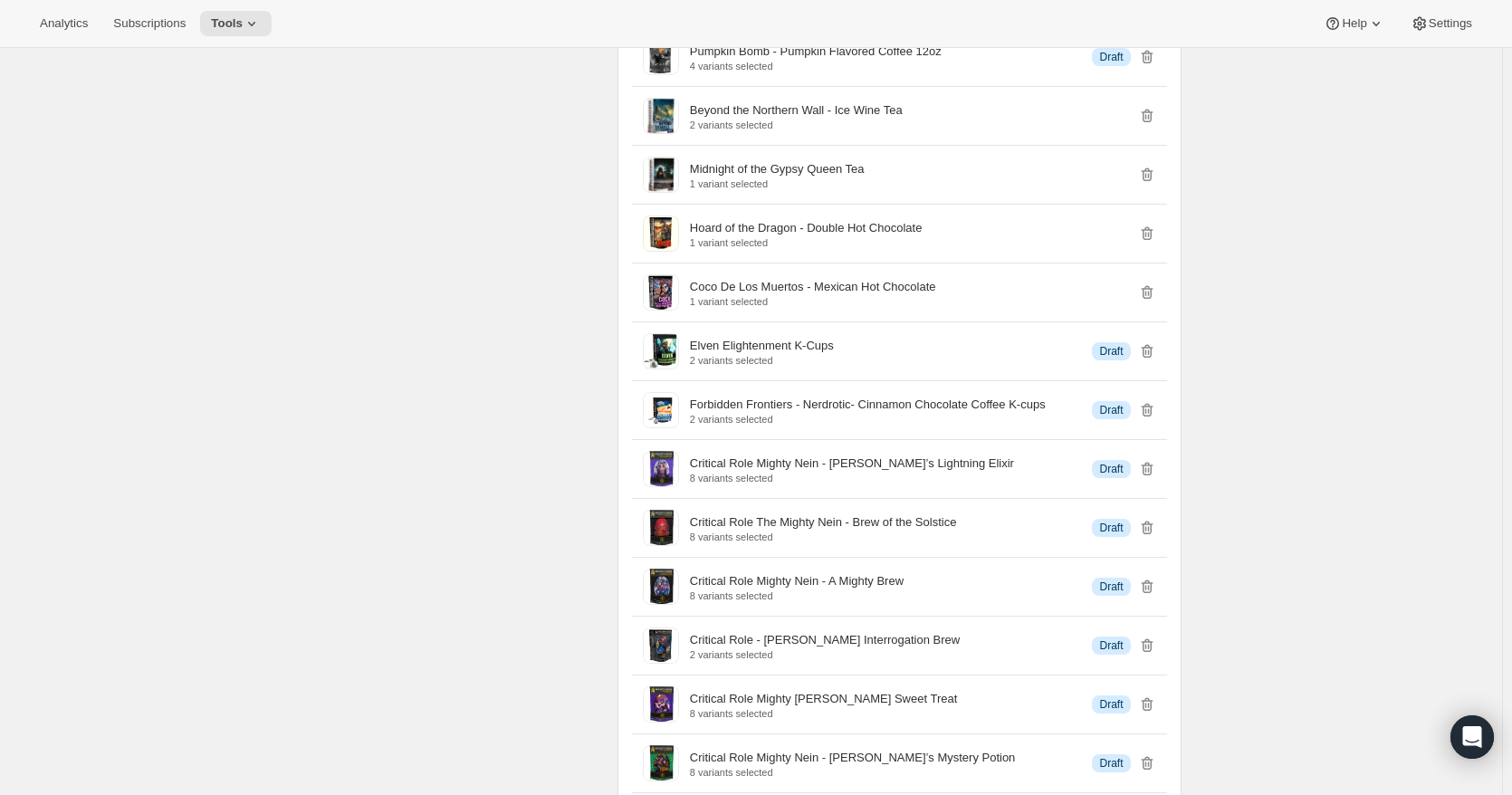
click at [1152, 360] on icon "button" at bounding box center [1147, 351] width 18 height 18
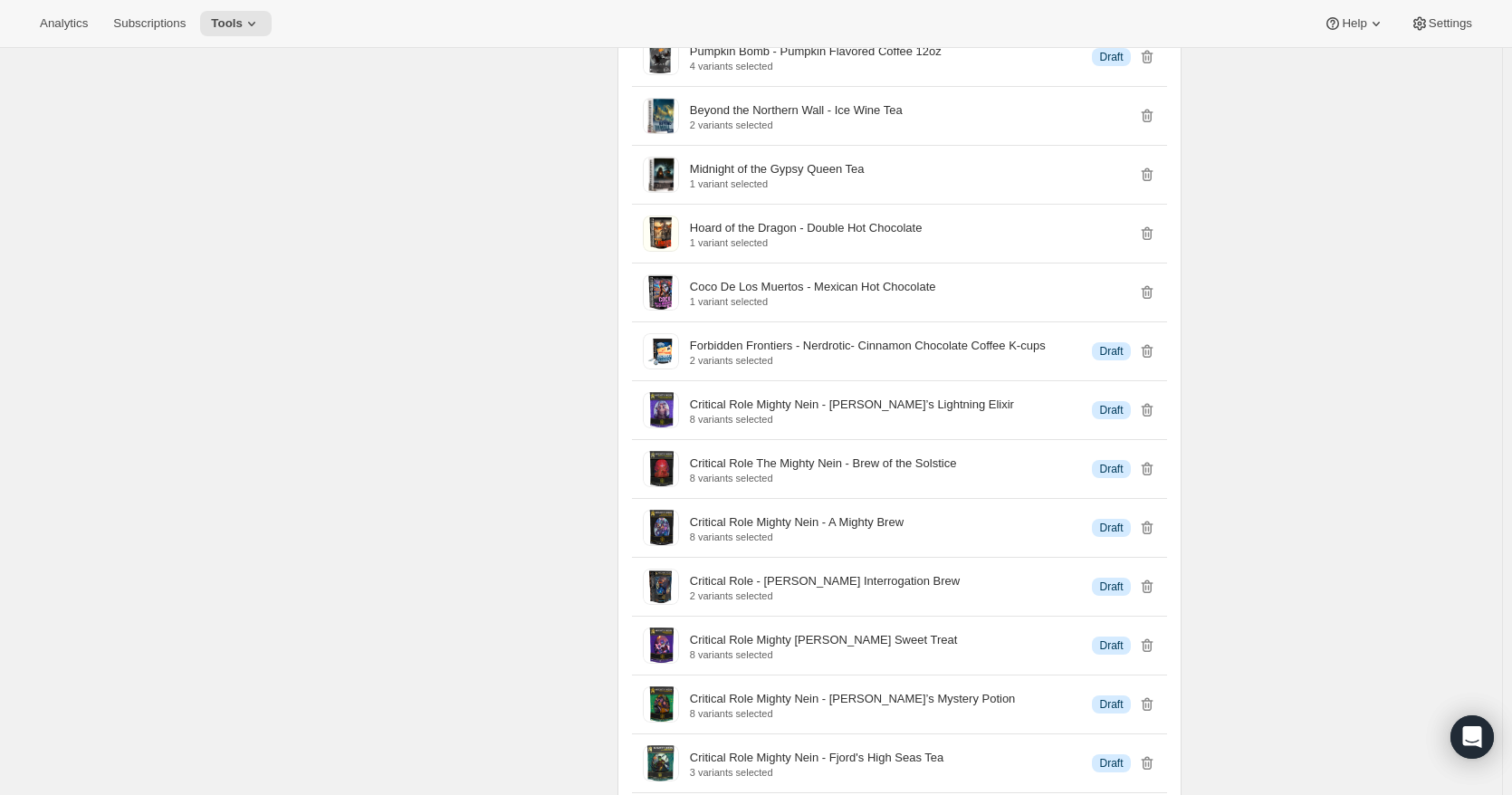
click at [1152, 360] on icon "button" at bounding box center [1147, 351] width 18 height 18
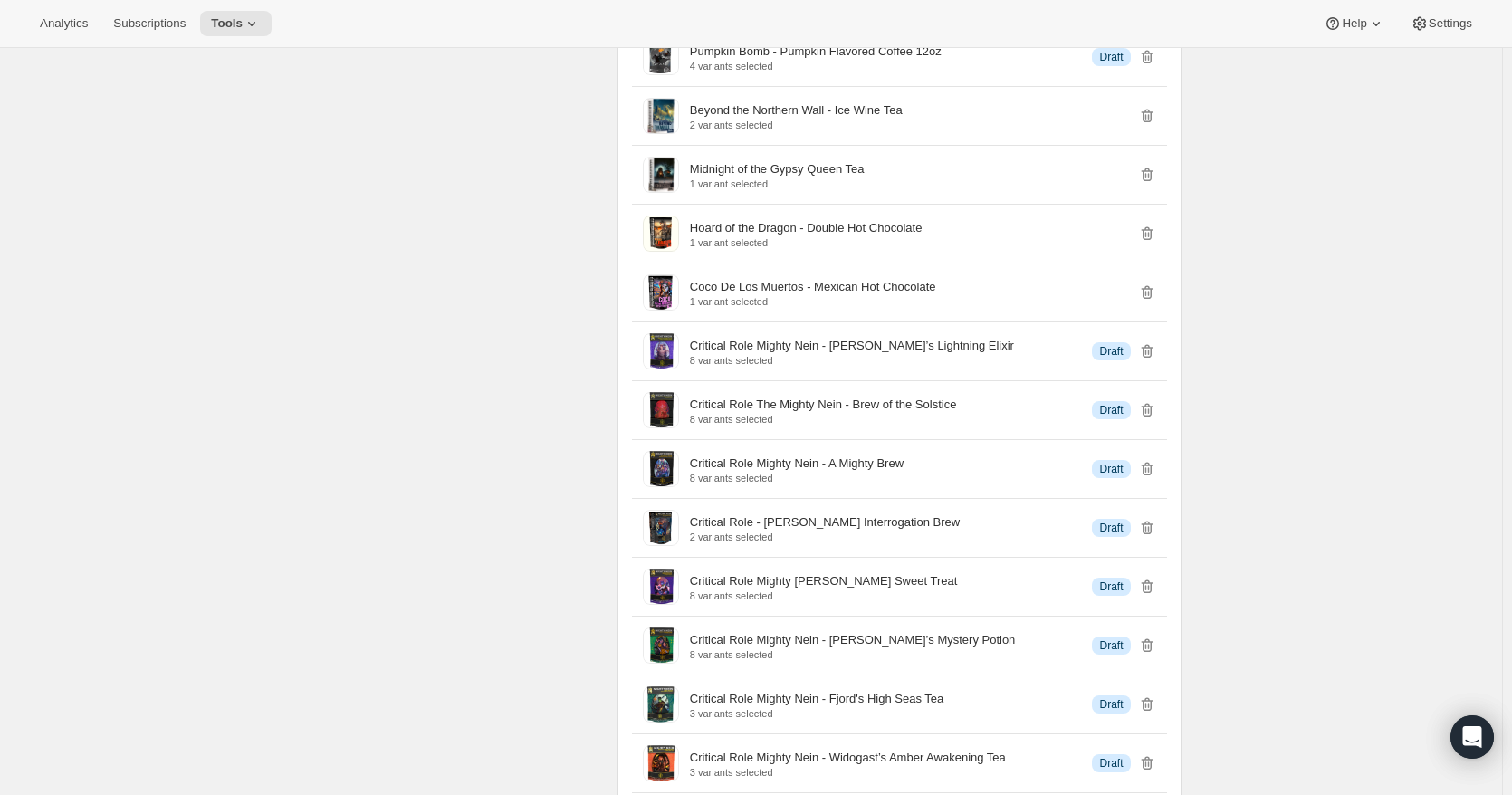
click at [1152, 360] on icon "button" at bounding box center [1147, 351] width 18 height 18
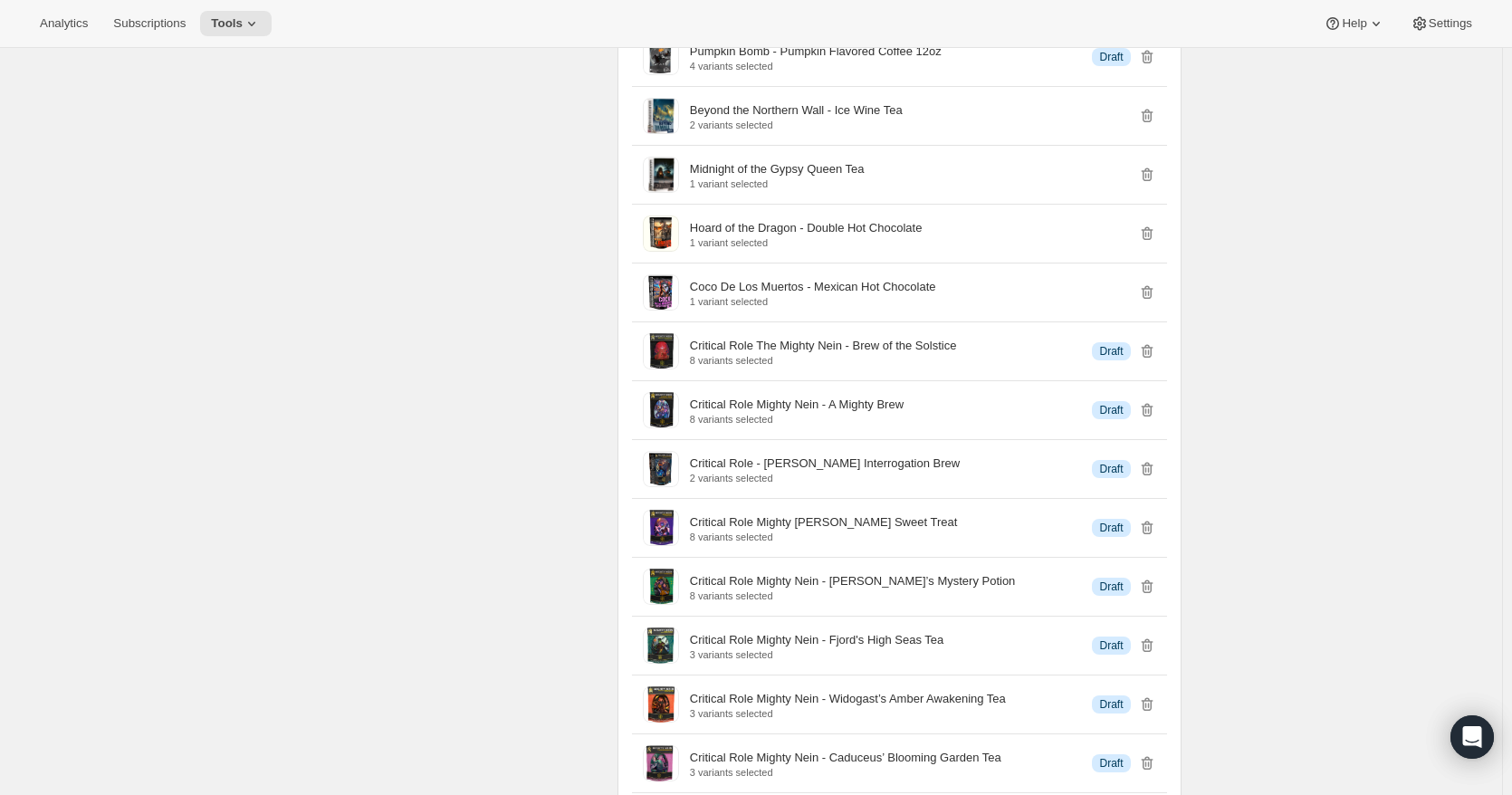
click at [1152, 360] on icon "button" at bounding box center [1147, 351] width 18 height 18
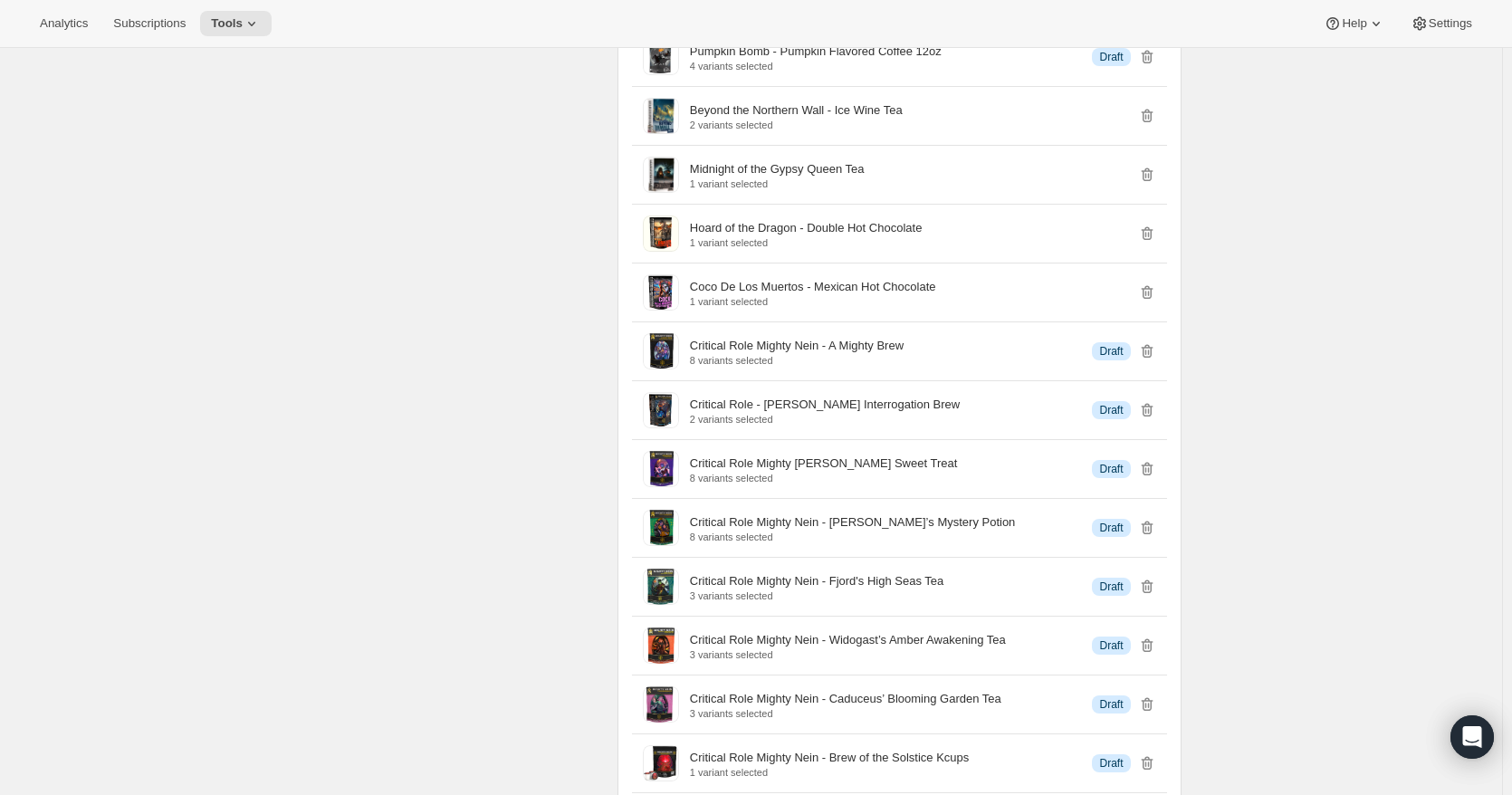
click at [1152, 360] on icon "button" at bounding box center [1147, 351] width 18 height 18
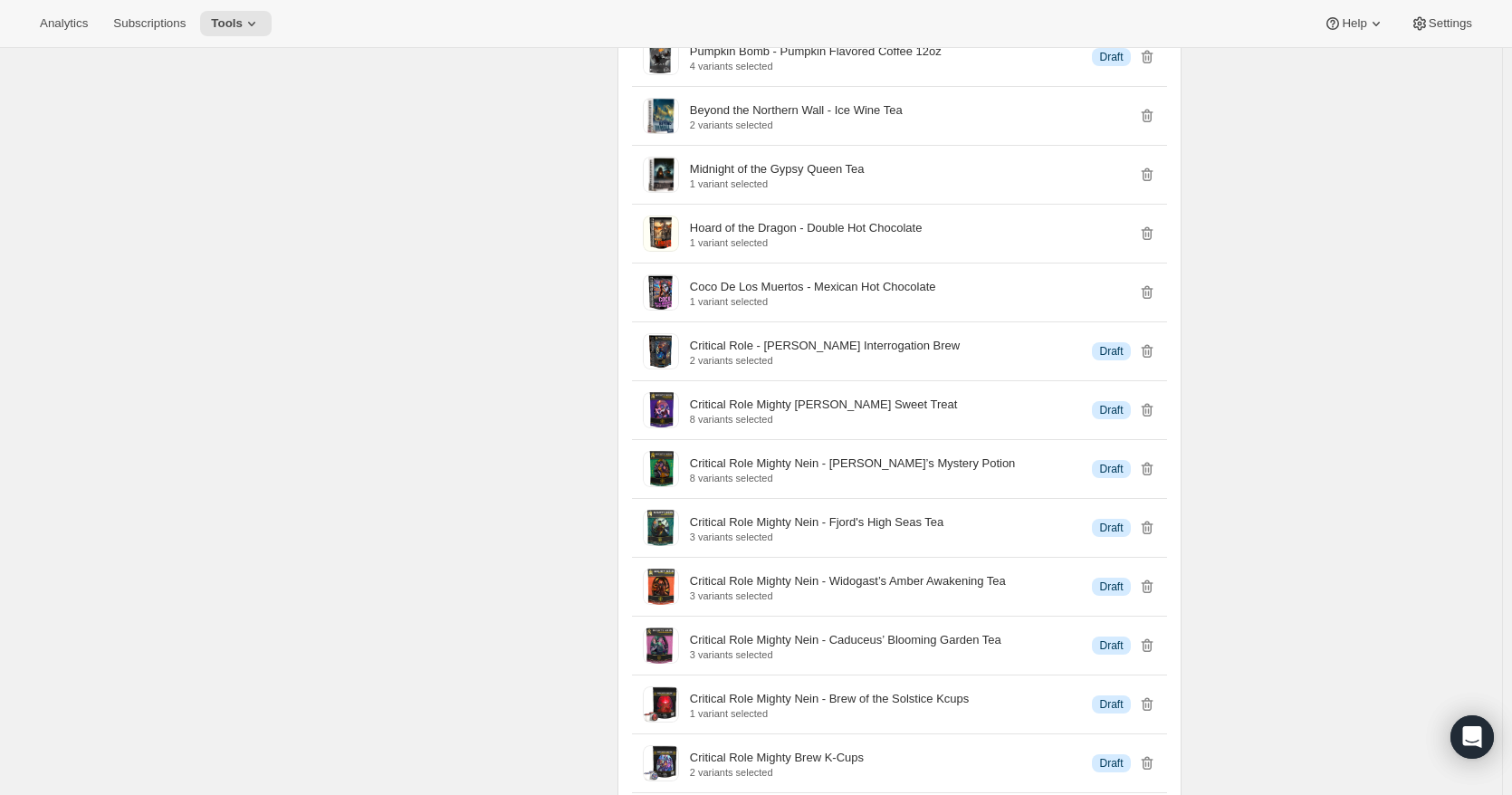
click at [1152, 360] on icon "button" at bounding box center [1147, 351] width 18 height 18
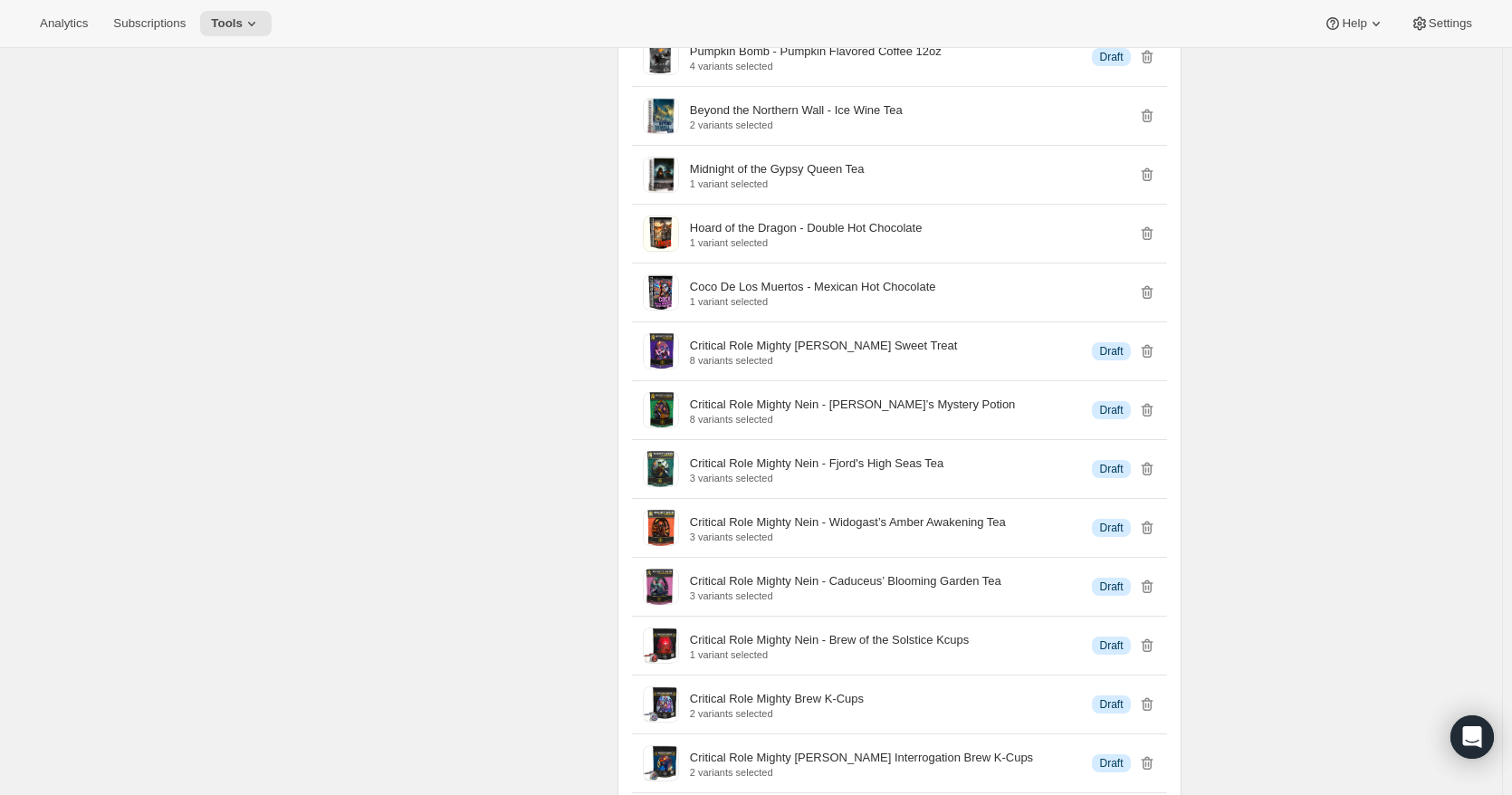
click at [1152, 360] on icon "button" at bounding box center [1147, 351] width 18 height 18
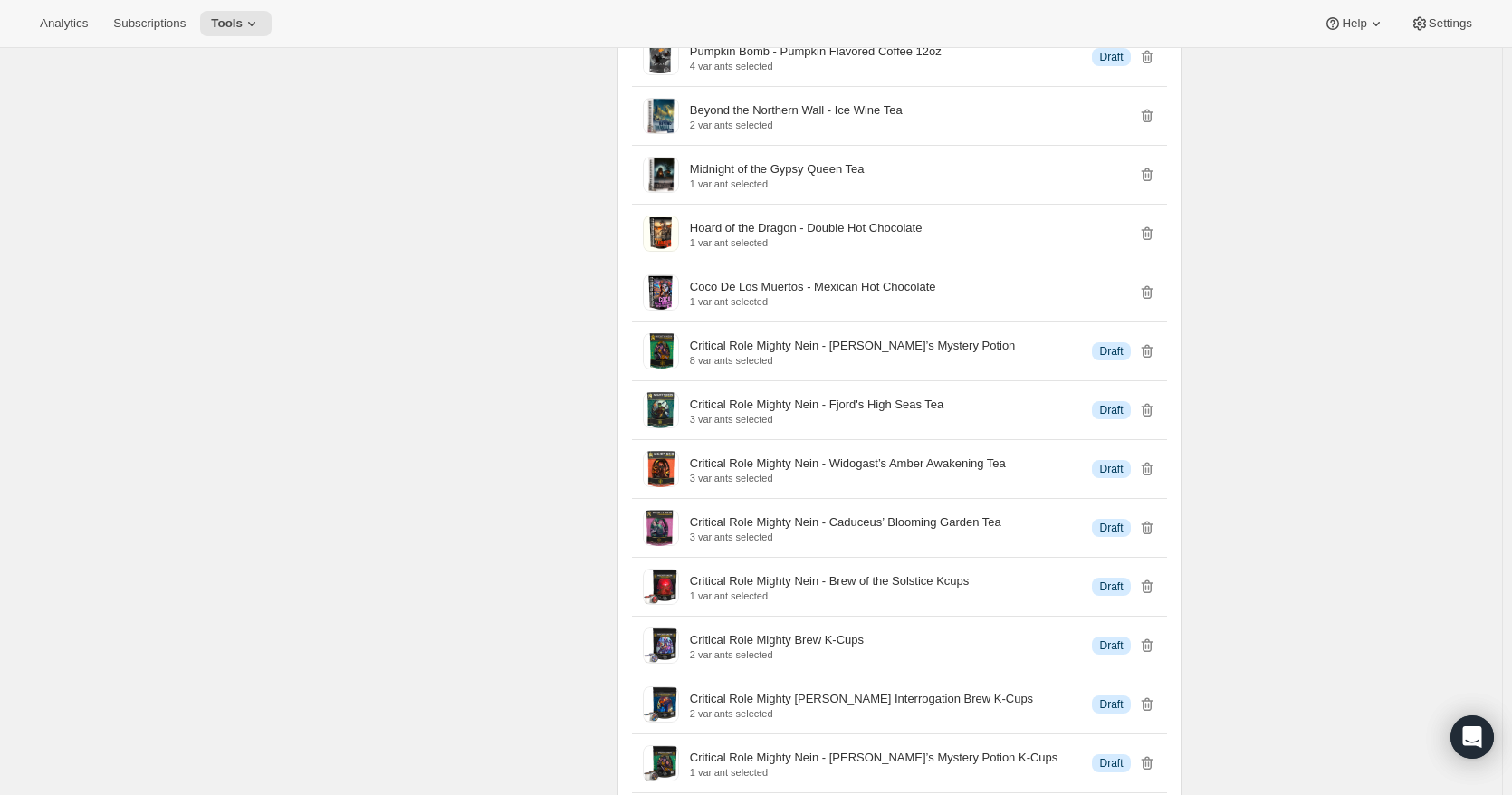
click at [1152, 360] on icon "button" at bounding box center [1147, 351] width 18 height 18
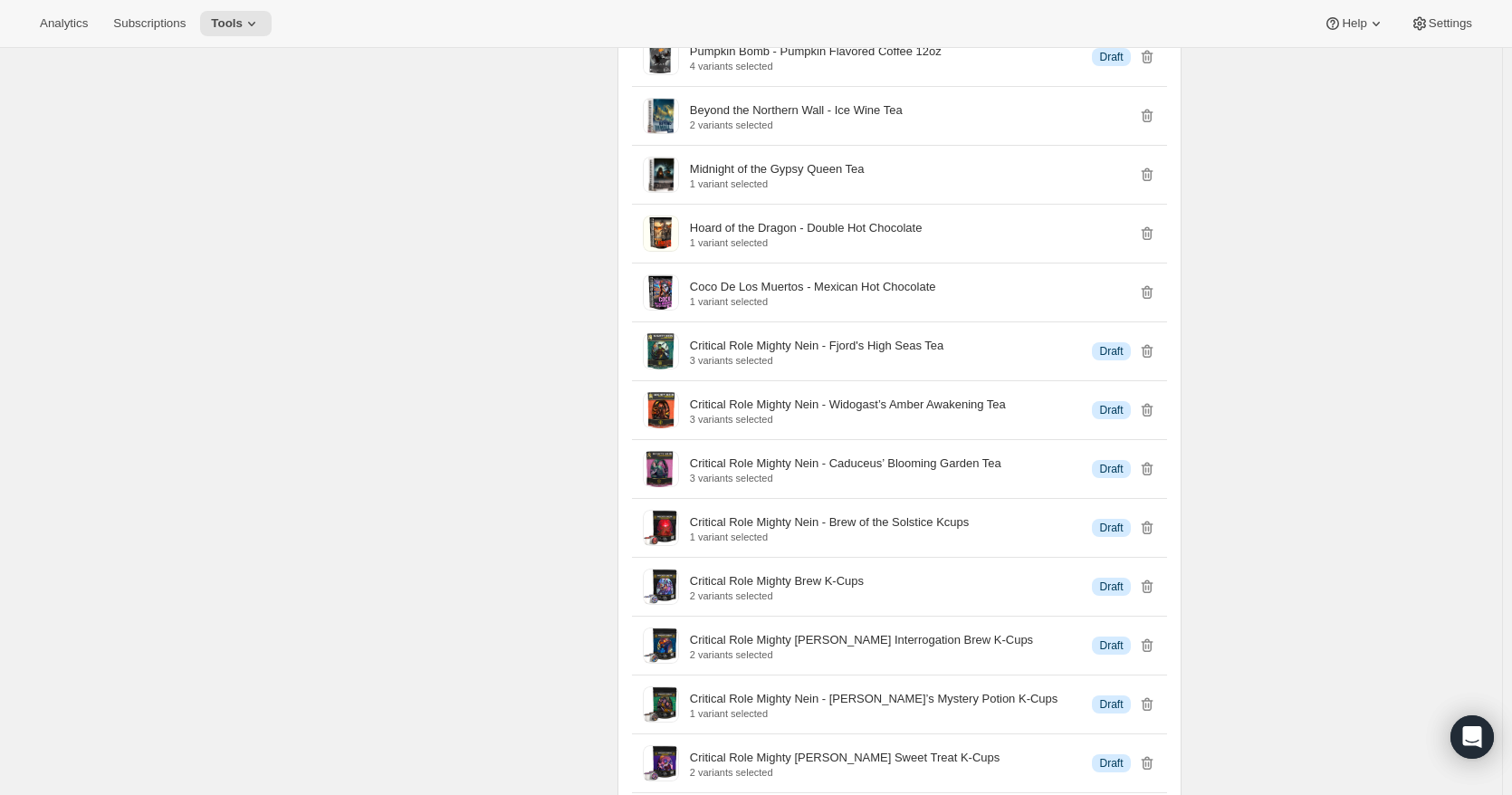
click at [1152, 360] on icon "button" at bounding box center [1147, 351] width 18 height 18
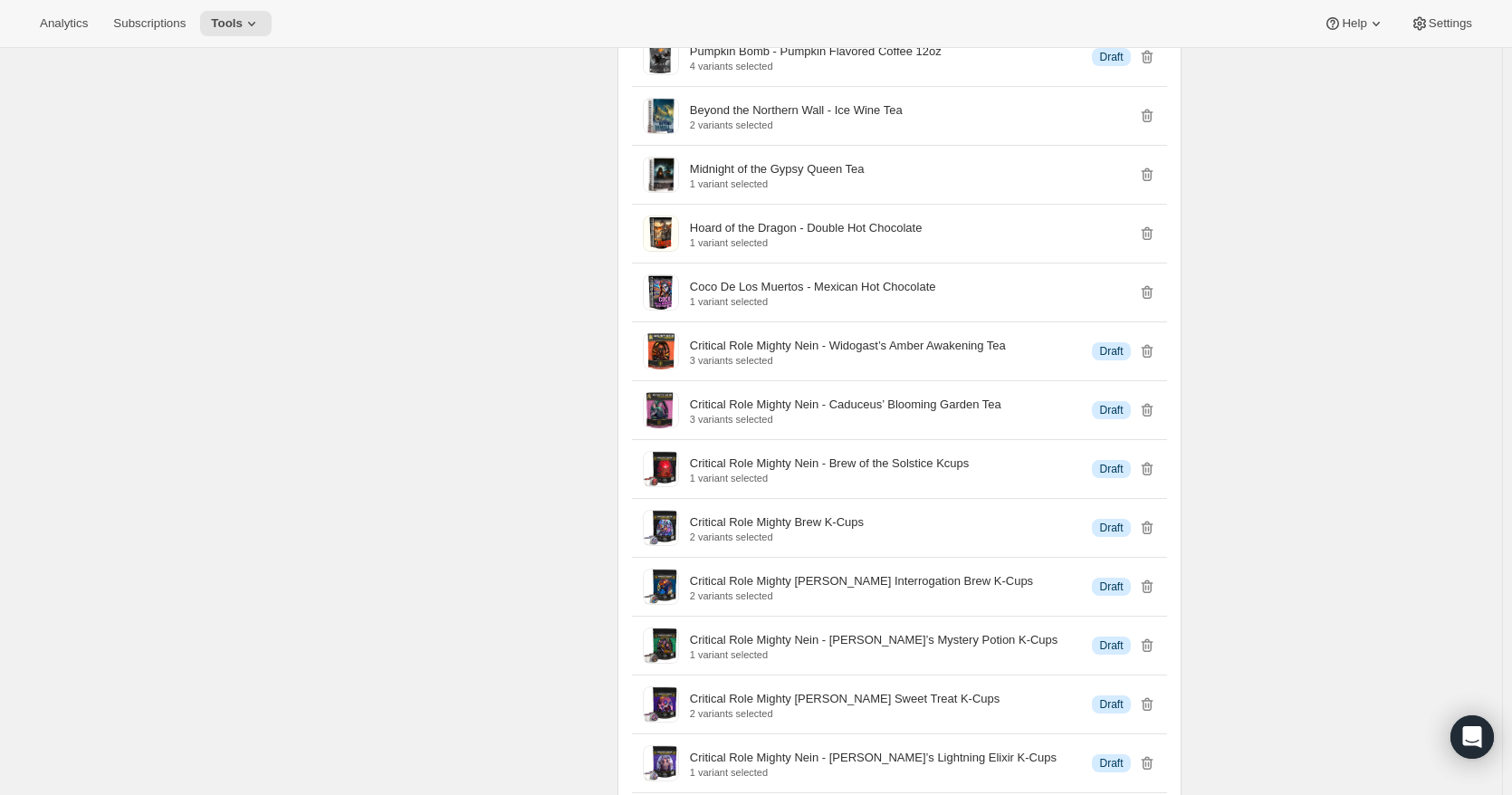
click at [1152, 360] on icon "button" at bounding box center [1147, 351] width 18 height 18
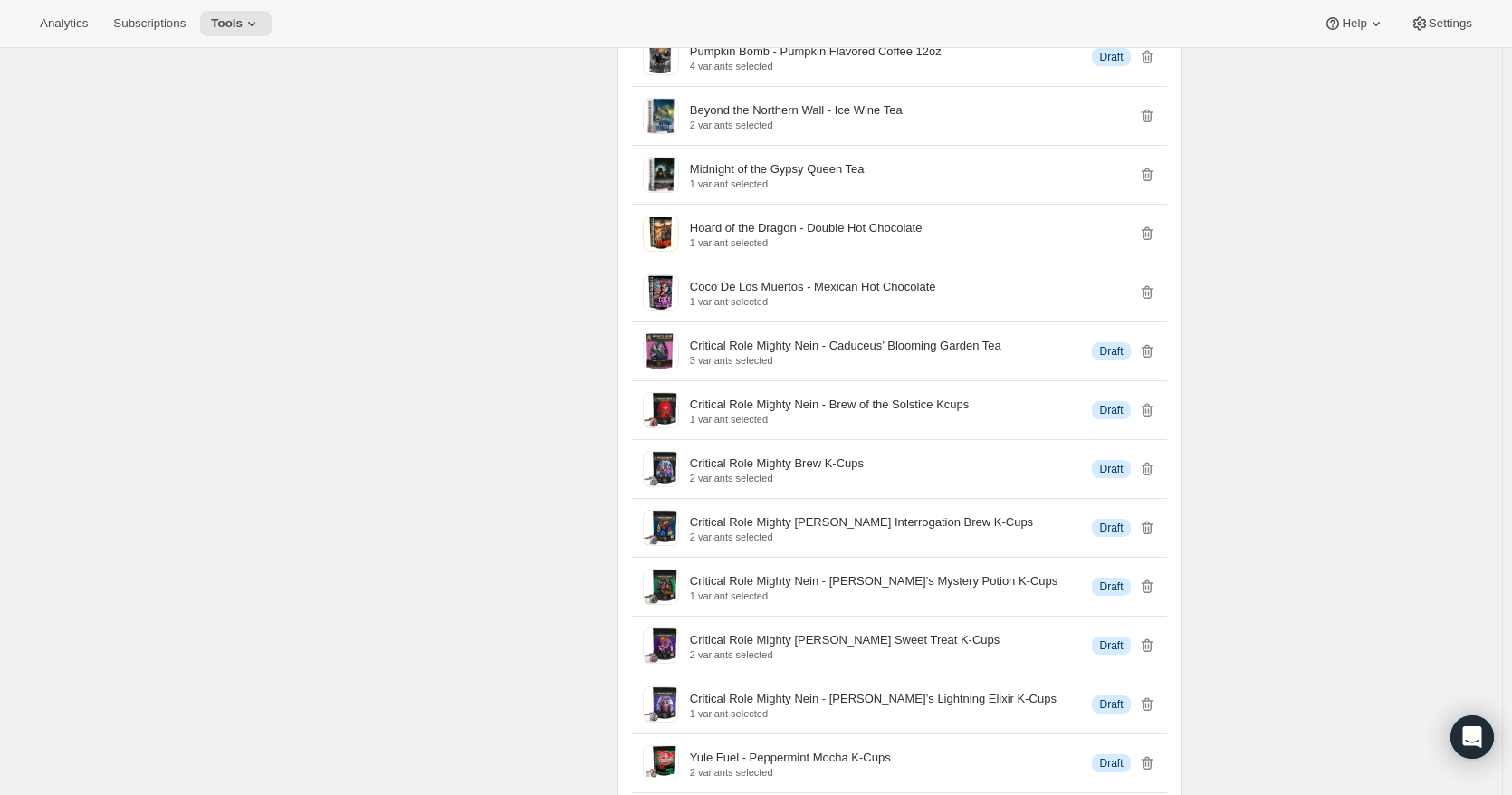
click at [1152, 360] on icon "button" at bounding box center [1147, 351] width 18 height 18
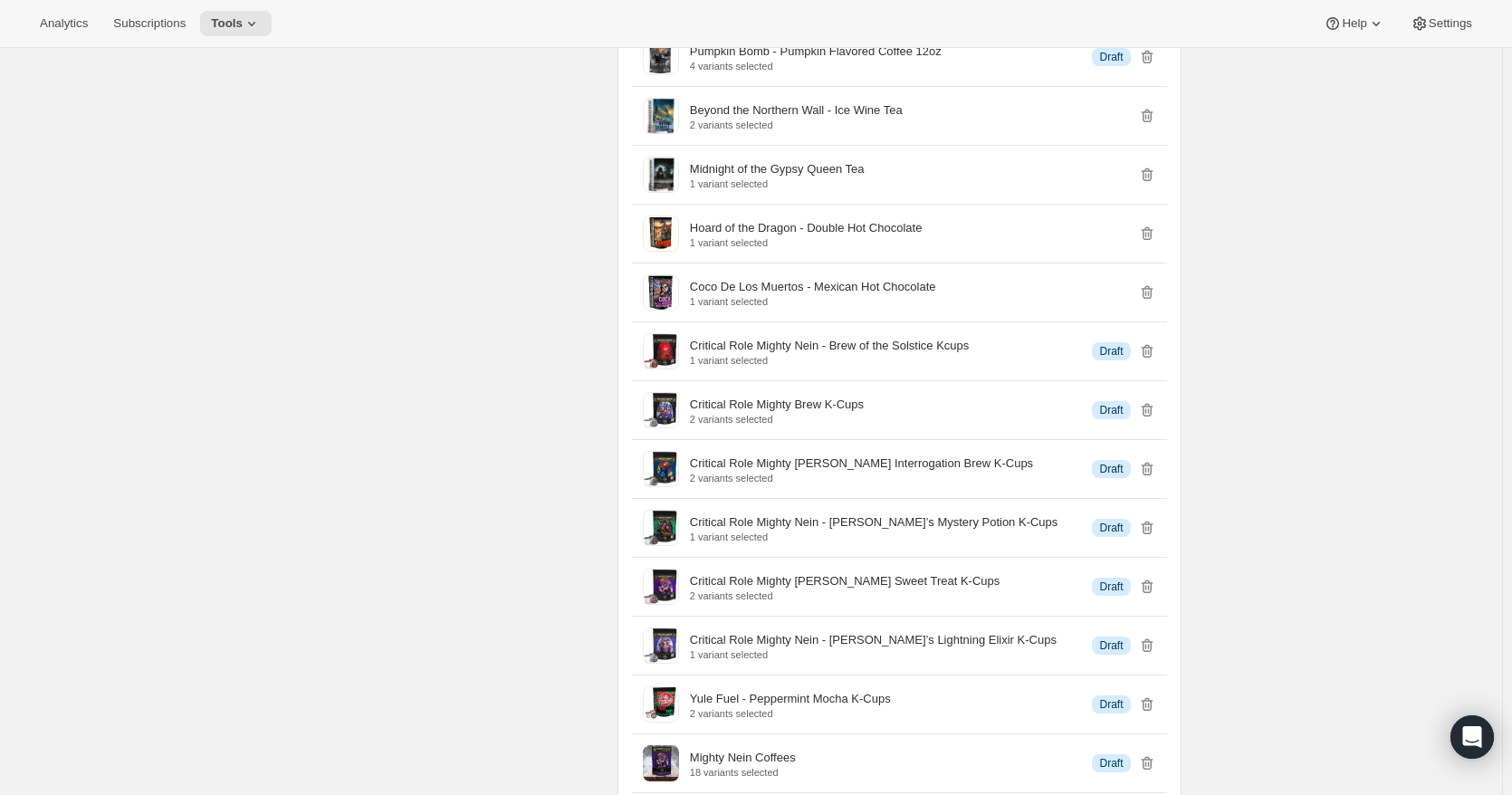
click at [1152, 360] on icon "button" at bounding box center [1147, 351] width 18 height 18
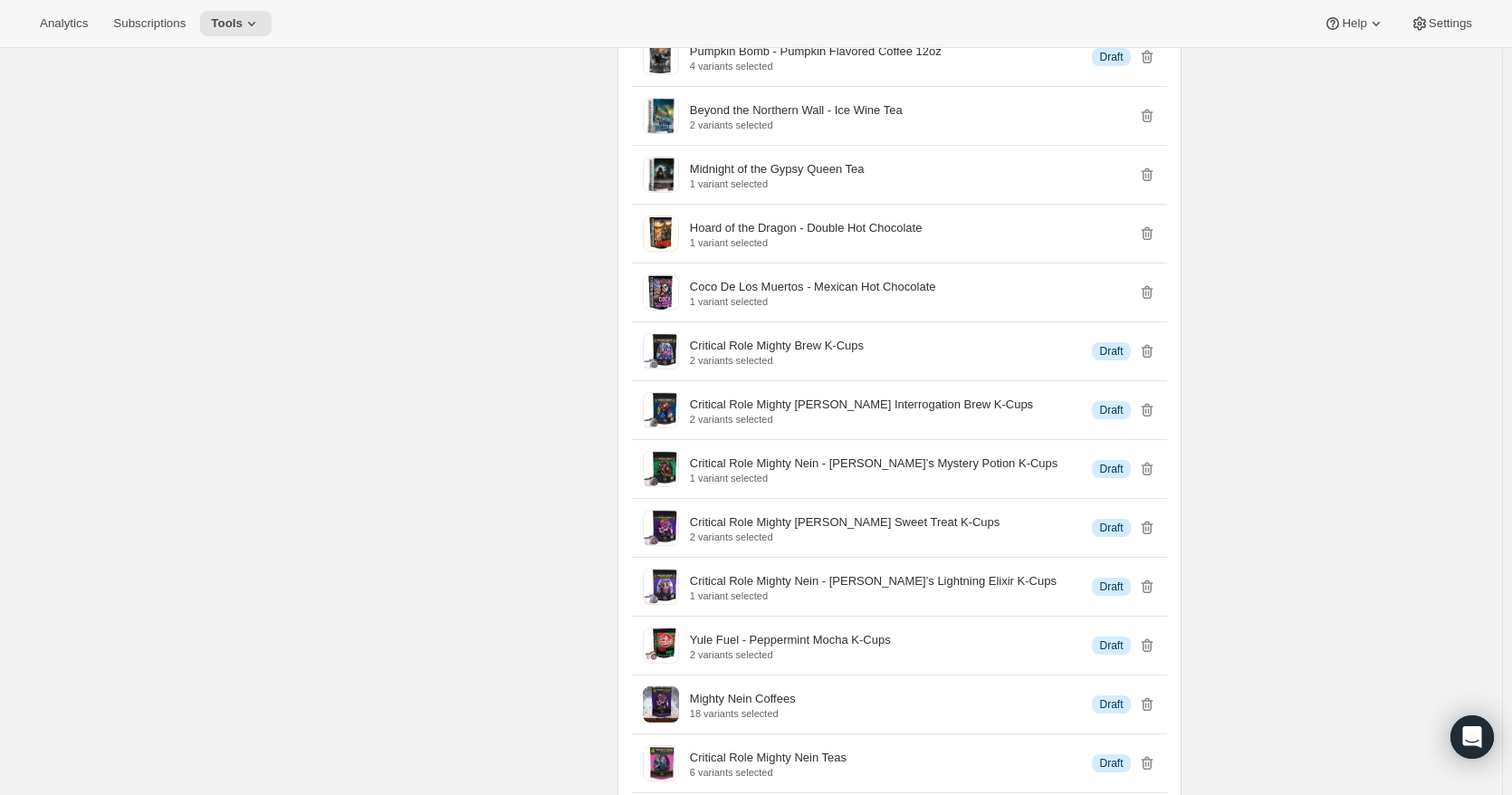
click at [1152, 360] on icon "button" at bounding box center [1147, 351] width 18 height 18
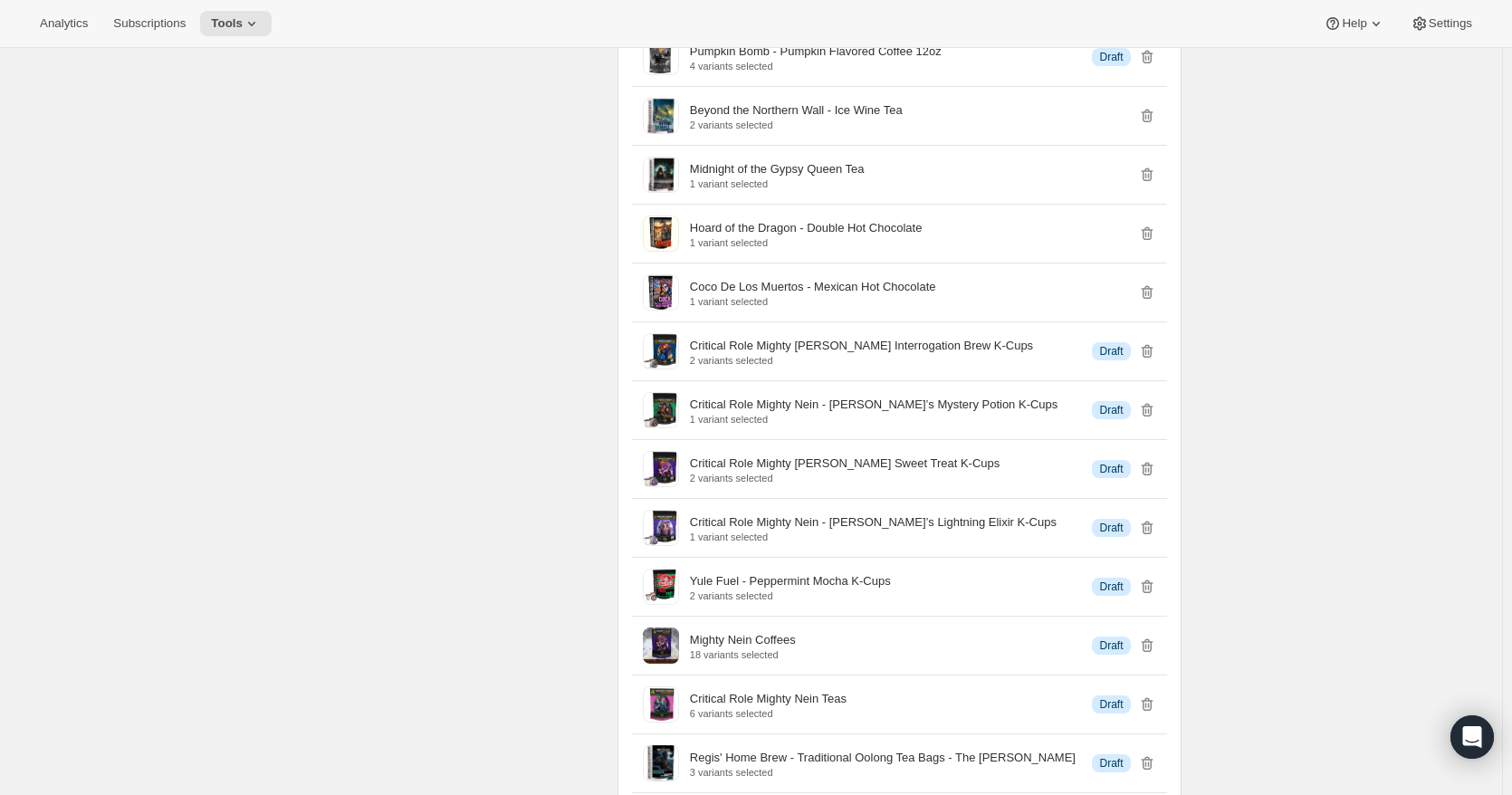
click at [1152, 360] on icon "button" at bounding box center [1147, 351] width 18 height 18
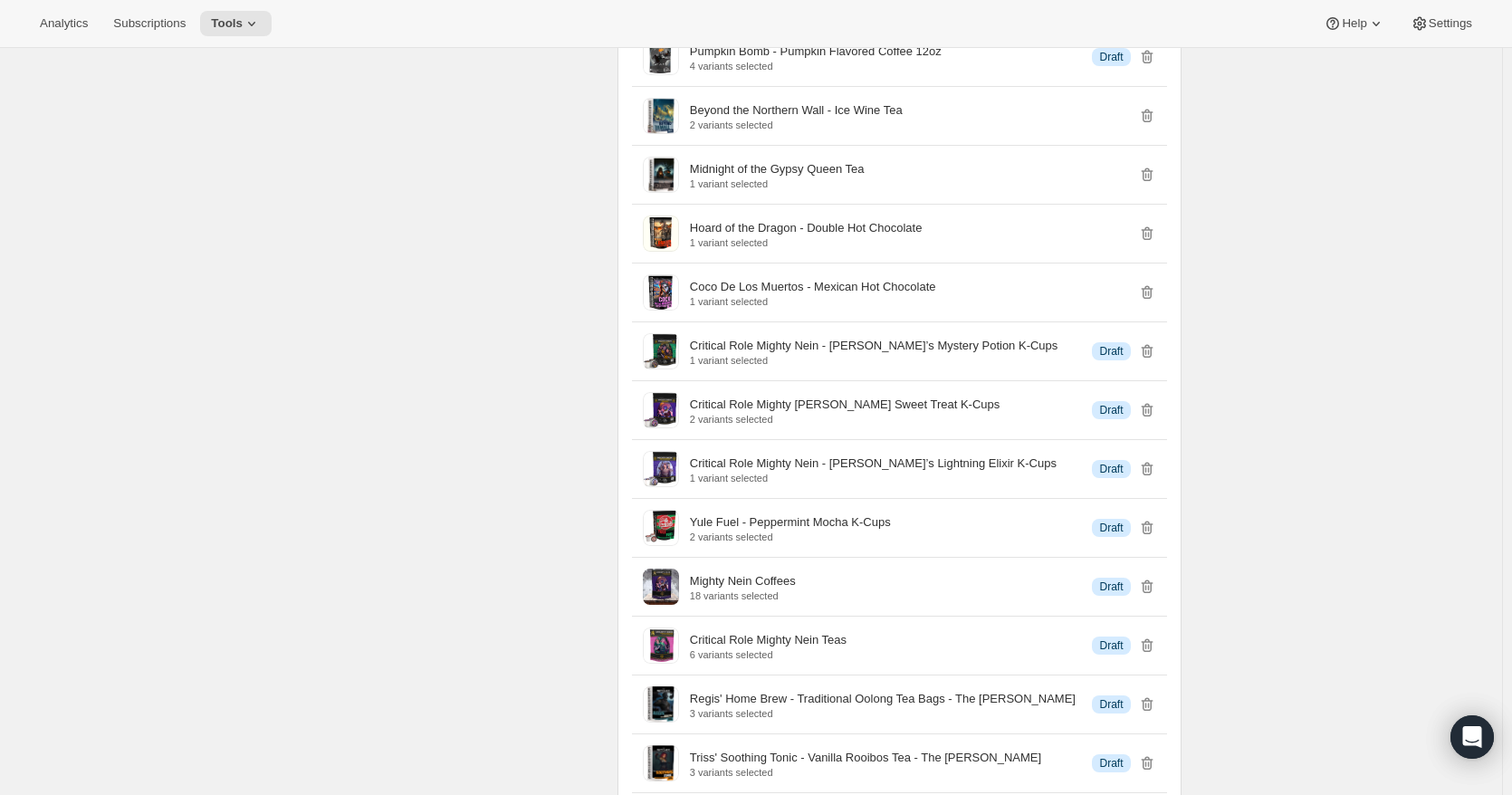
click at [1152, 360] on icon "button" at bounding box center [1147, 351] width 18 height 18
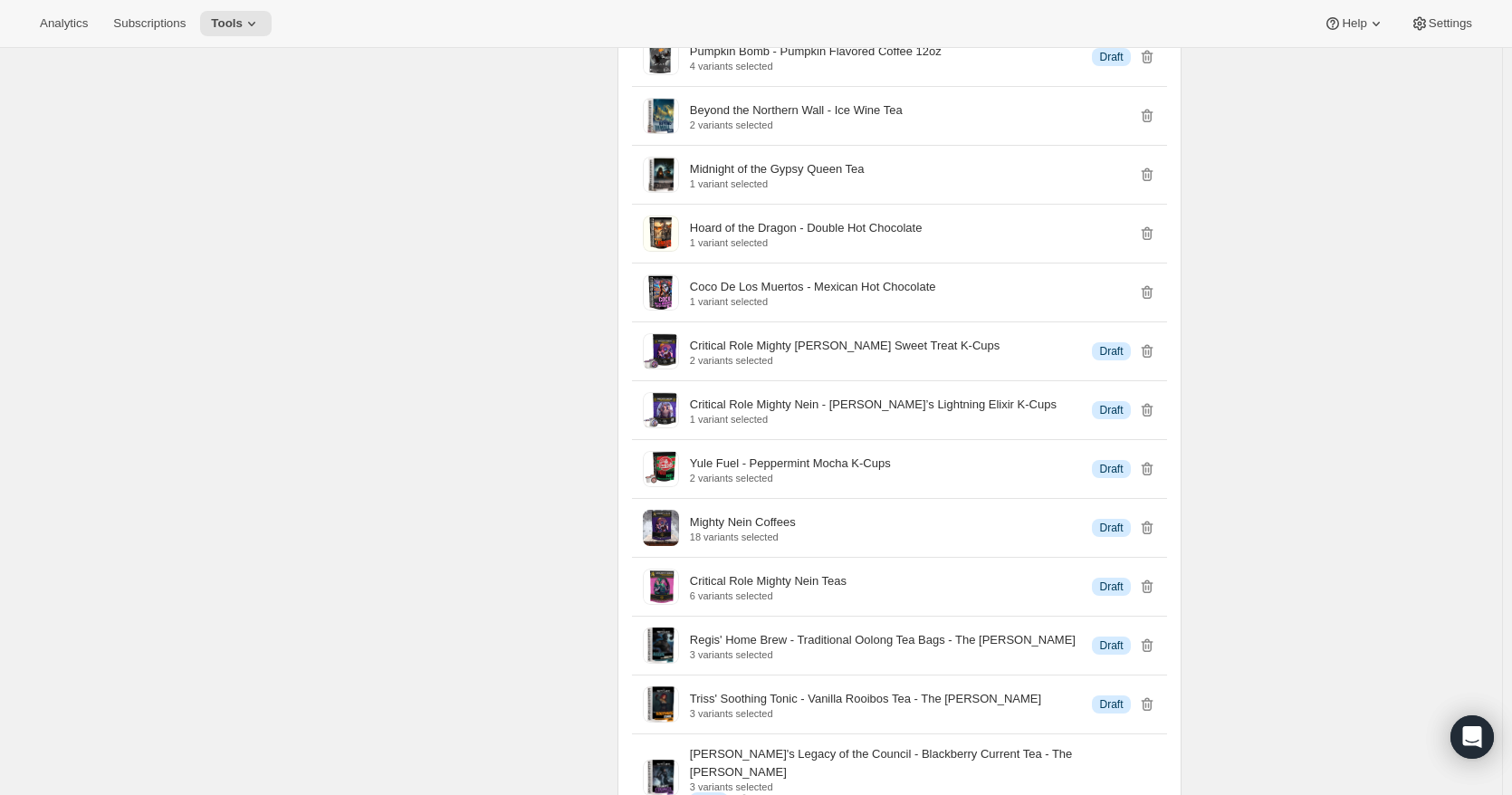
click at [1152, 360] on icon "button" at bounding box center [1147, 351] width 18 height 18
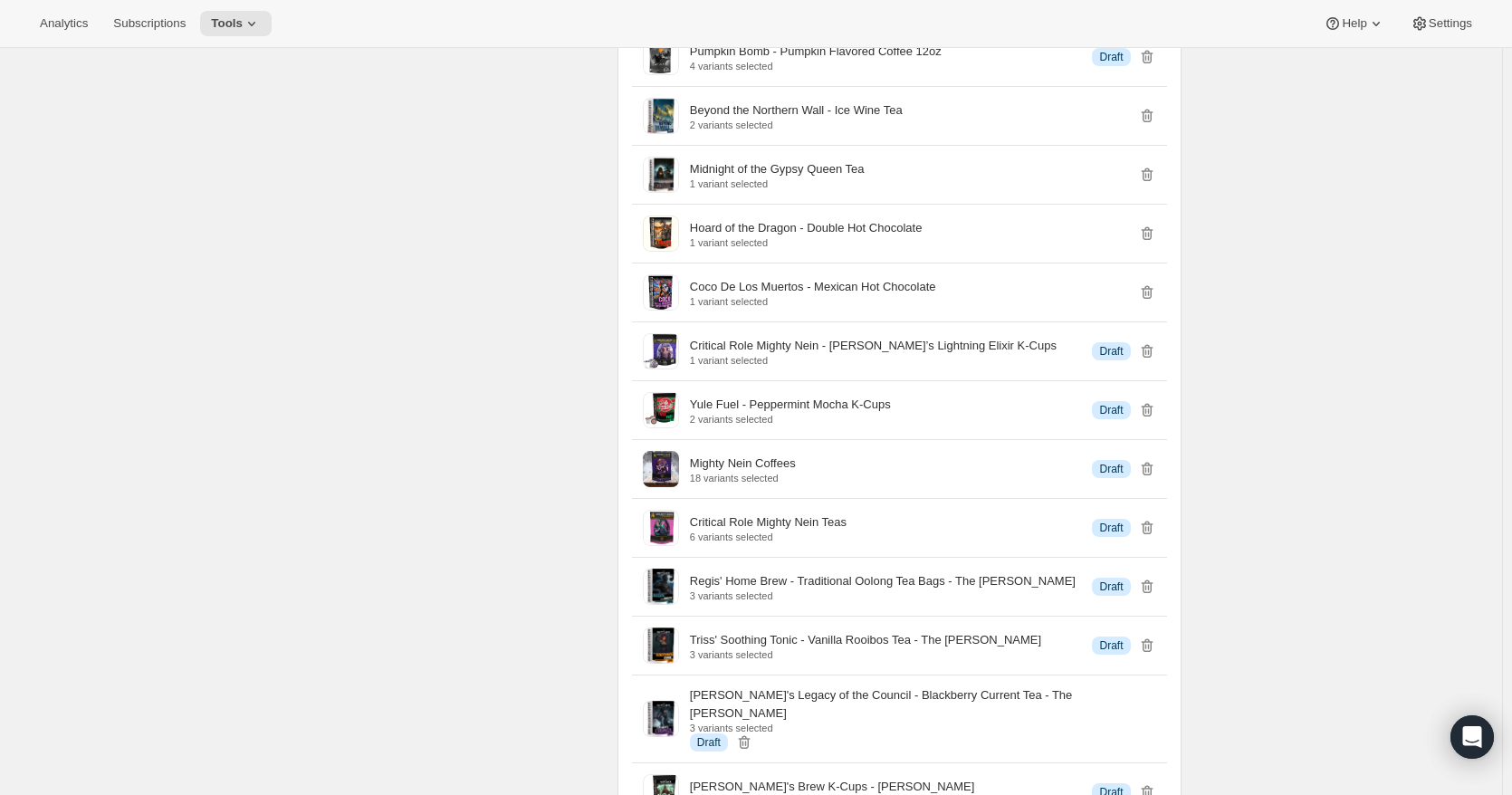
click at [1152, 360] on icon "button" at bounding box center [1147, 351] width 18 height 18
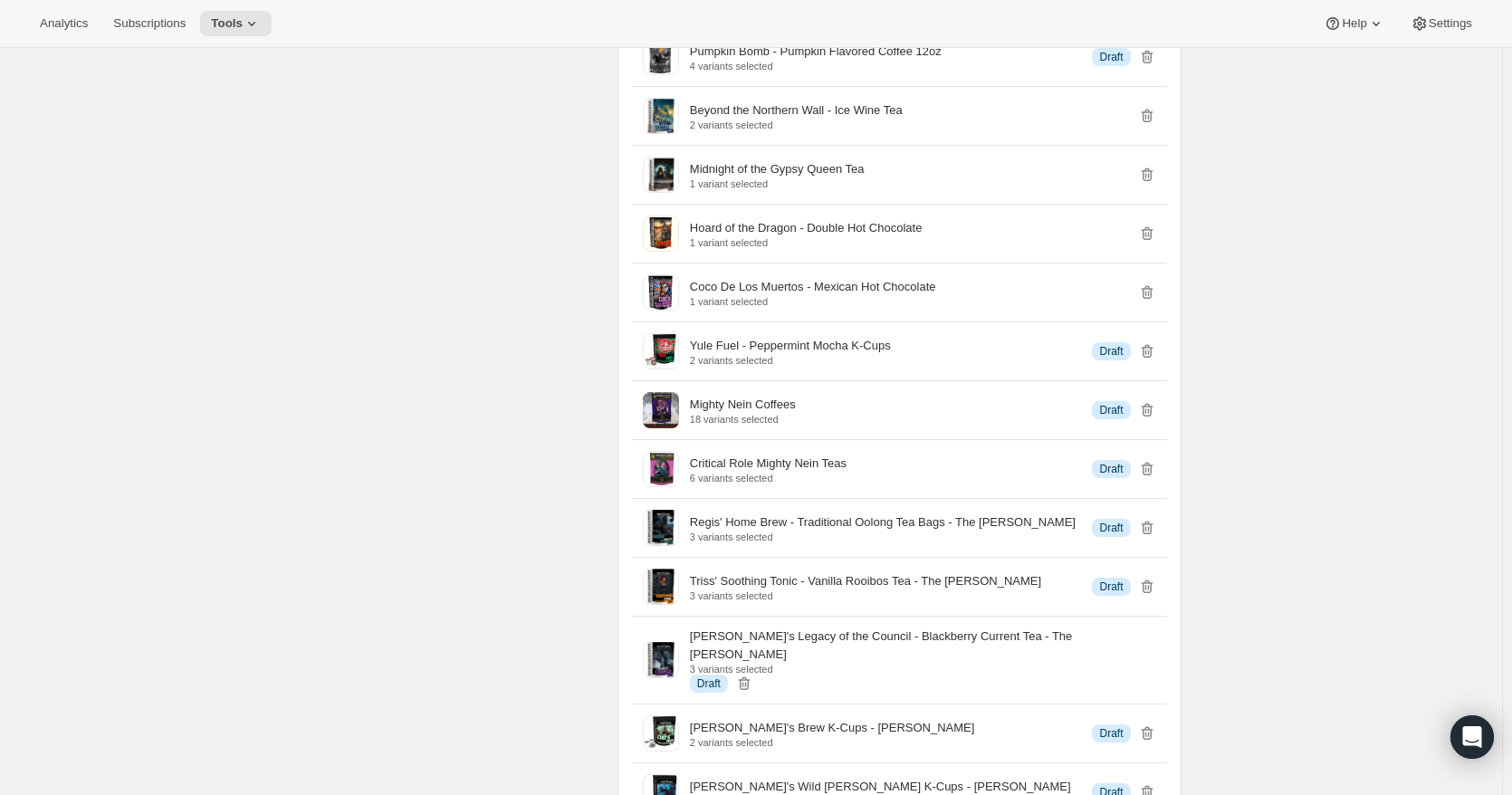
click at [1152, 360] on icon "button" at bounding box center [1147, 351] width 18 height 18
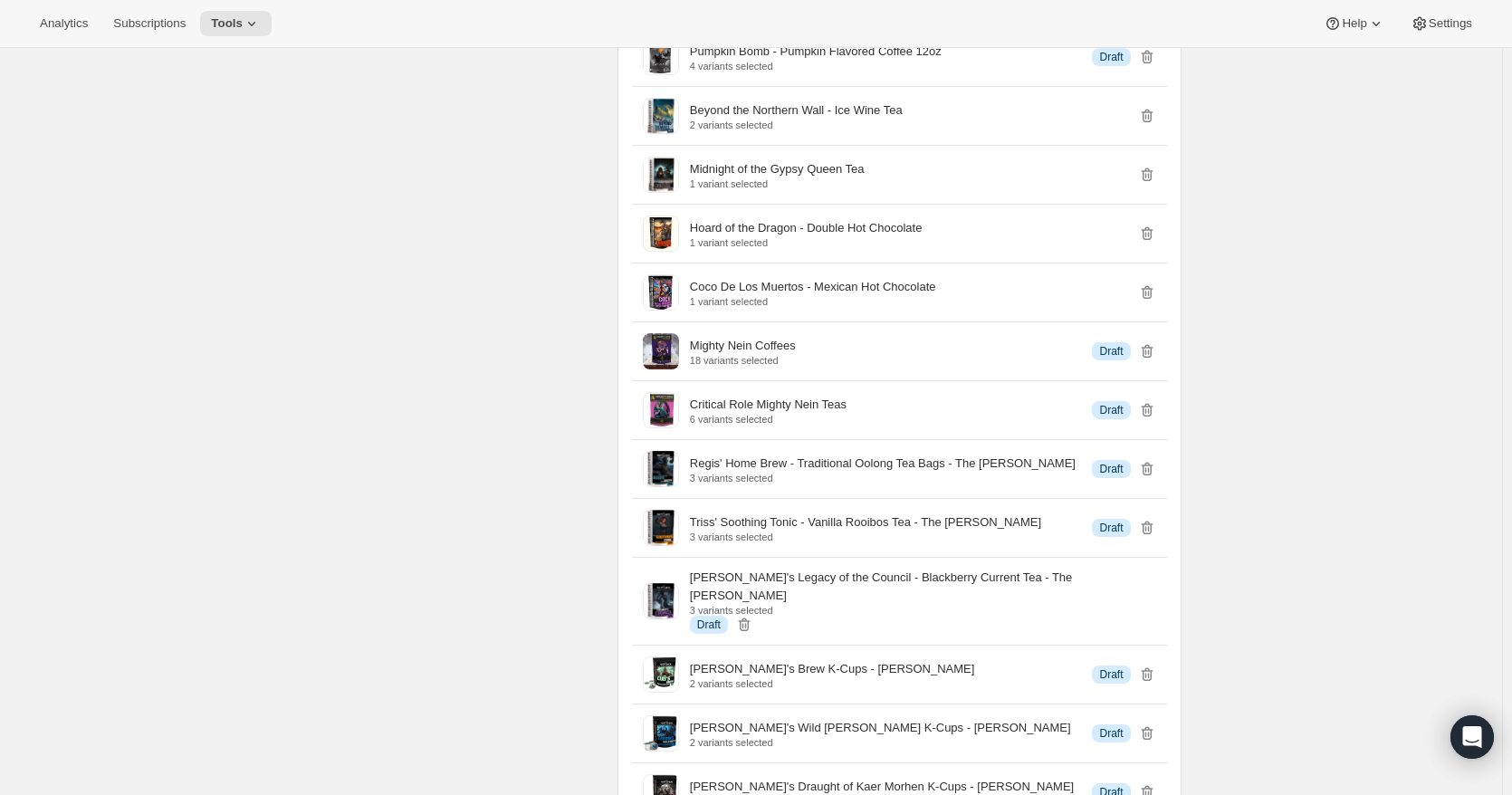
click at [1152, 360] on icon "button" at bounding box center [1147, 351] width 18 height 18
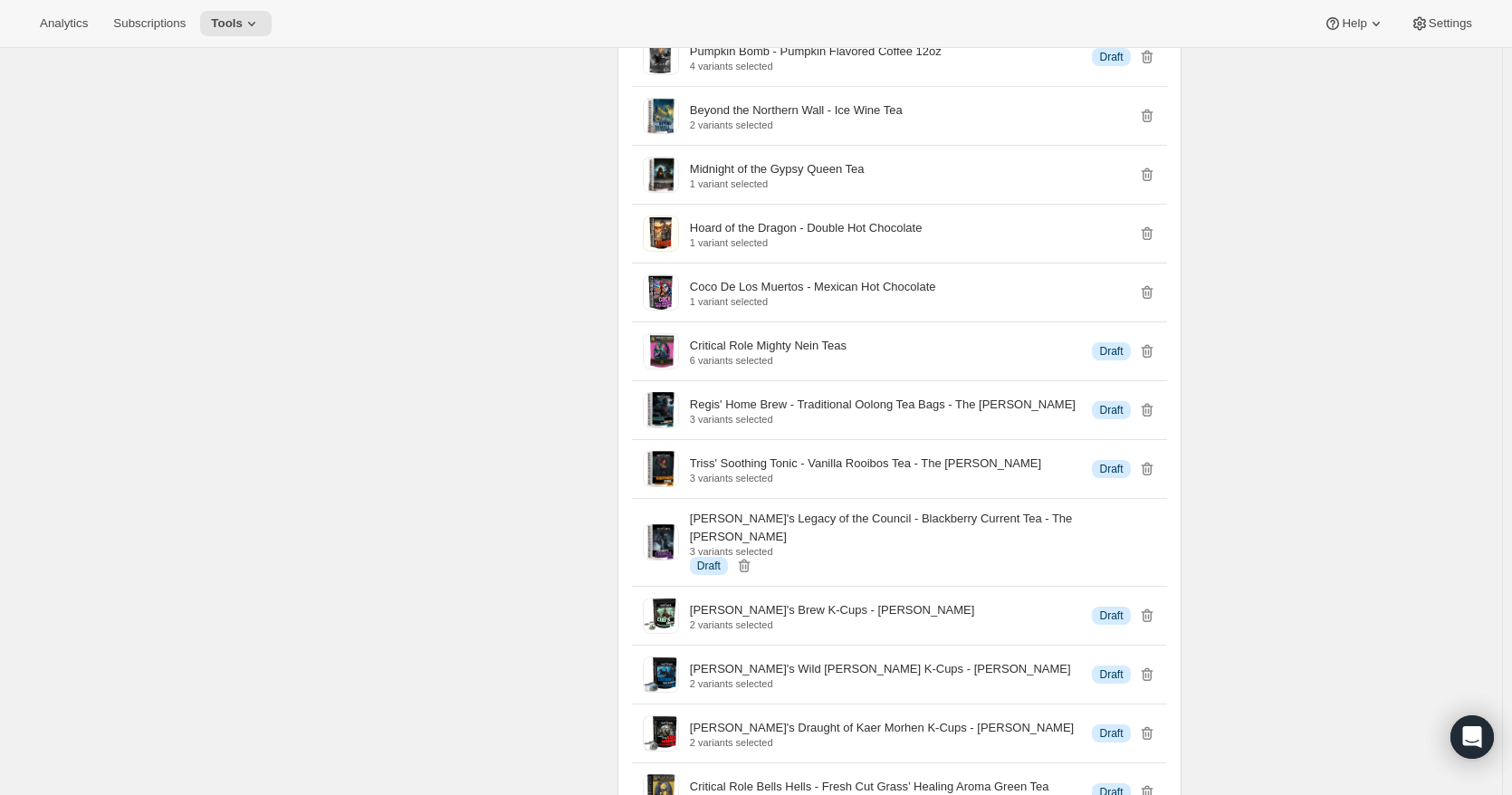
click at [1152, 360] on icon "button" at bounding box center [1147, 351] width 18 height 18
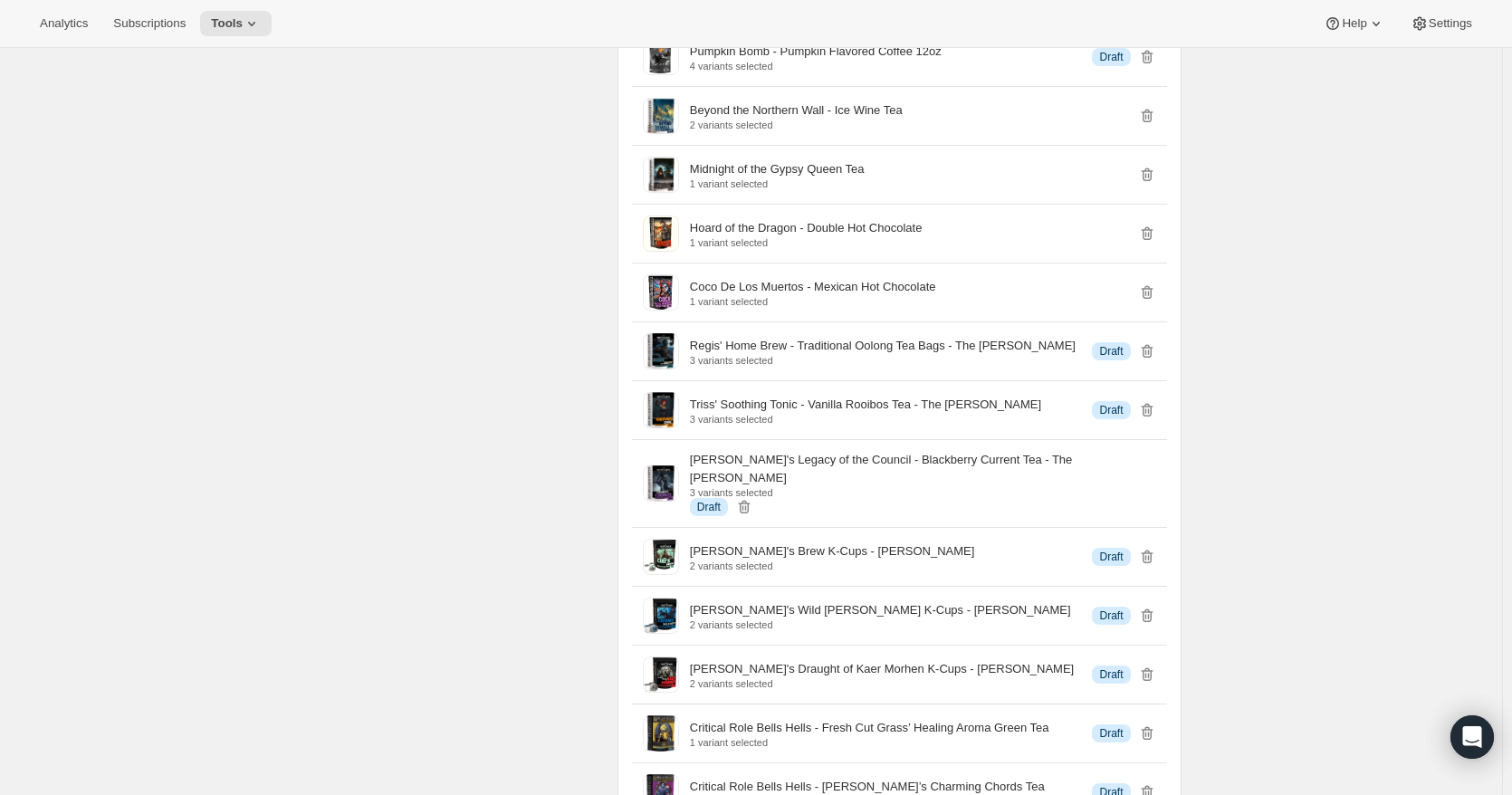
click at [1152, 360] on icon "button" at bounding box center [1147, 351] width 18 height 18
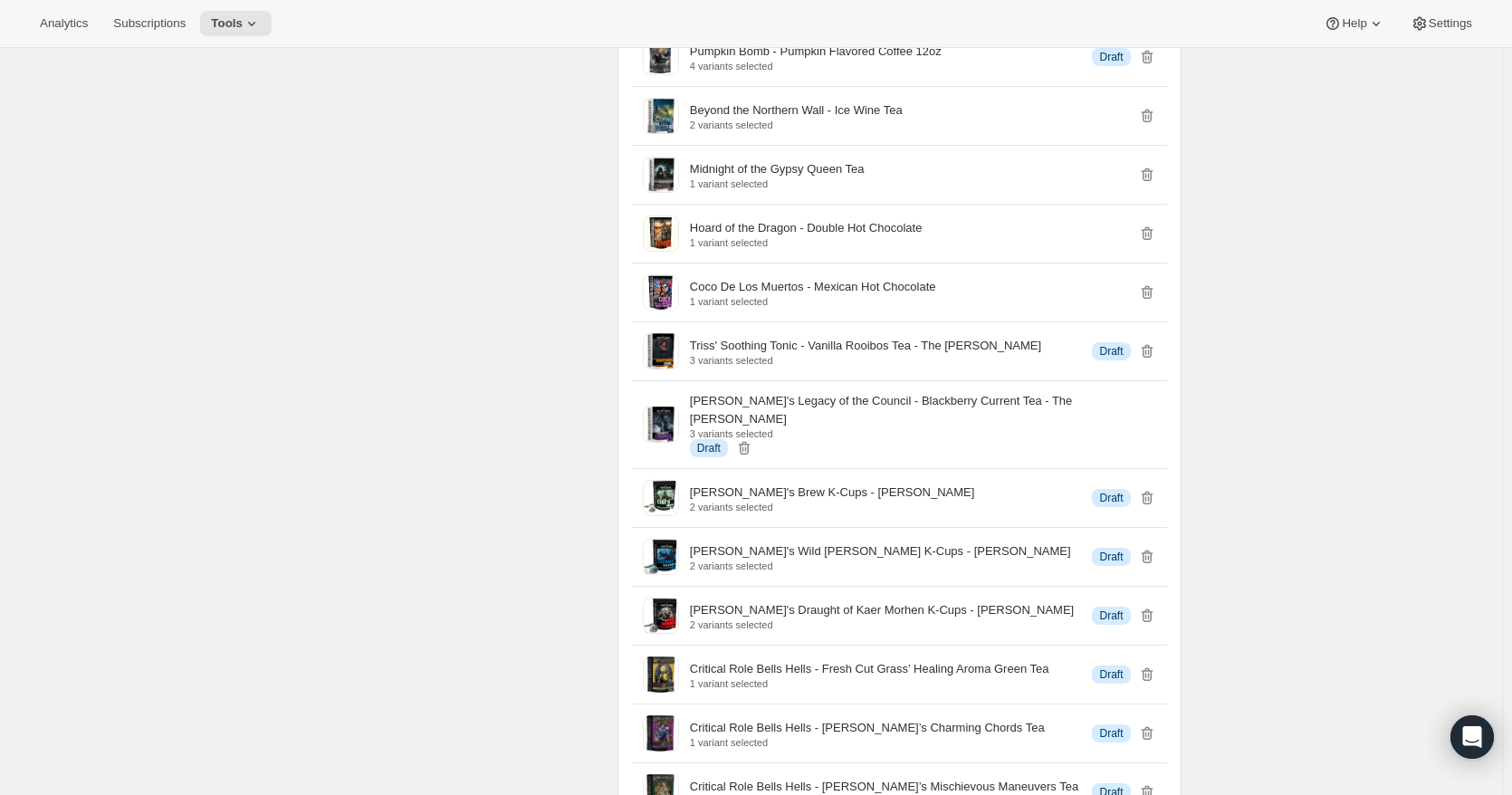
click at [1152, 360] on icon "button" at bounding box center [1147, 351] width 18 height 18
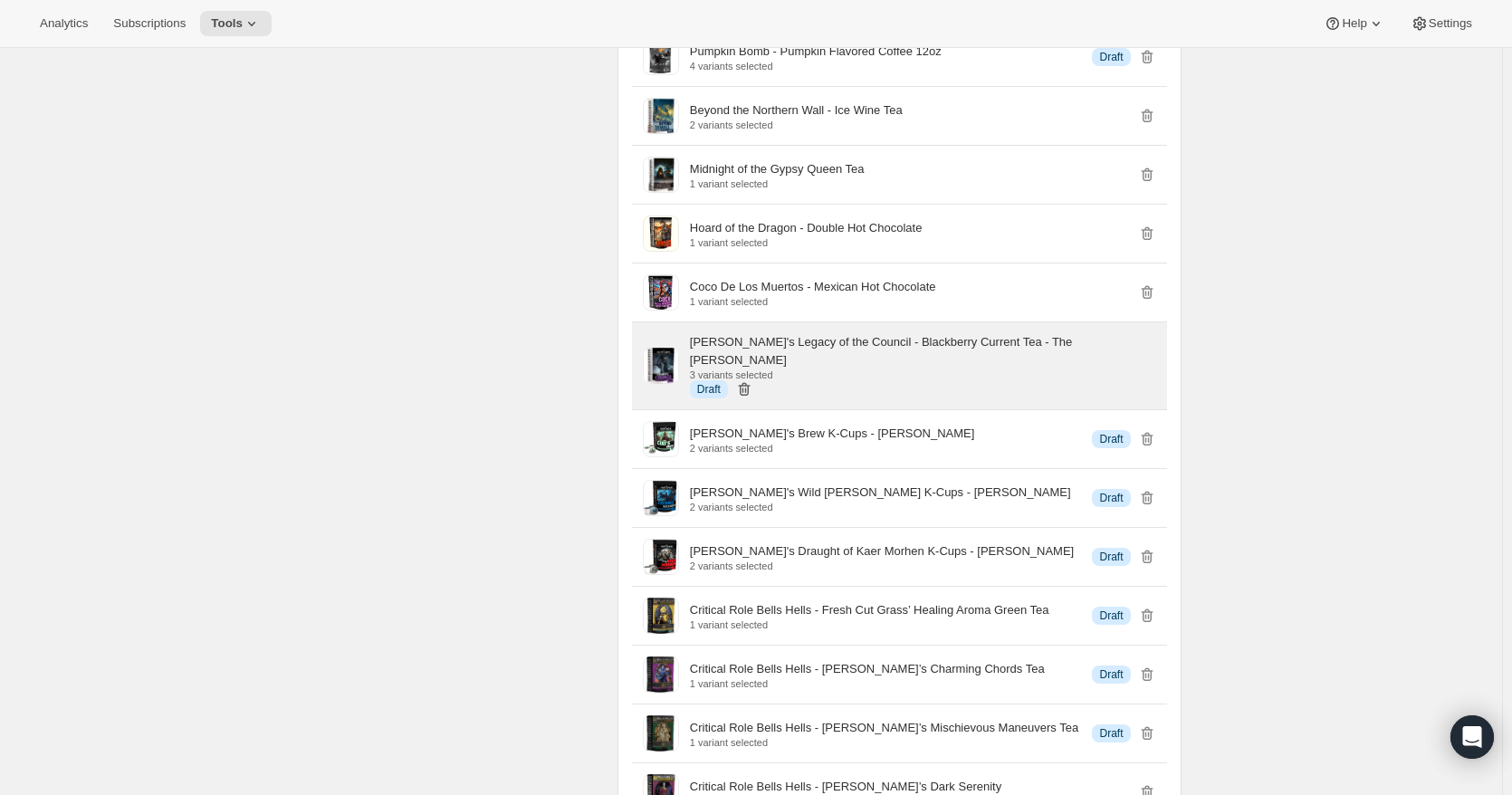
click at [751, 389] on icon "button" at bounding box center [744, 389] width 18 height 18
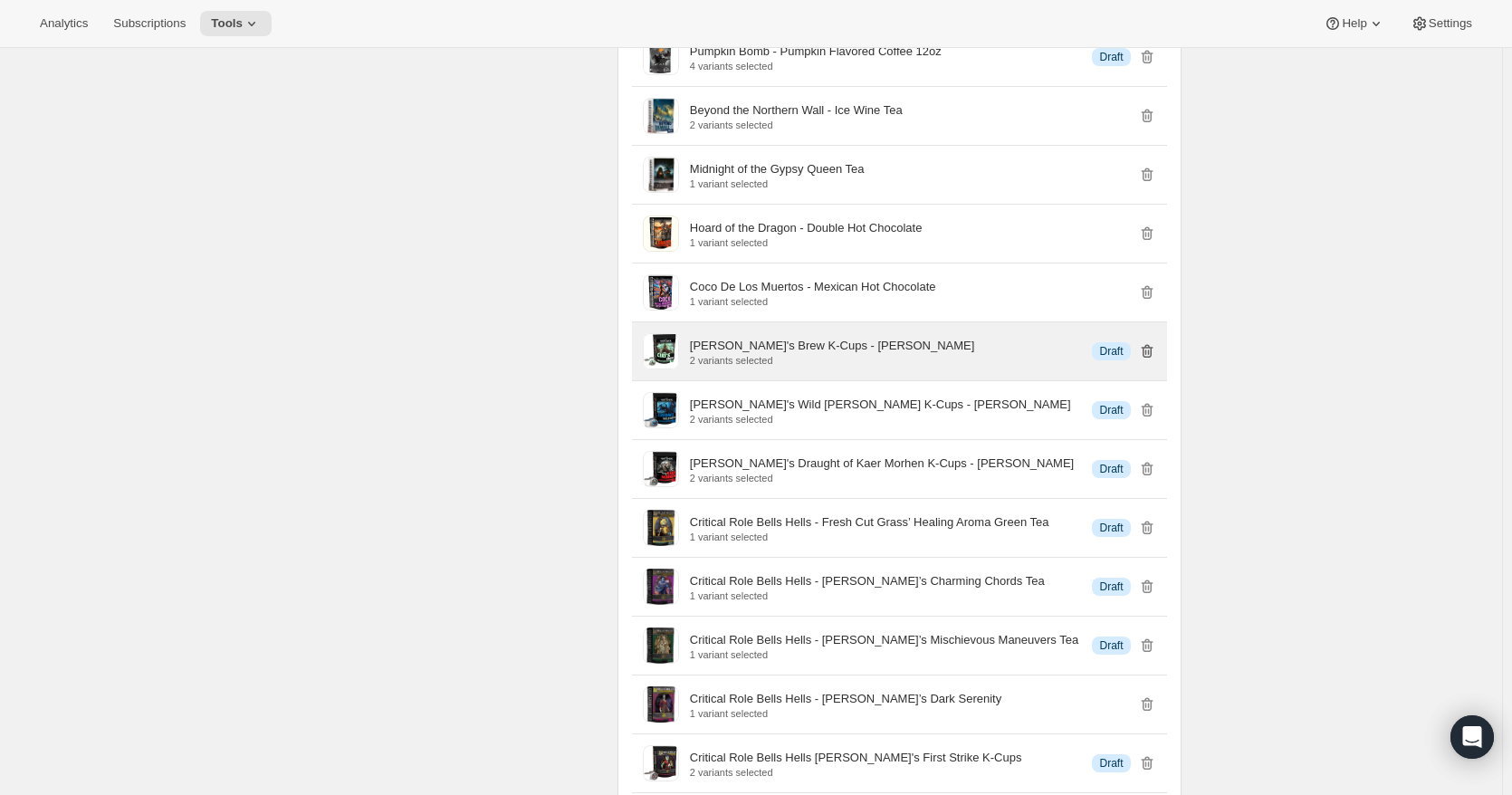
click at [1153, 358] on icon "button" at bounding box center [1146, 351] width 12 height 14
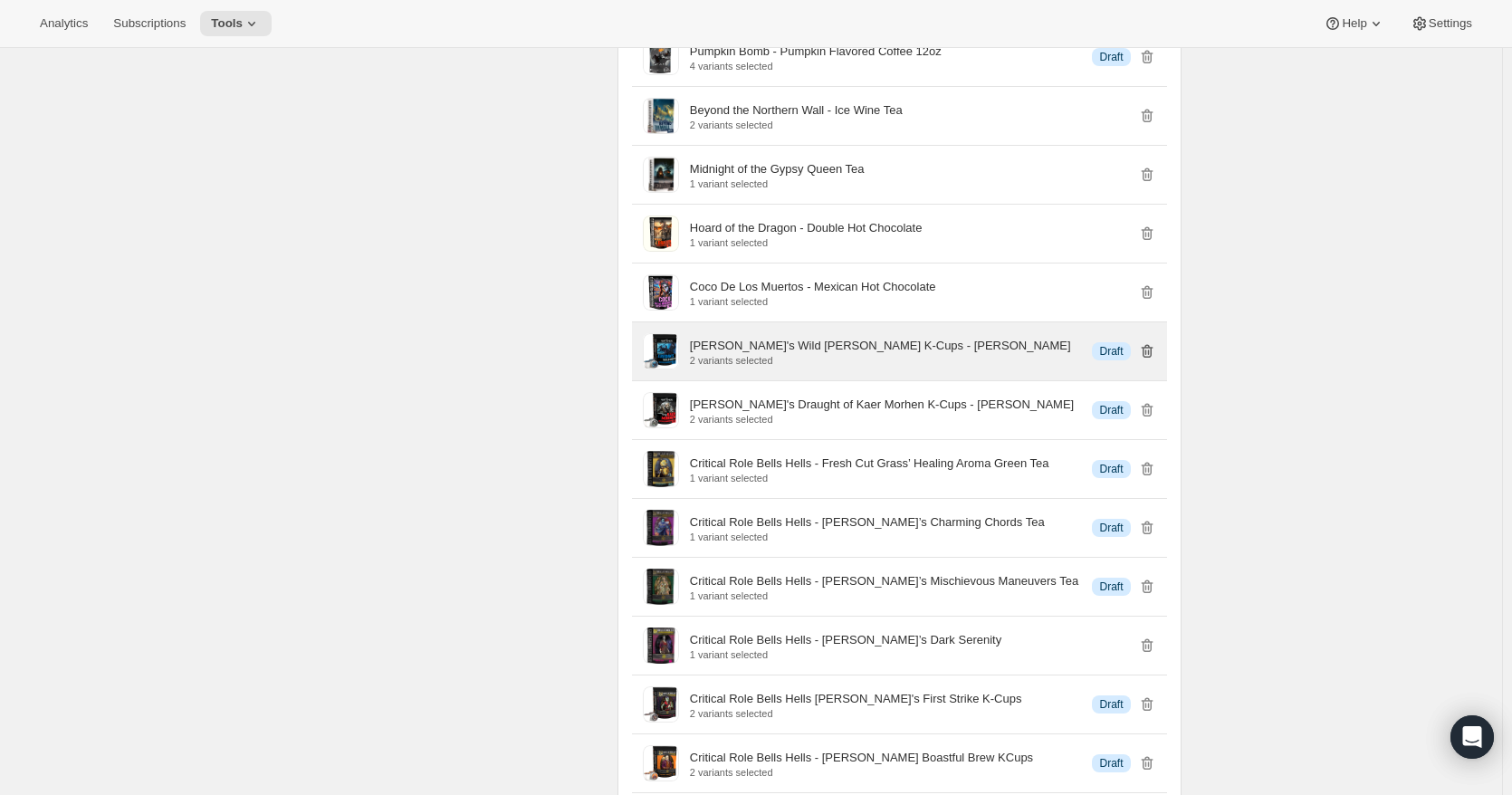
click at [1153, 358] on icon "button" at bounding box center [1146, 351] width 12 height 14
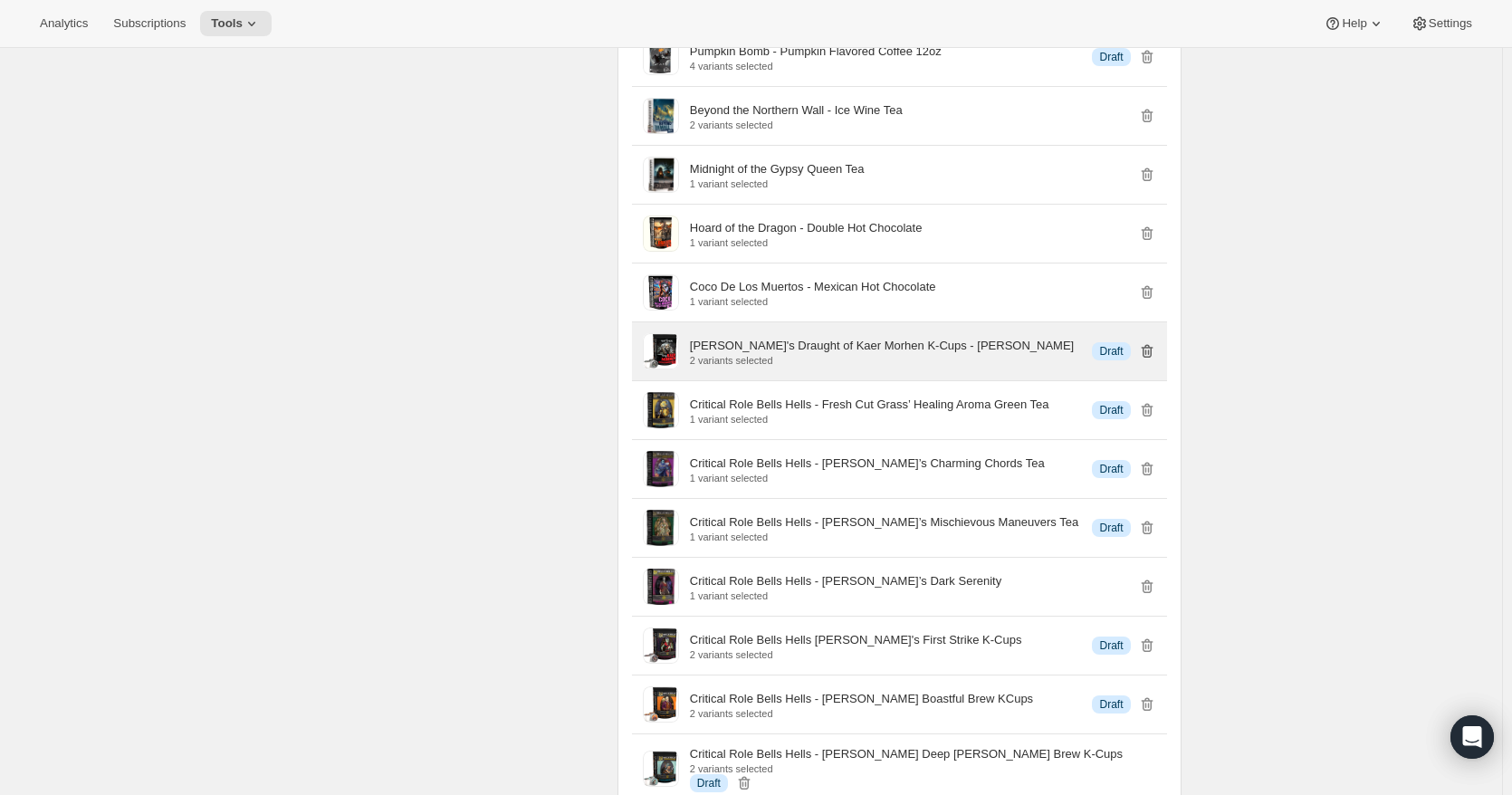
click at [1153, 358] on icon "button" at bounding box center [1146, 351] width 12 height 14
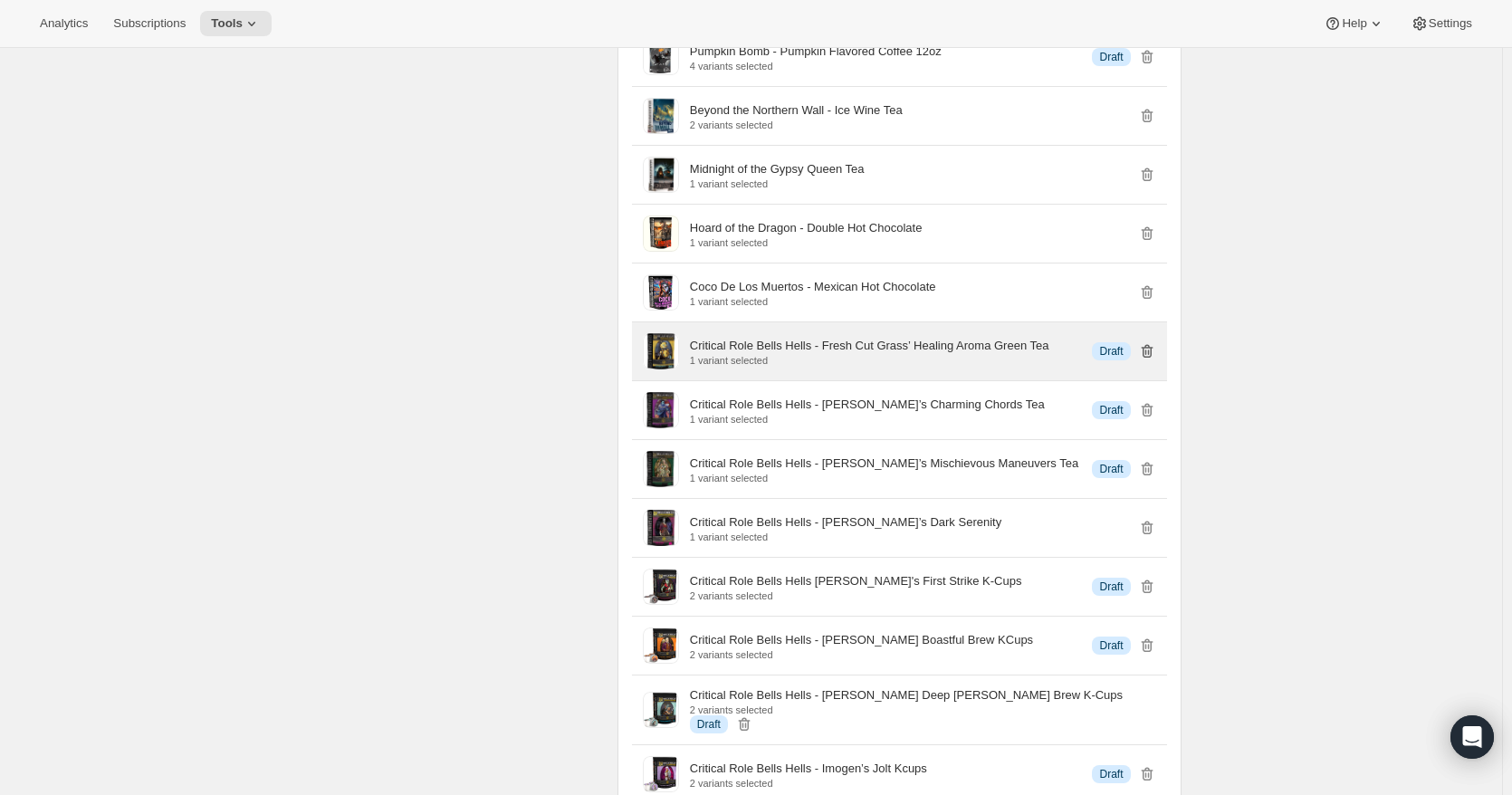
click at [1153, 358] on icon "button" at bounding box center [1146, 351] width 12 height 14
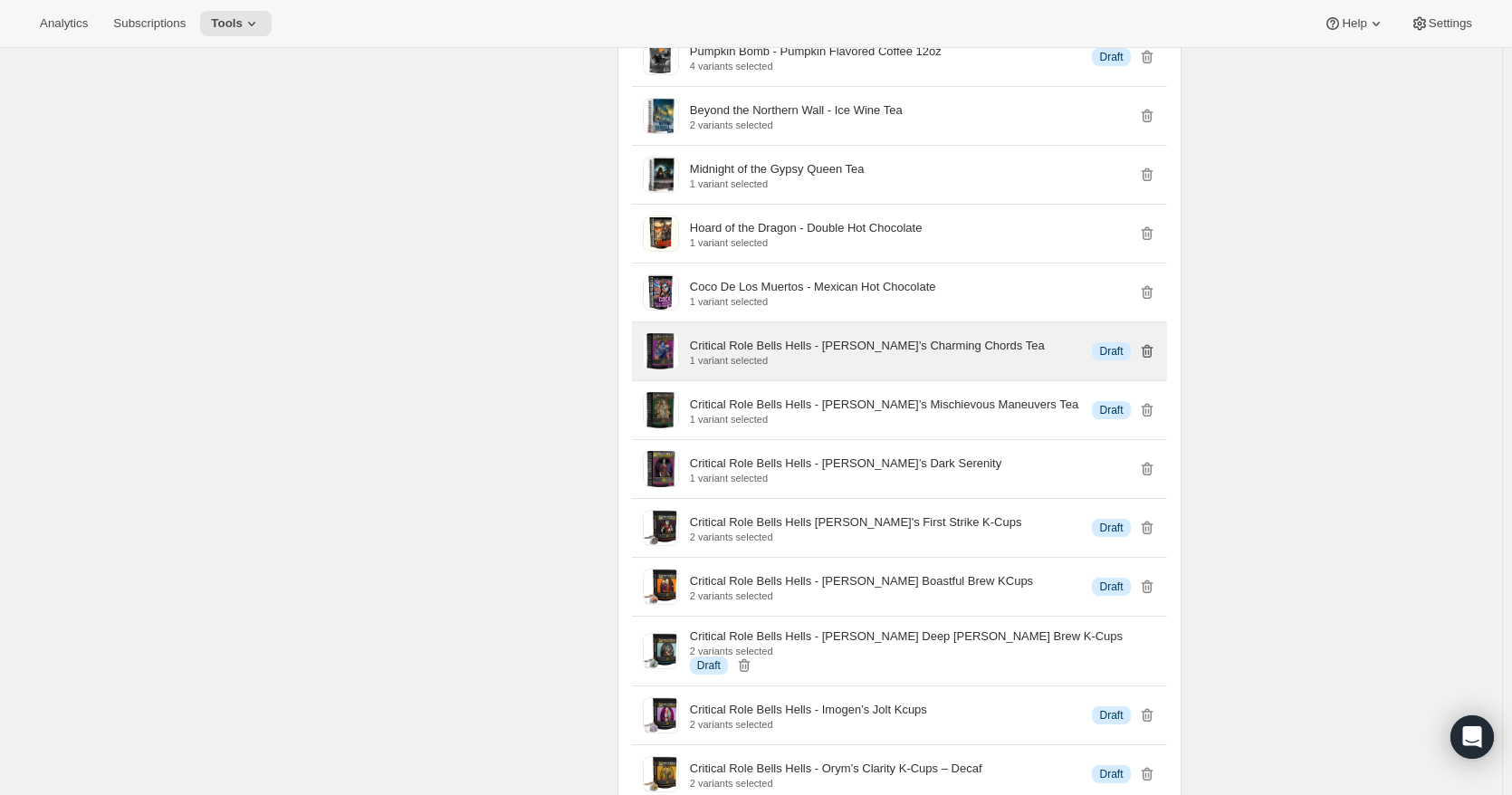
click at [1153, 358] on icon "button" at bounding box center [1146, 351] width 12 height 14
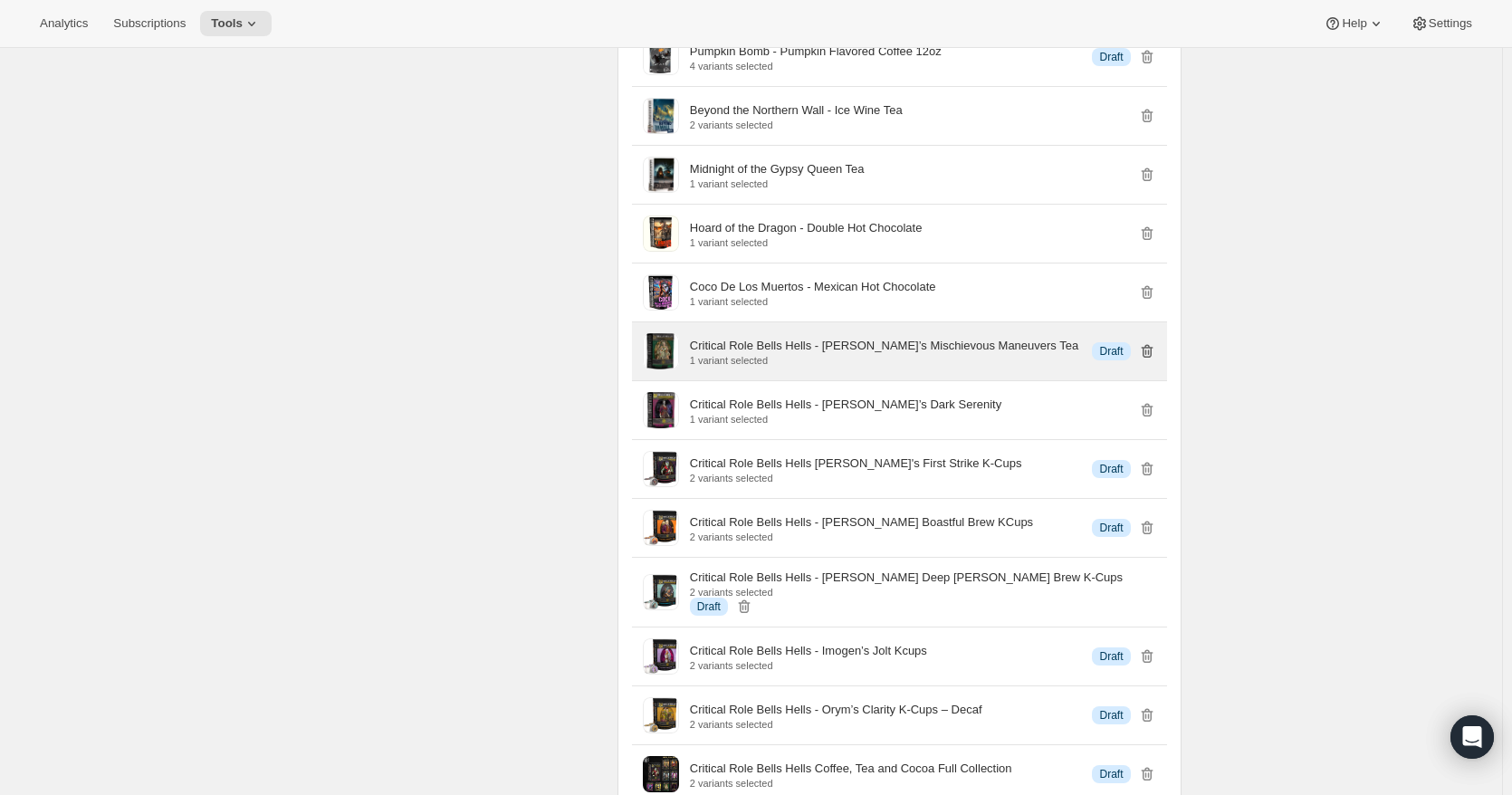
click at [1153, 358] on icon "button" at bounding box center [1146, 351] width 12 height 14
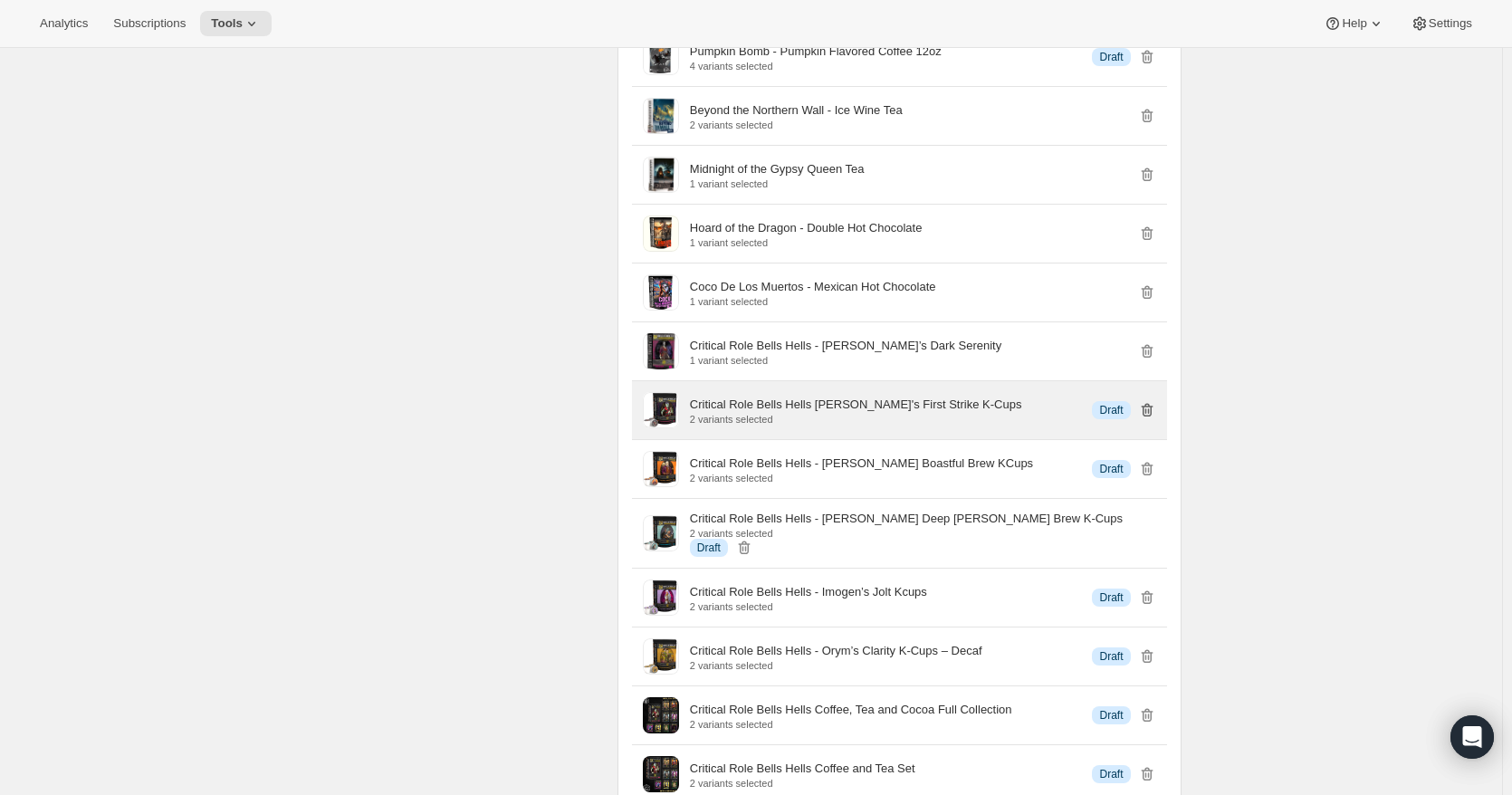
click at [1148, 419] on icon "button" at bounding box center [1147, 410] width 18 height 18
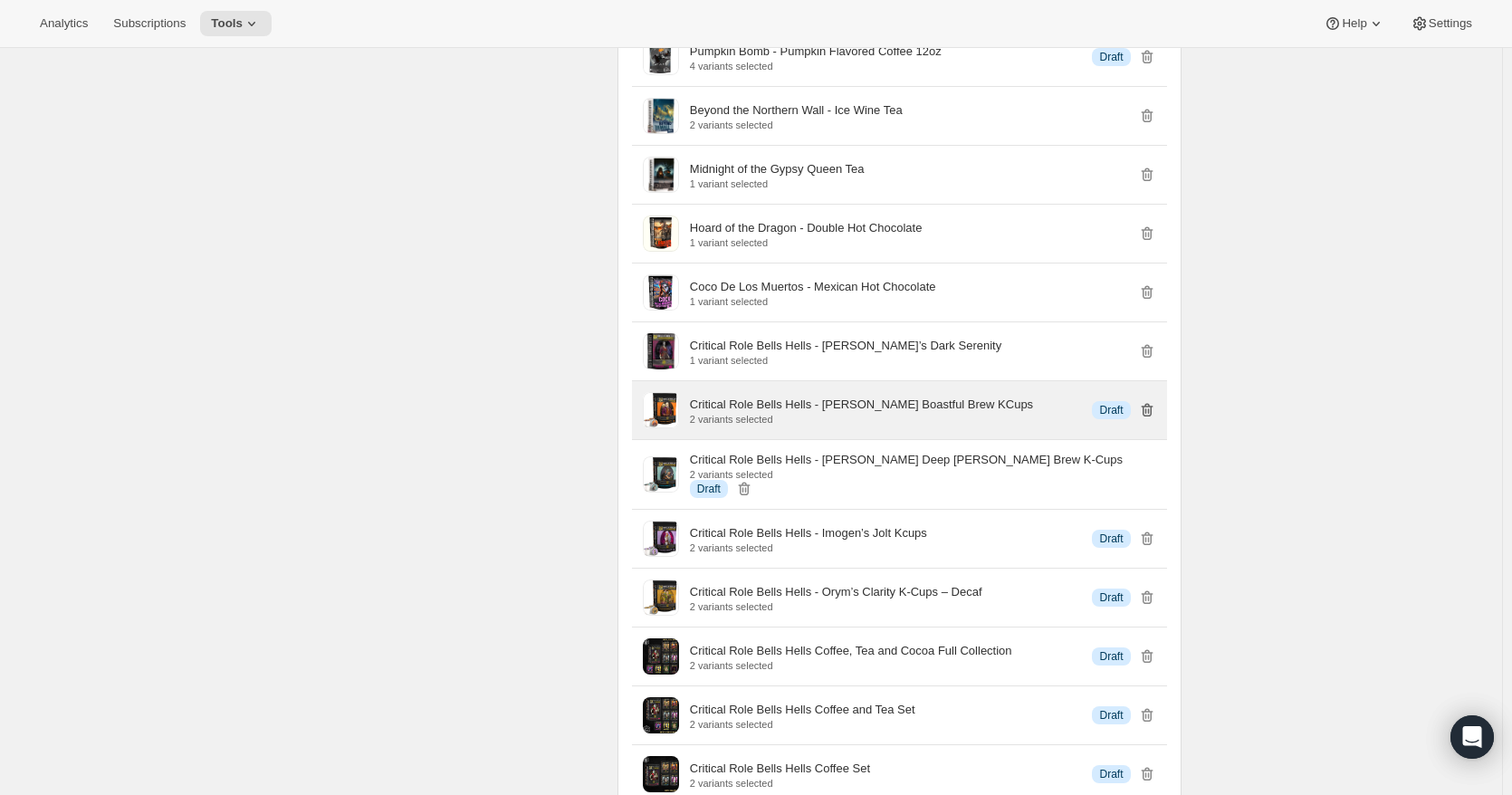
click at [1148, 419] on icon "button" at bounding box center [1147, 410] width 18 height 18
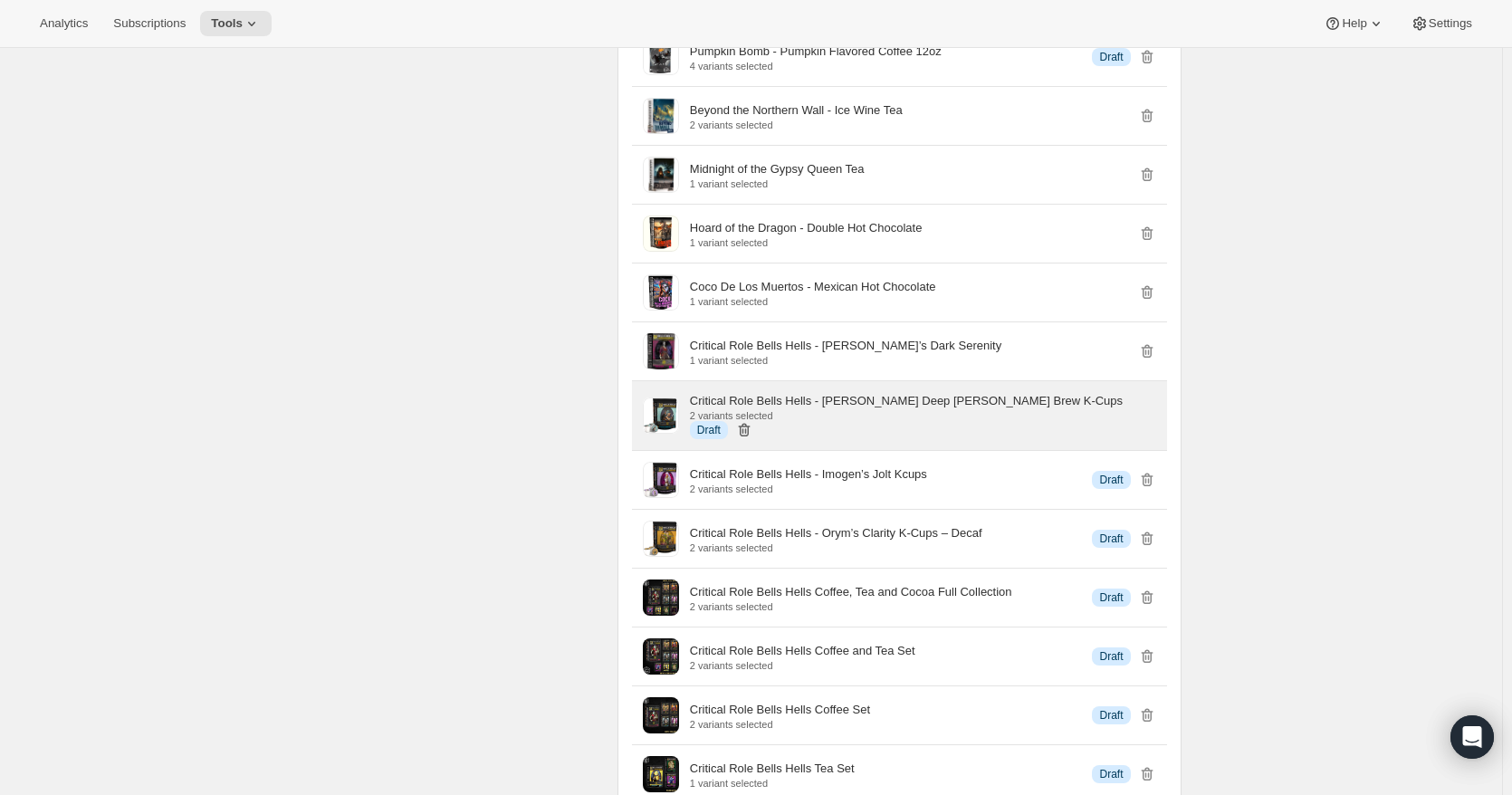
click at [753, 427] on icon "button" at bounding box center [744, 430] width 18 height 18
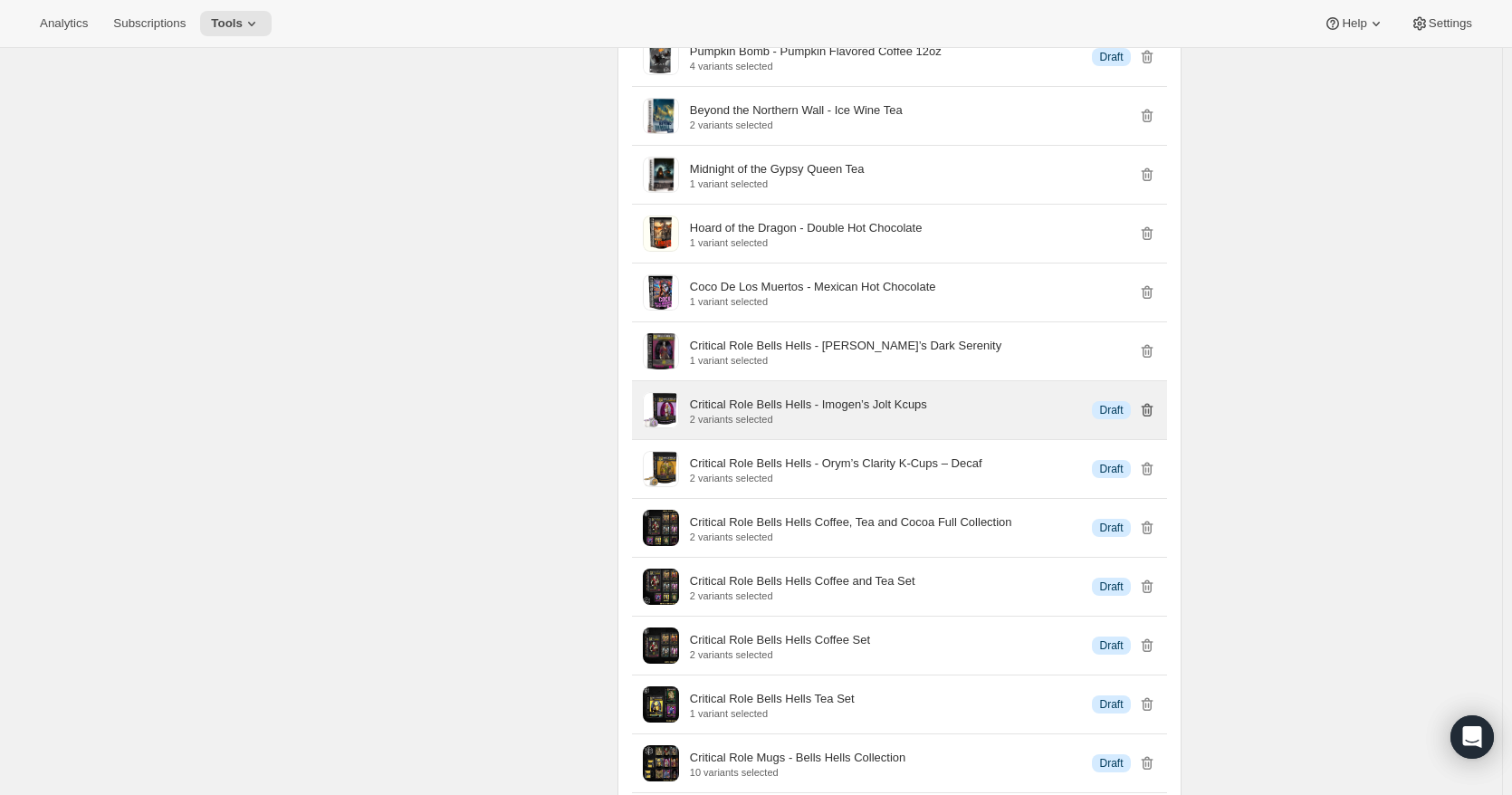
click at [1148, 419] on icon "button" at bounding box center [1147, 410] width 18 height 18
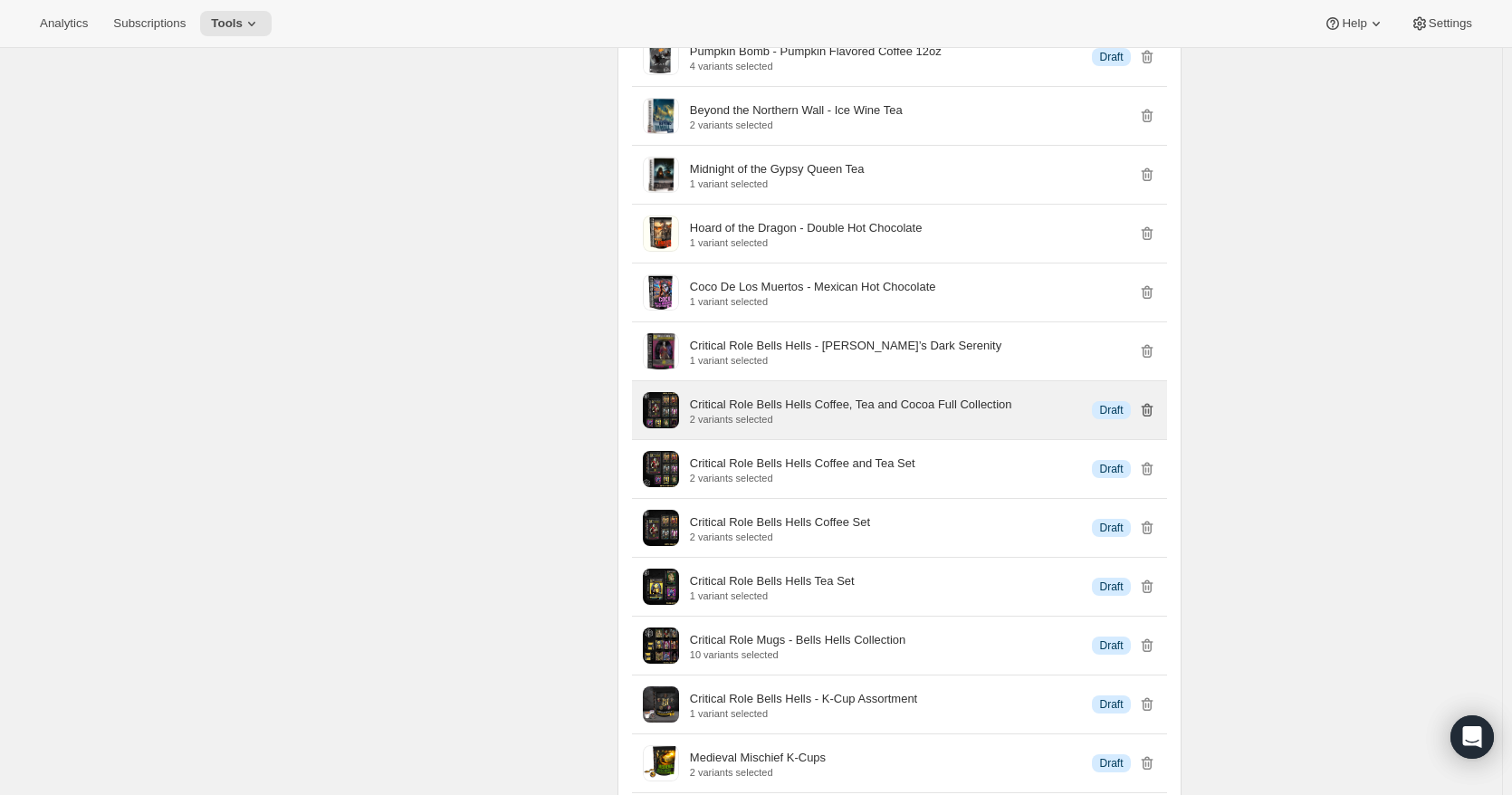
click at [1148, 419] on icon "button" at bounding box center [1147, 410] width 18 height 18
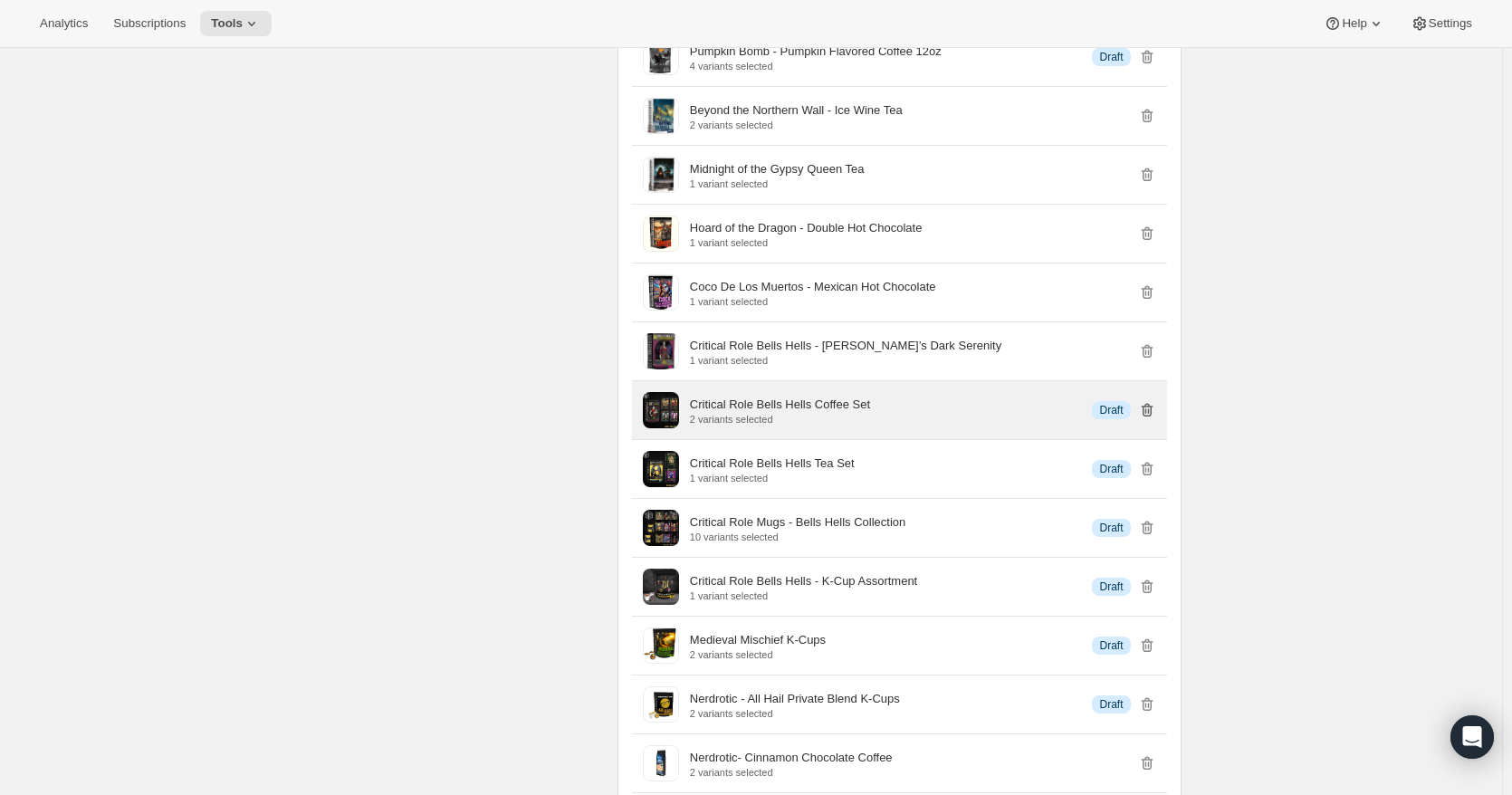
click at [1148, 419] on icon "button" at bounding box center [1147, 410] width 18 height 18
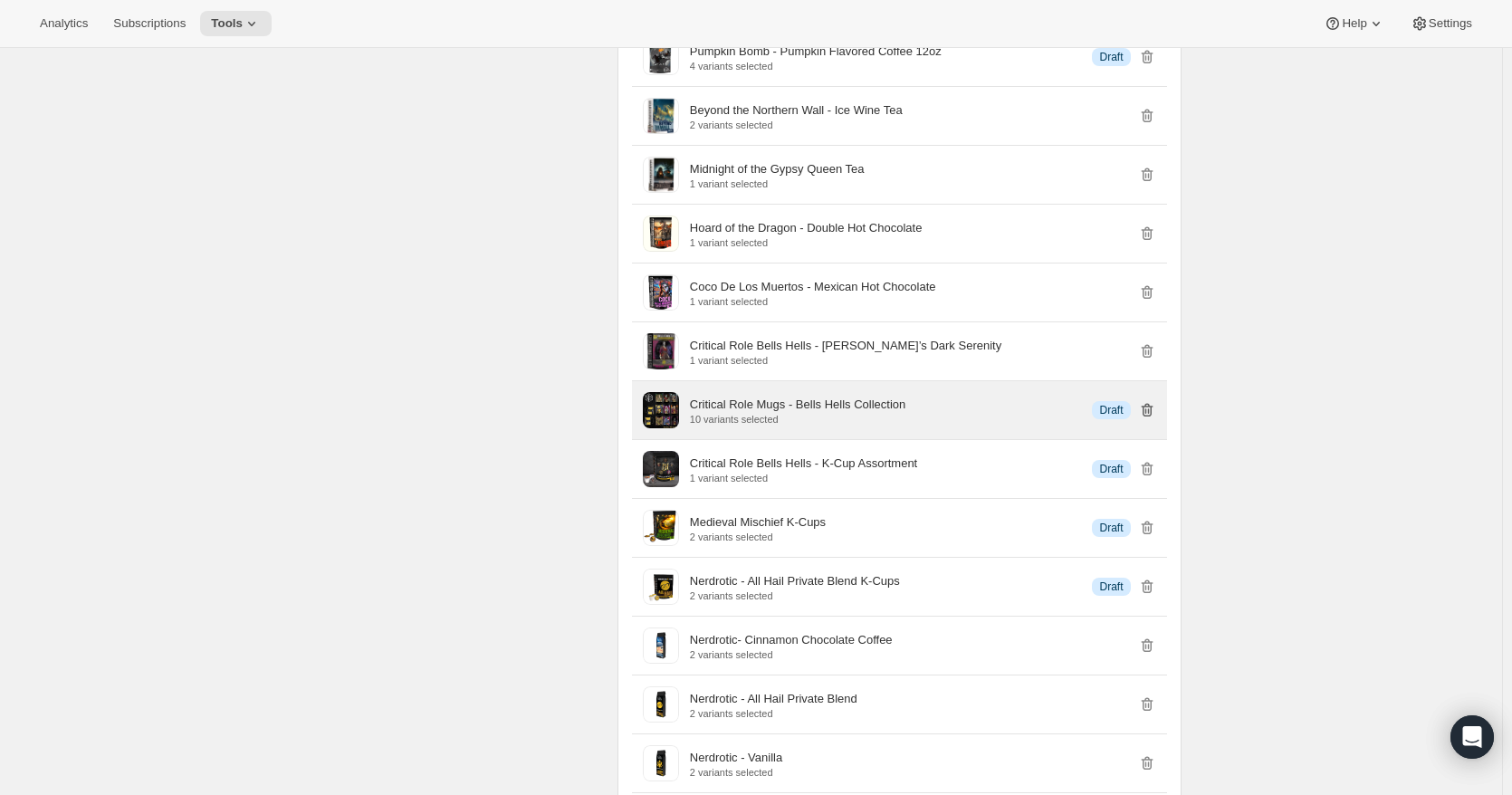
click at [1148, 419] on icon "button" at bounding box center [1147, 410] width 18 height 18
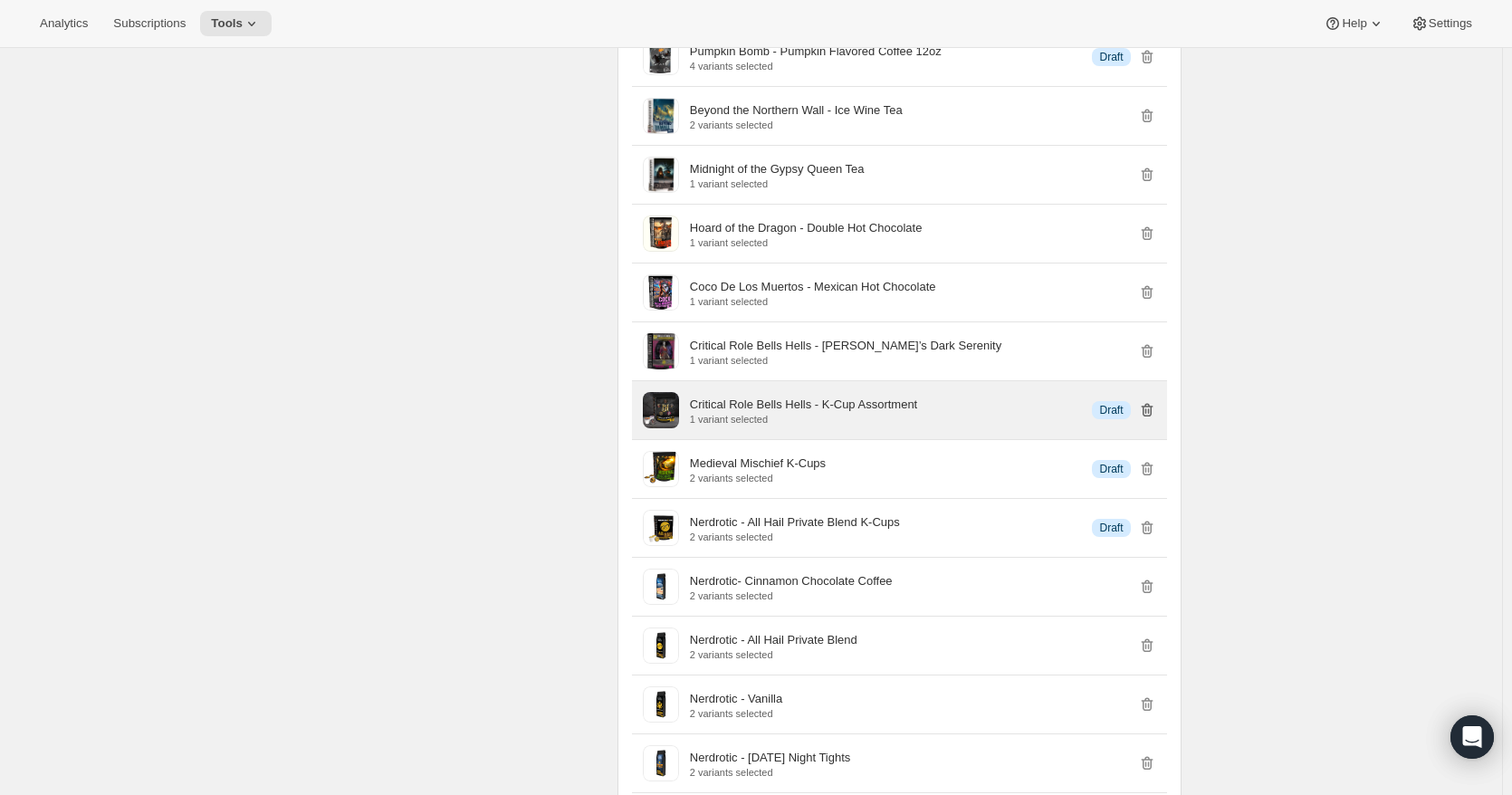
click at [1148, 419] on icon "button" at bounding box center [1147, 410] width 18 height 18
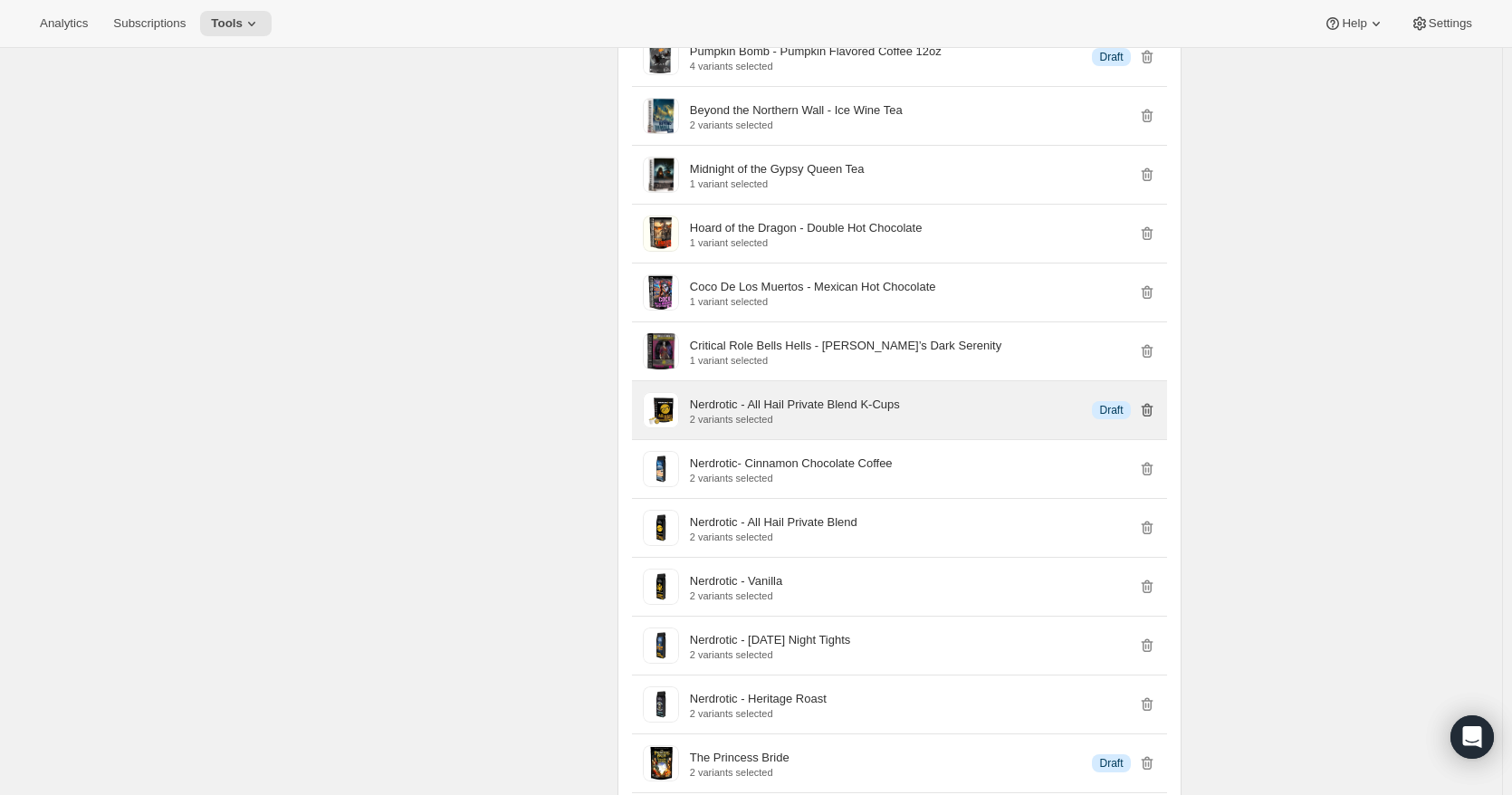
click at [1148, 419] on icon "button" at bounding box center [1147, 410] width 18 height 18
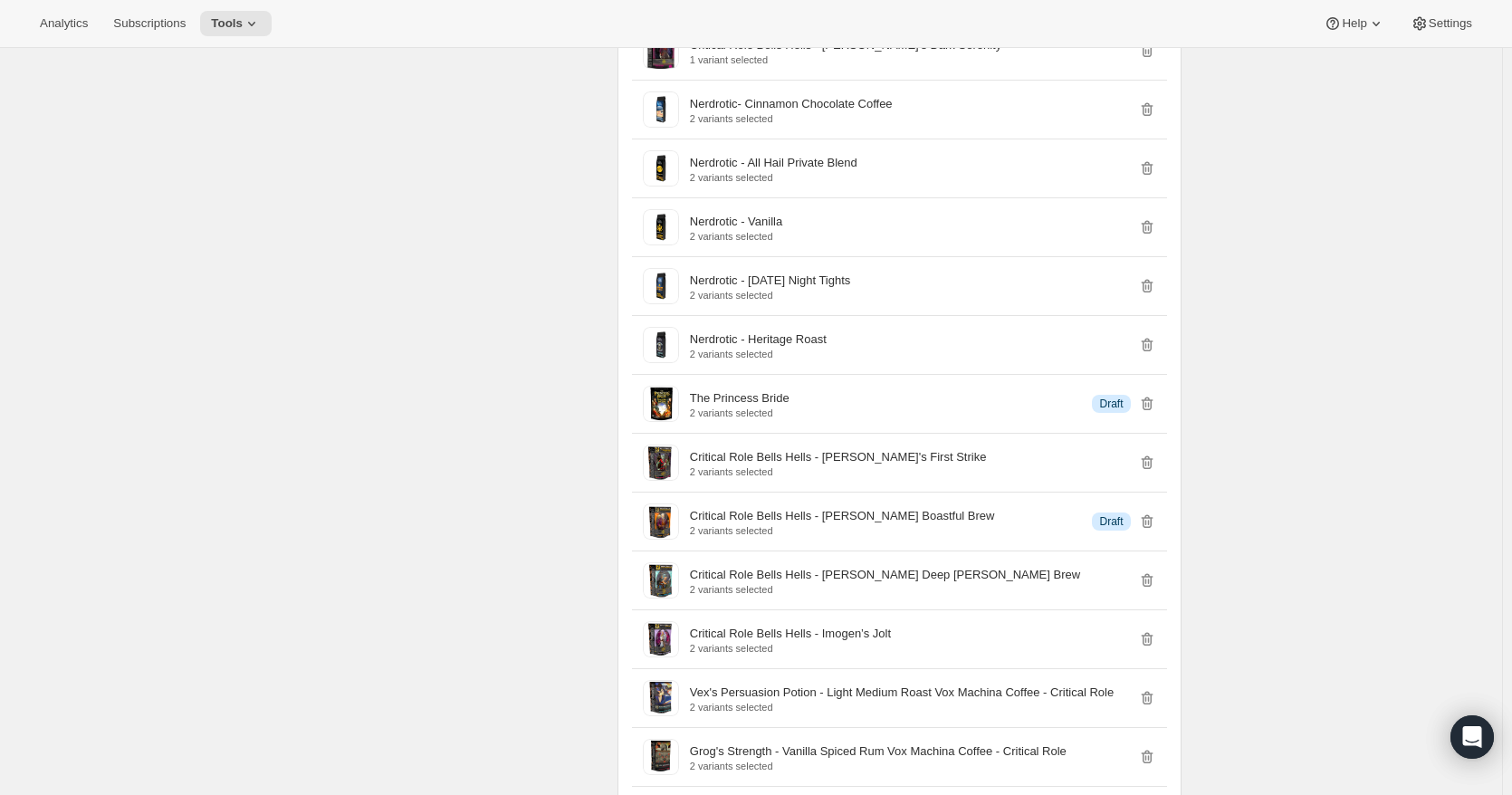
scroll to position [1811, 0]
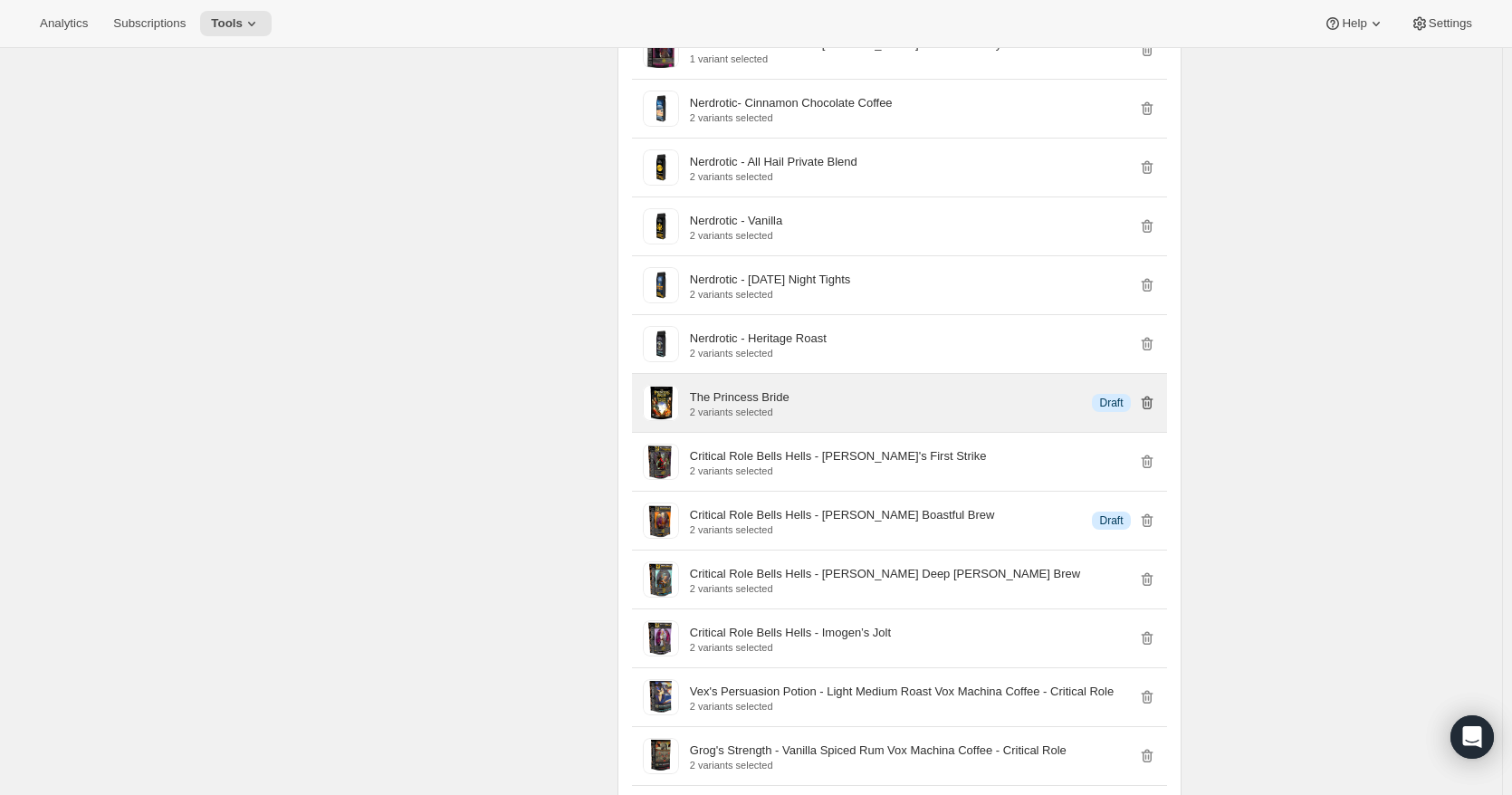
click at [1144, 412] on icon "button" at bounding box center [1147, 403] width 18 height 18
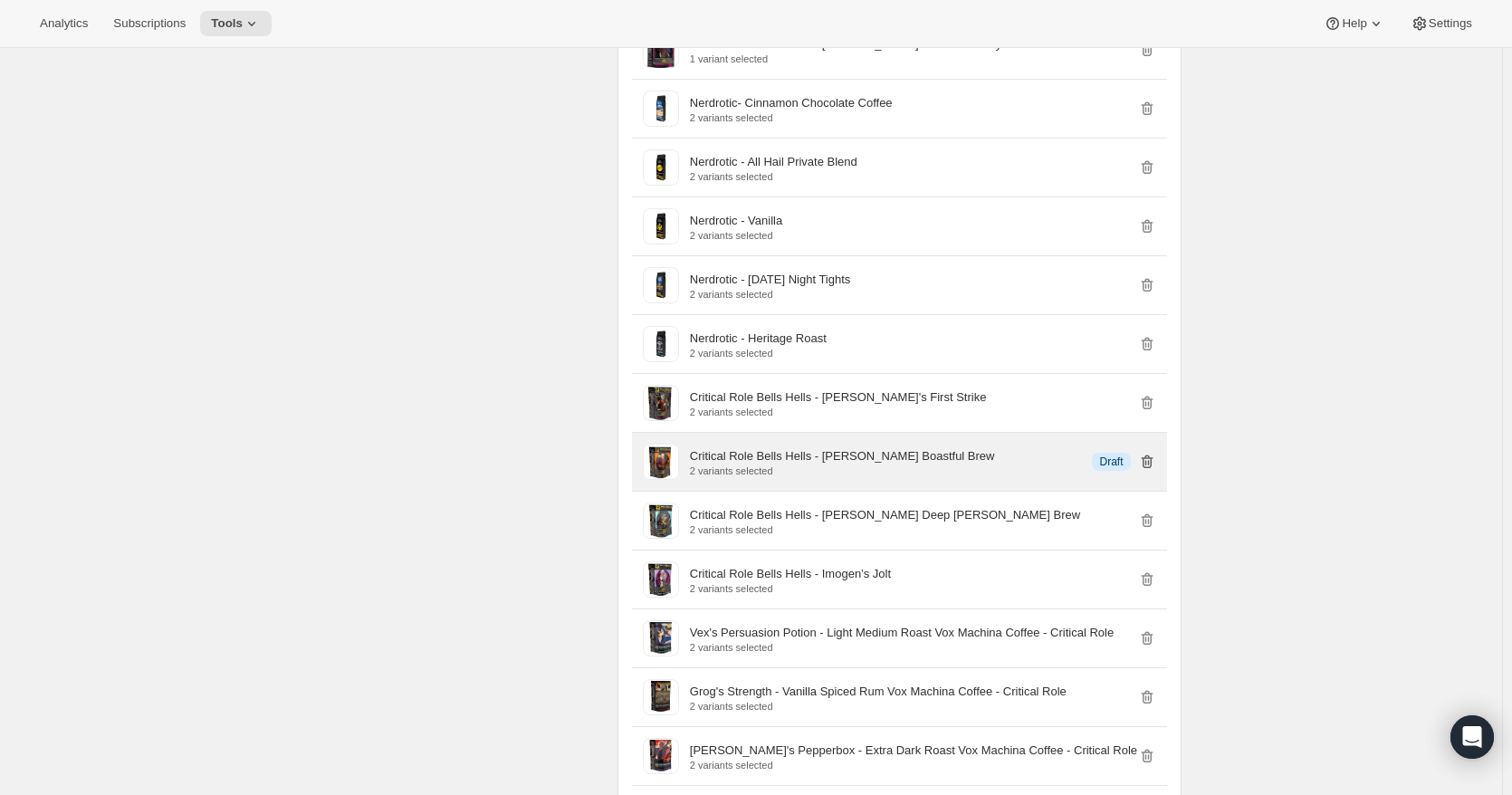
click at [1149, 466] on icon "button" at bounding box center [1148, 464] width 2 height 5
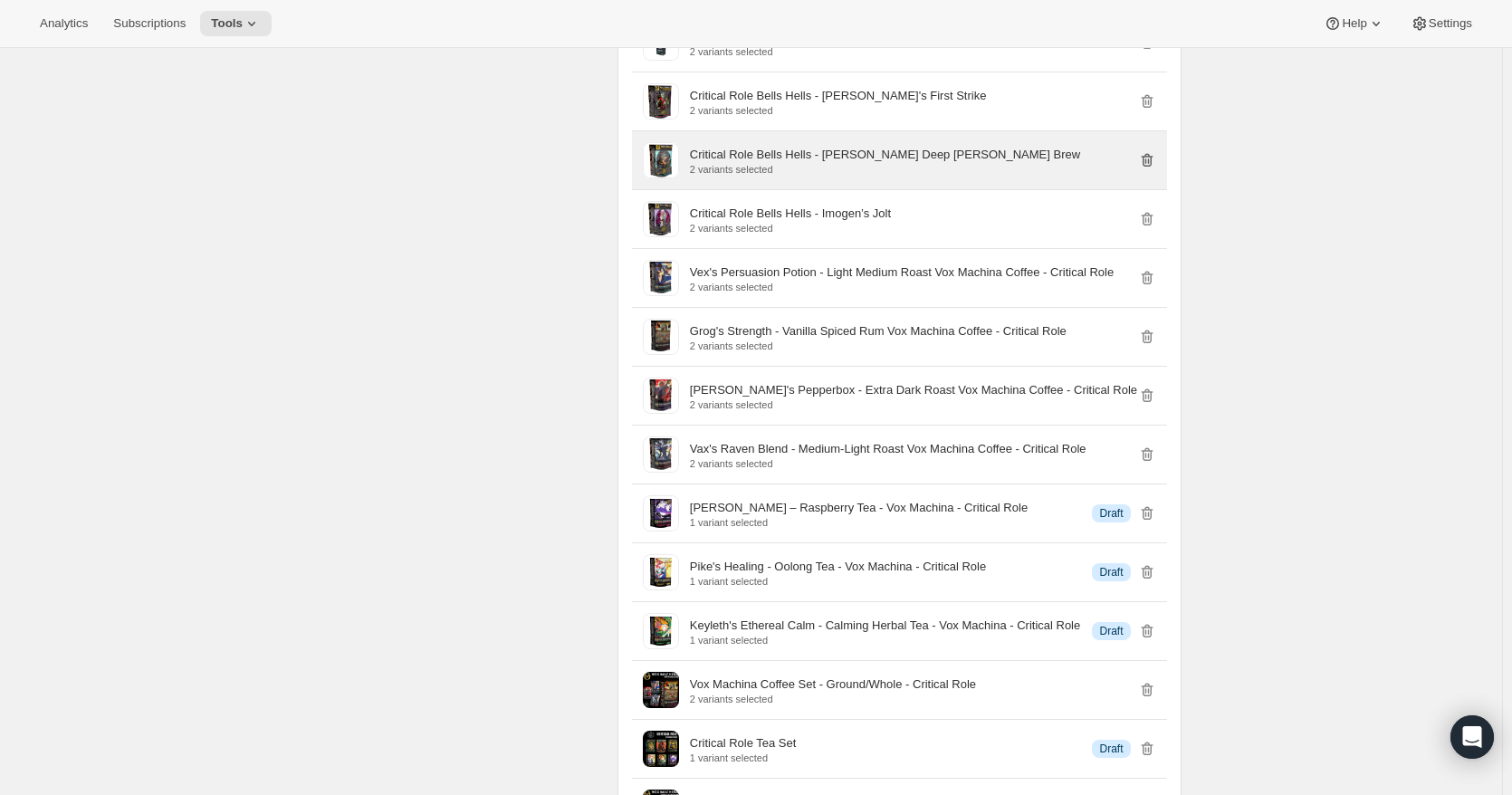
scroll to position [2263, 0]
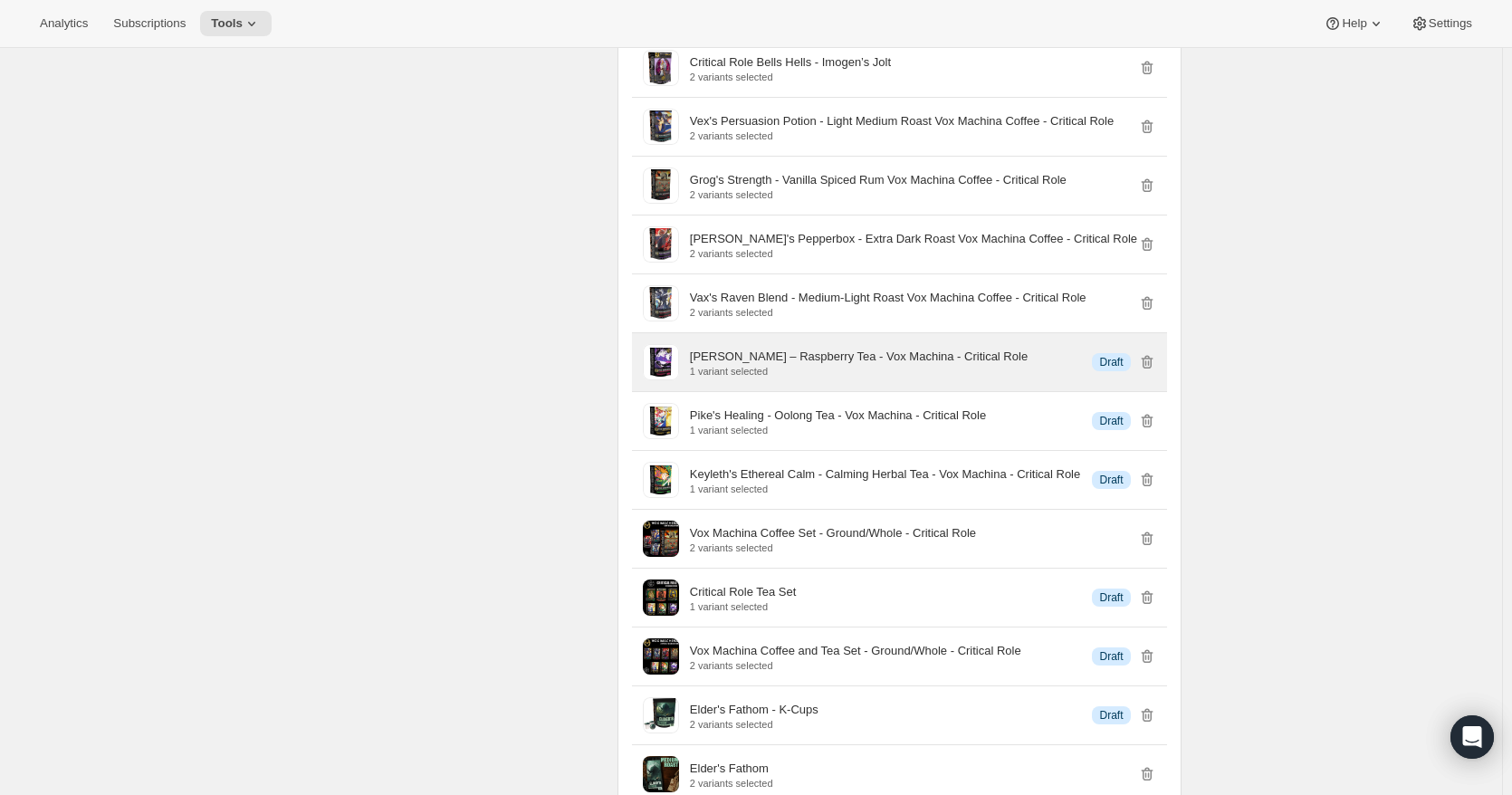
click at [1141, 371] on div "Info Draft" at bounding box center [1124, 362] width 64 height 18
click at [1149, 371] on icon "button" at bounding box center [1147, 362] width 18 height 18
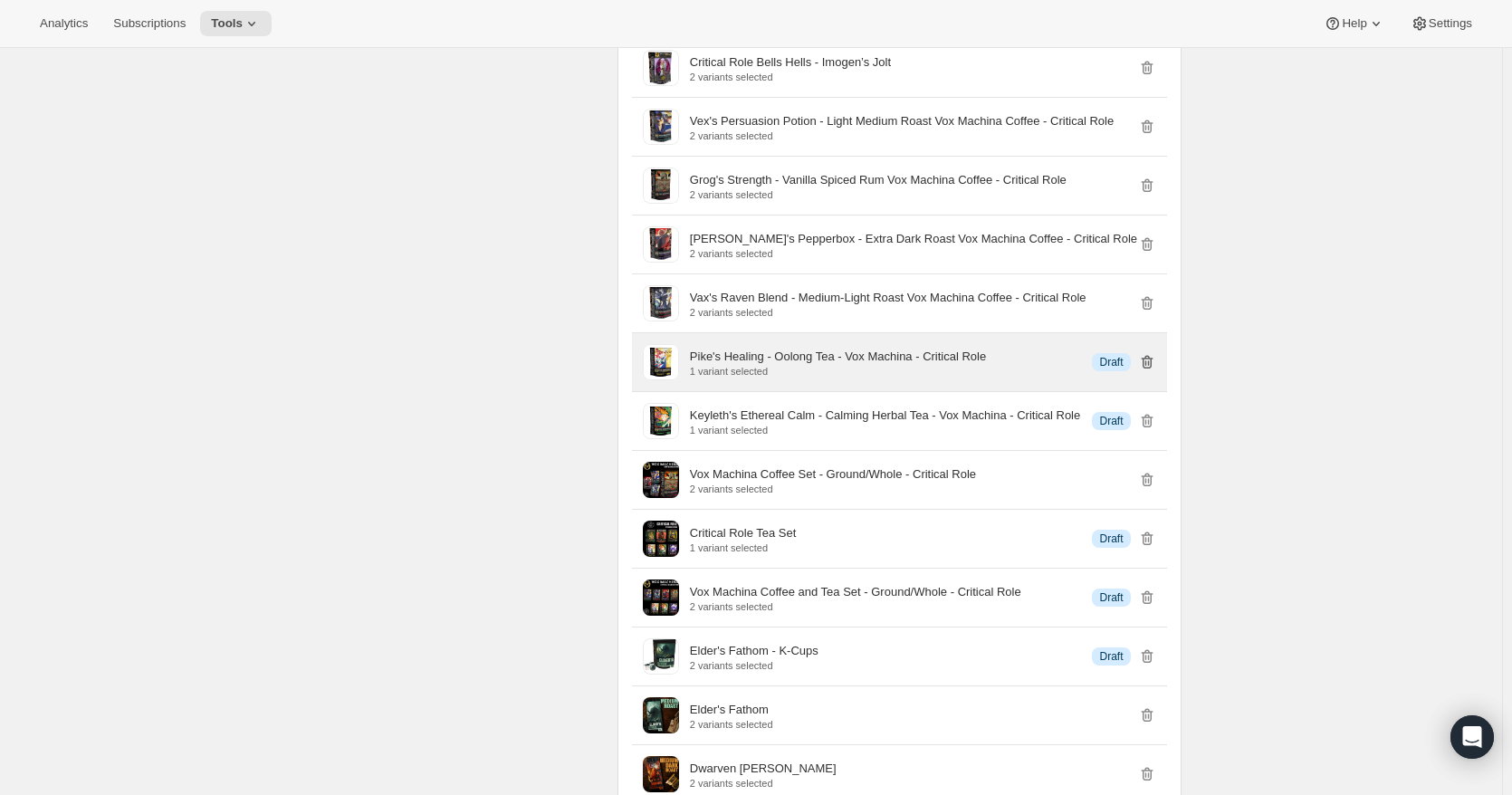
click at [1153, 369] on icon "button" at bounding box center [1146, 362] width 12 height 14
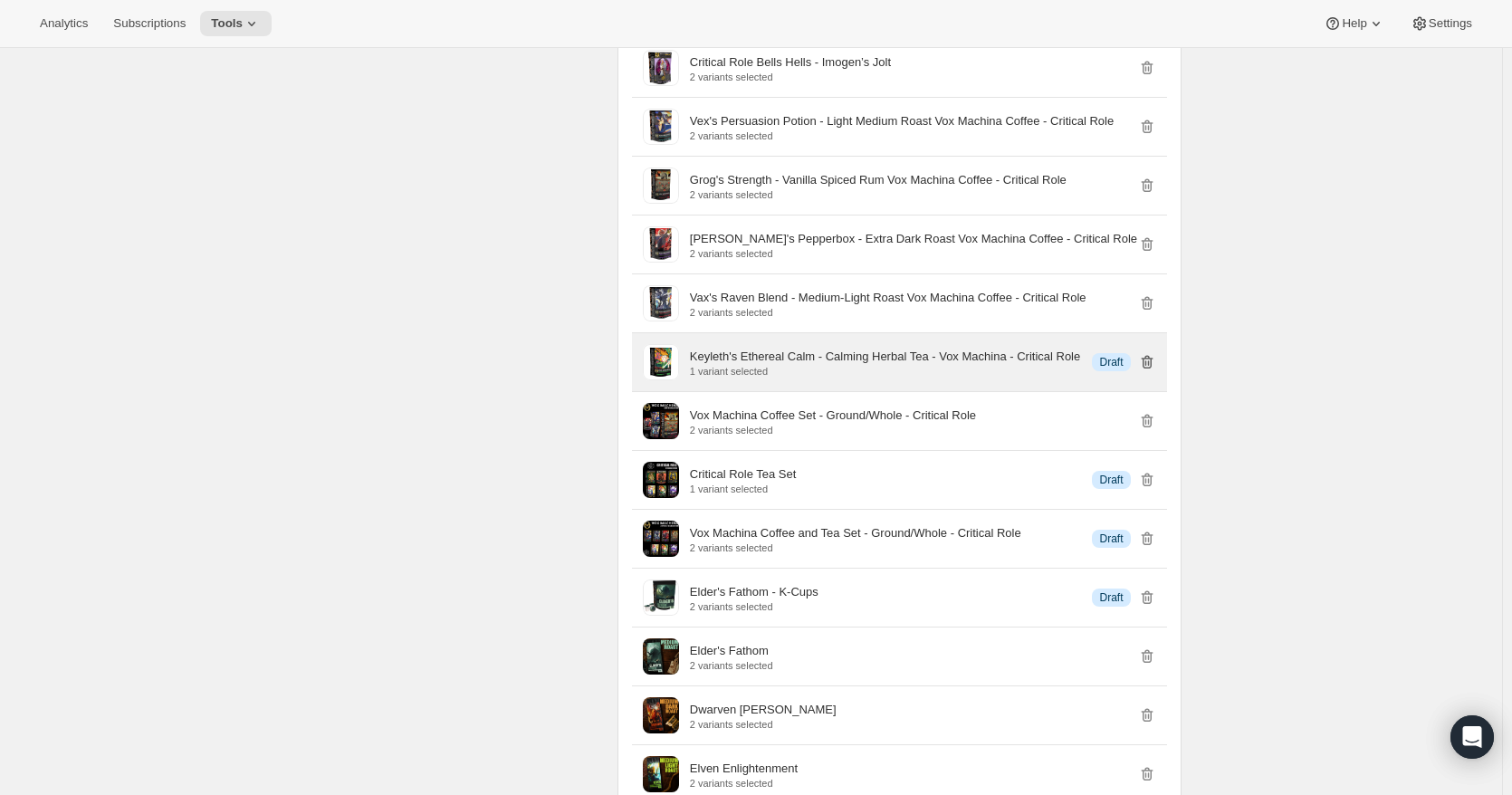
click at [1141, 369] on icon "button" at bounding box center [1146, 362] width 12 height 14
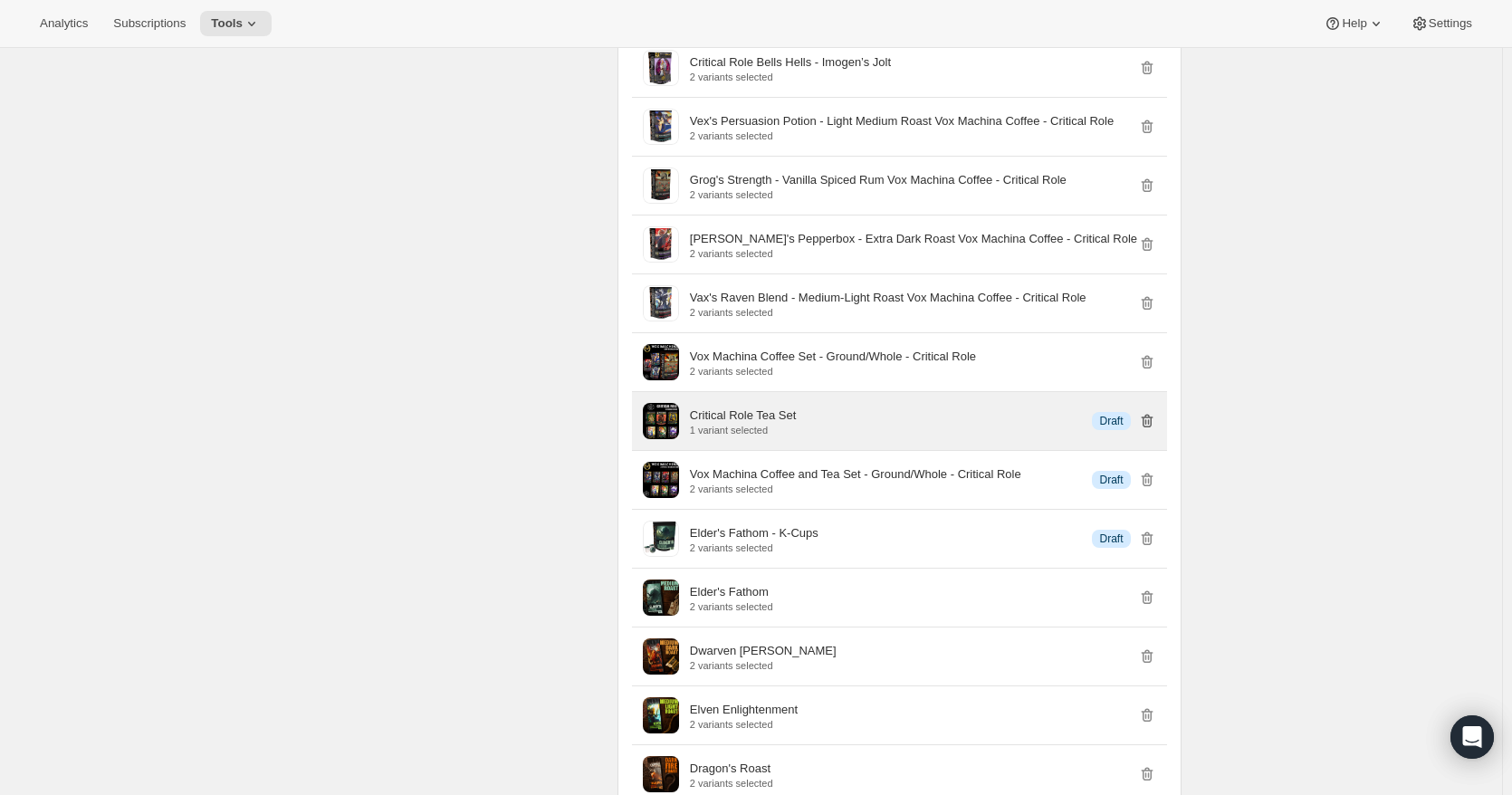
click at [1156, 430] on icon "button" at bounding box center [1147, 421] width 18 height 18
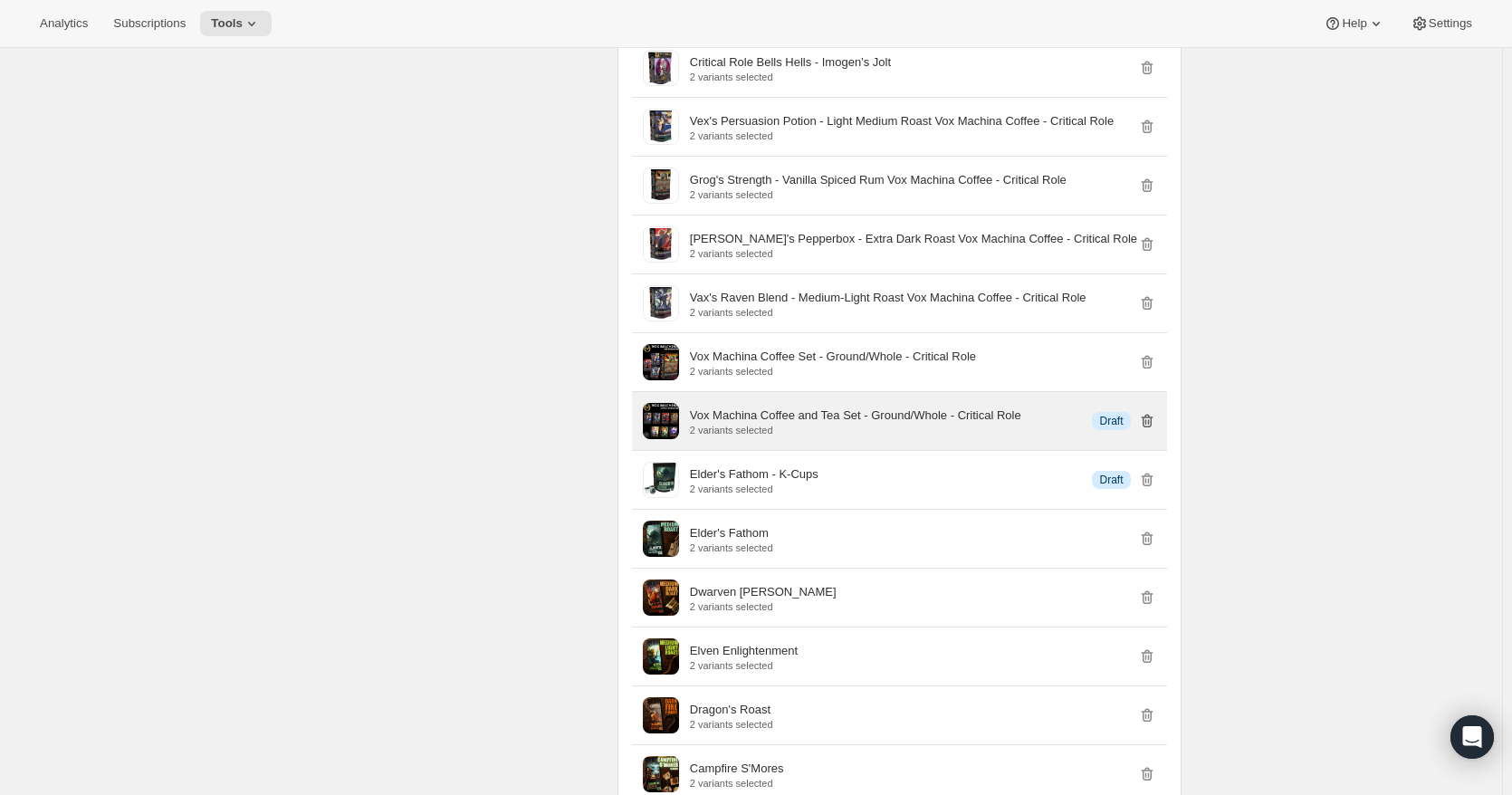
click at [1151, 430] on icon "button" at bounding box center [1147, 421] width 18 height 18
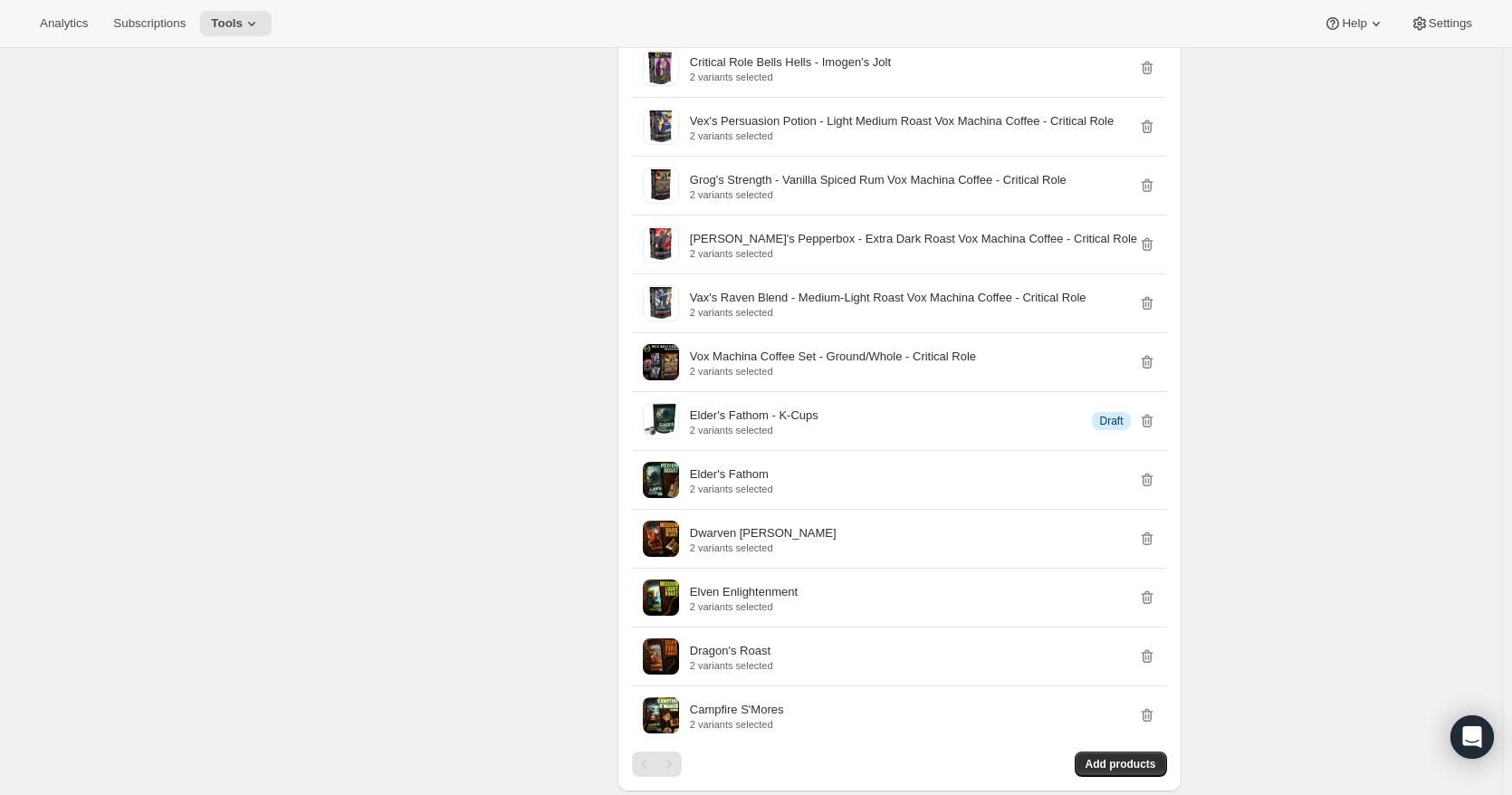
click at [1154, 430] on icon "button" at bounding box center [1147, 421] width 18 height 18
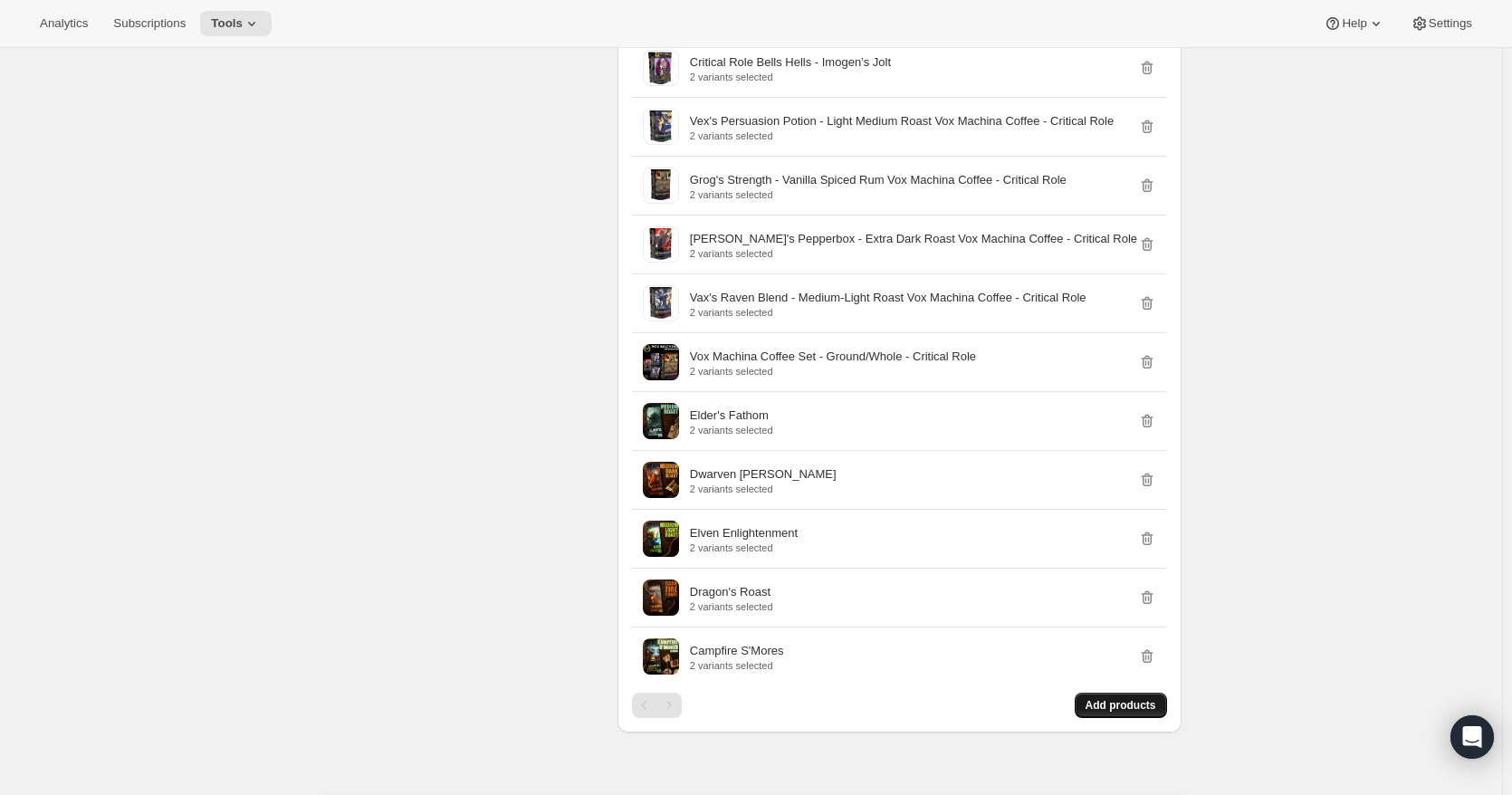
click at [1116, 712] on span "Add products" at bounding box center [1121, 705] width 71 height 15
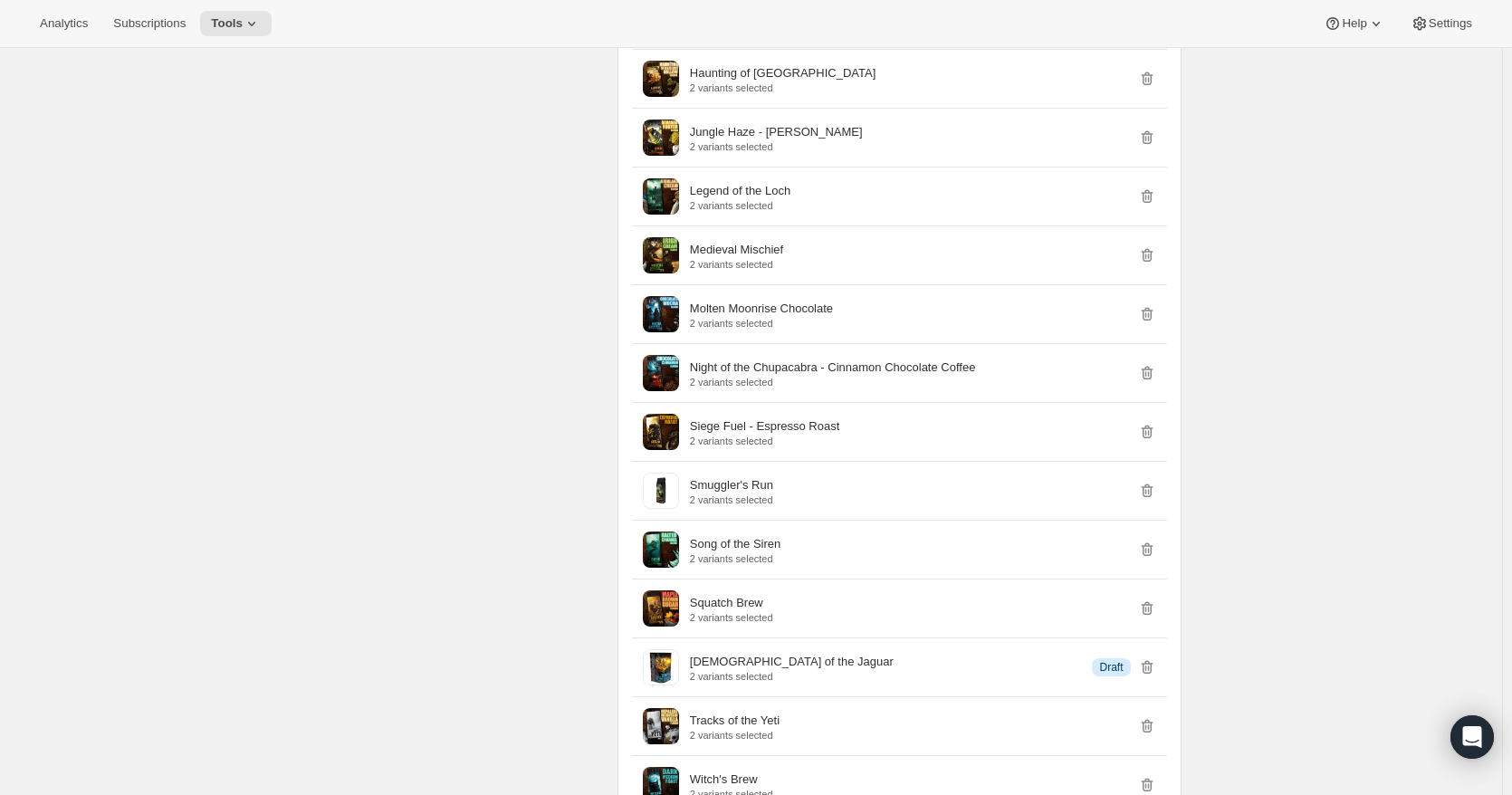
scroll to position [3621, 0]
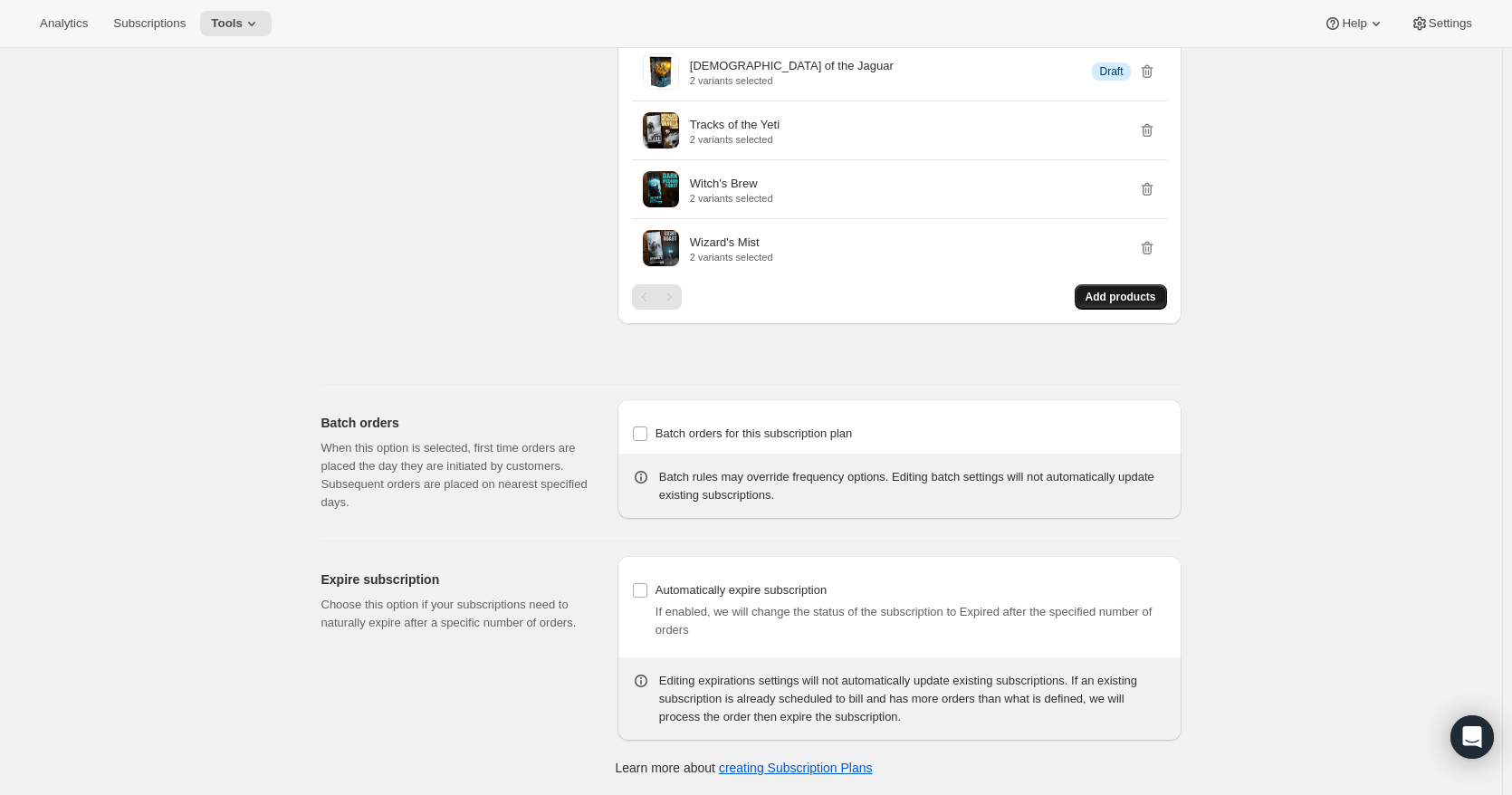
click at [1149, 304] on span "Add products" at bounding box center [1121, 297] width 71 height 15
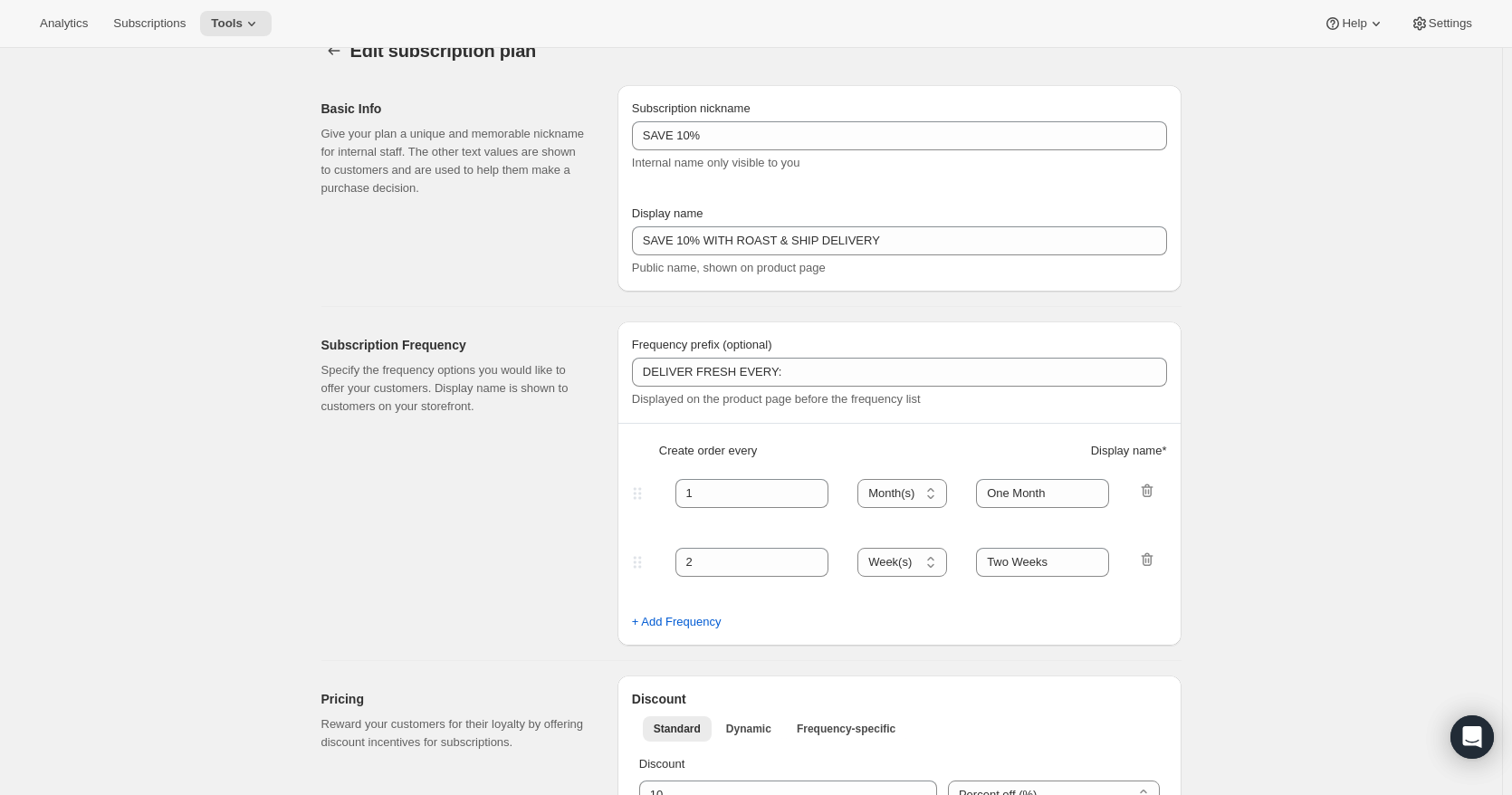
scroll to position [0, 0]
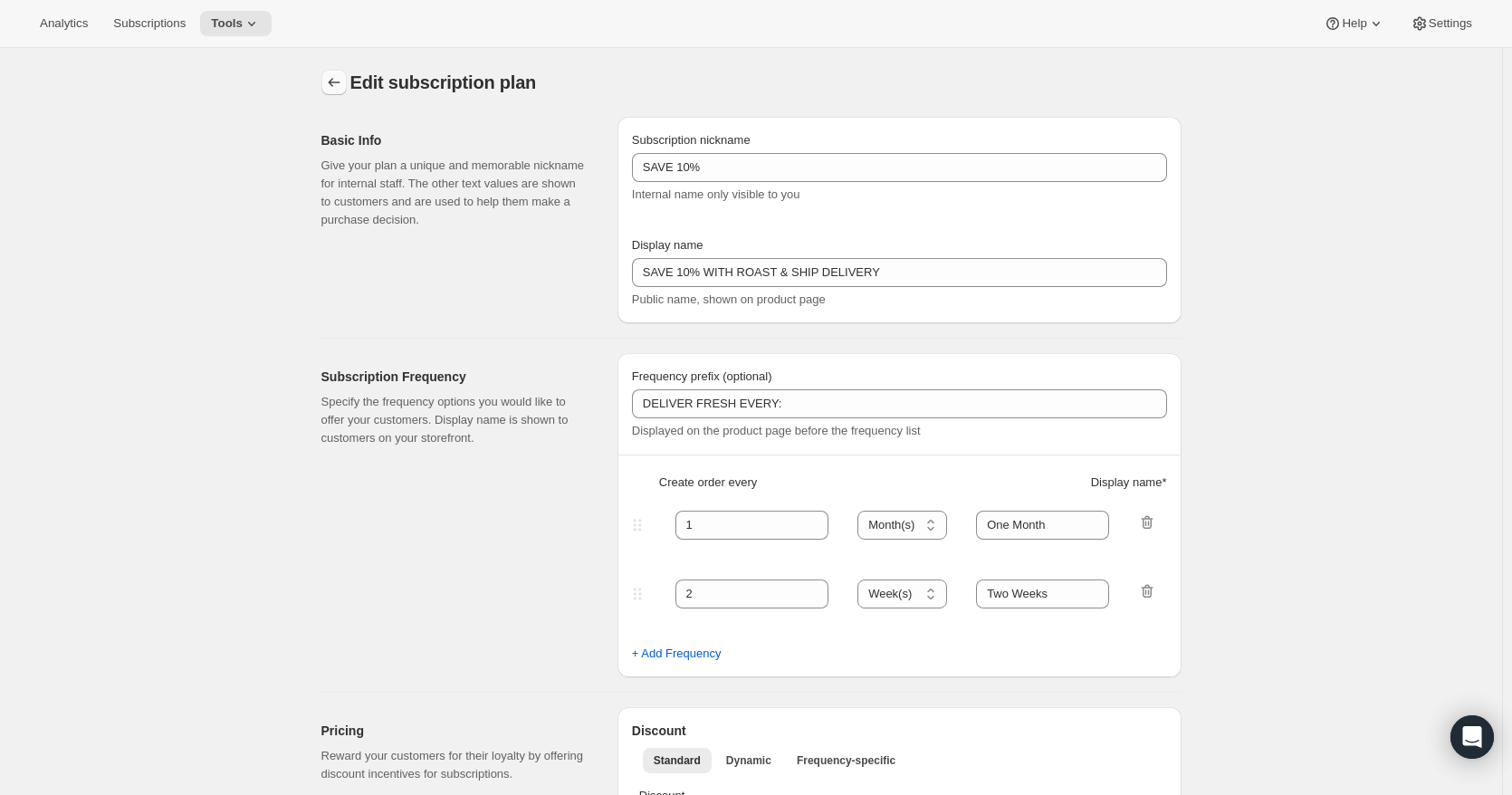
click at [338, 84] on icon "Subscription plans" at bounding box center [334, 83] width 18 height 18
